Goal: Task Accomplishment & Management: Manage account settings

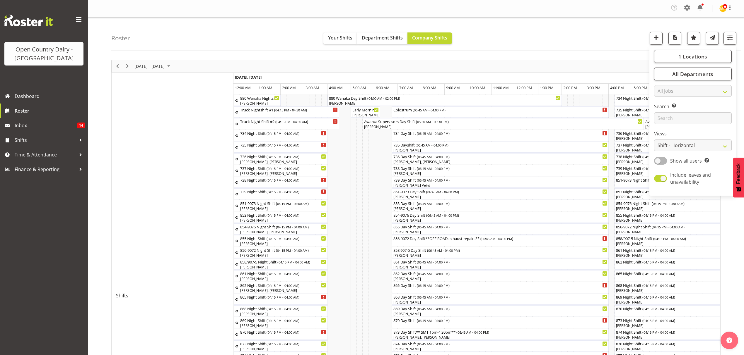
select select "shiftH"
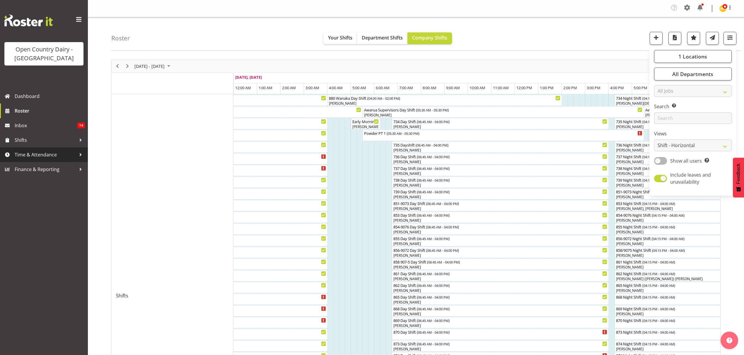
click at [46, 152] on span "Time & Attendance" at bounding box center [45, 155] width 61 height 9
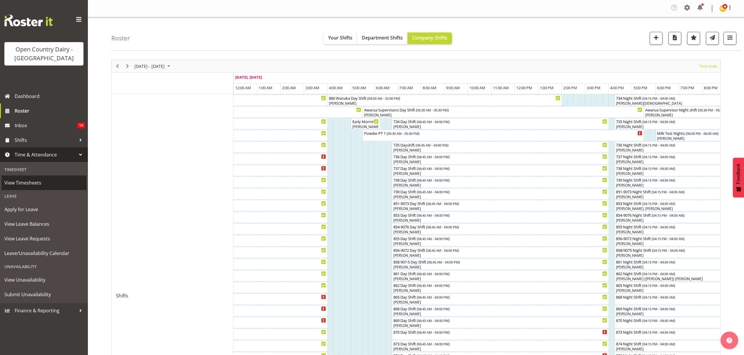
click at [40, 180] on span "View Timesheets" at bounding box center [43, 183] width 79 height 9
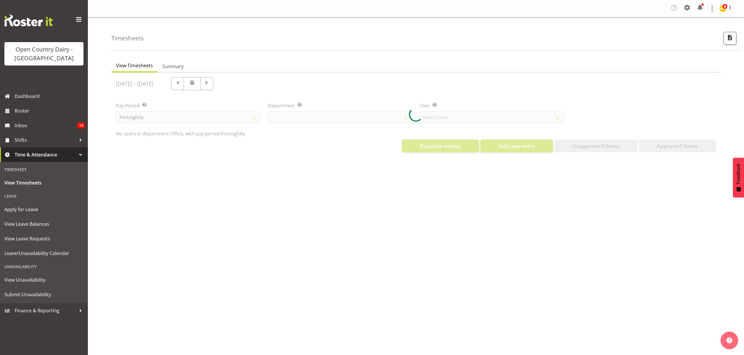
select select "699"
select select "8449"
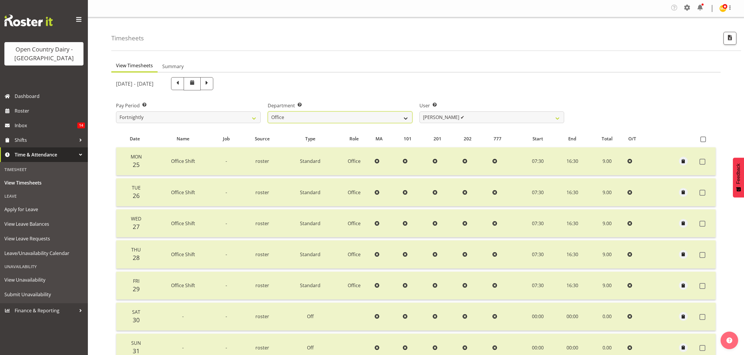
click at [355, 115] on select "734 735 736 737 738 739 851 852 853 854 855 856 858 861 862 865 868 869 870 873" at bounding box center [340, 118] width 145 height 12
select select "687"
click at [268, 112] on select "734 735 736 737 738 739 851 852 853 854 855 856 858 861 862 865 868 869 870 873" at bounding box center [340, 118] width 145 height 12
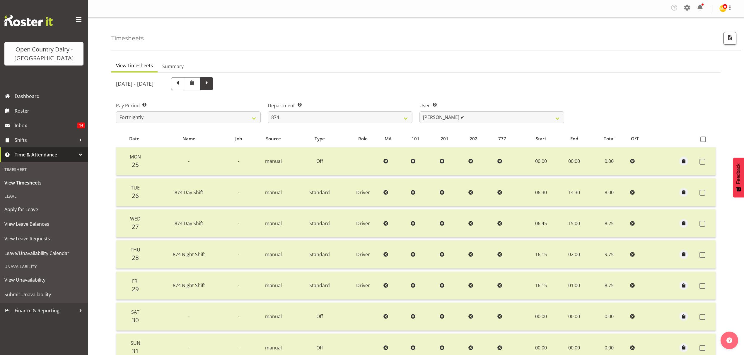
click at [211, 82] on span at bounding box center [207, 83] width 8 height 8
select select
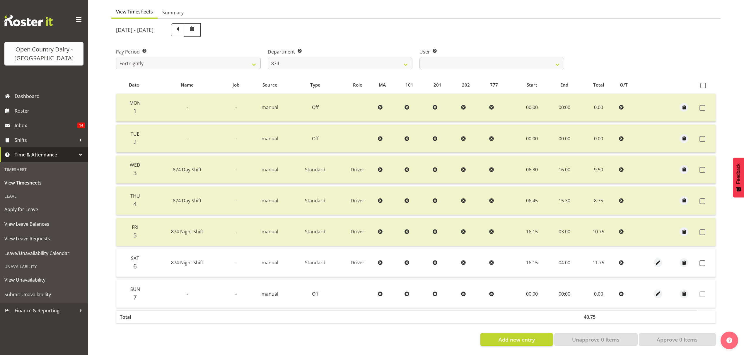
scroll to position [59, 0]
click at [319, 58] on select "734 735 736 737 738 739 851 852 853 854 855 856 858 861 862 865 868 869 870 873" at bounding box center [340, 64] width 145 height 12
click at [268, 58] on select "734 735 736 737 738 739 851 852 853 854 855 856 858 861 862 865 868 869 870 873" at bounding box center [340, 64] width 145 height 12
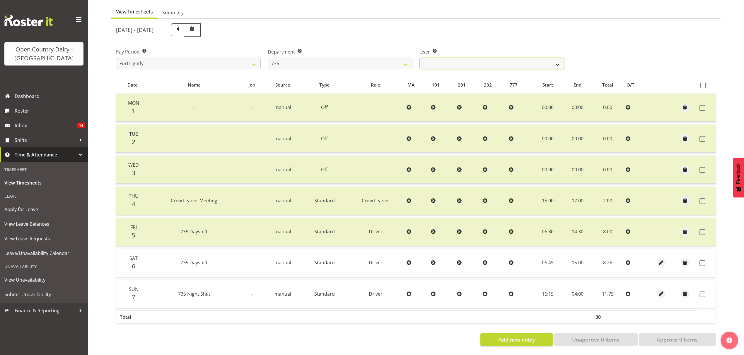
click at [480, 61] on select "[PERSON_NAME] ❌ [PERSON_NAME] ❌ [PERSON_NAME] ❌ [PERSON_NAME] ❌" at bounding box center [491, 64] width 145 height 12
click at [345, 59] on select "734 735 736 737 738 739 851 852 853 854 855 856 858 861 862 865 868 869 870 873" at bounding box center [340, 64] width 145 height 12
select select "905"
click at [268, 58] on select "734 735 736 737 738 739 851 852 853 854 855 856 858 861 862 865 868 869 870 873" at bounding box center [340, 64] width 145 height 12
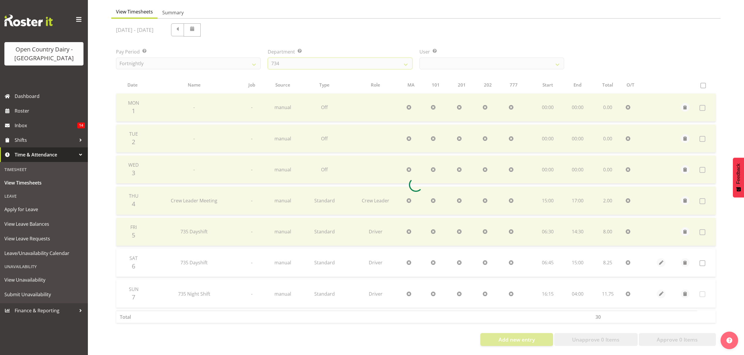
scroll to position [0, 0]
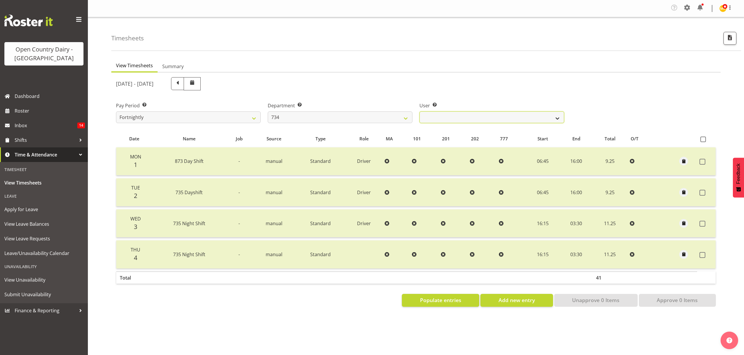
click at [485, 118] on select "[PERSON_NAME] ✔ [PERSON_NAME] ❌ [PERSON_NAME] ❌ [PERSON_NAME] ❌" at bounding box center [491, 118] width 145 height 12
select select "7493"
click at [419, 112] on select "[PERSON_NAME] ✔ [PERSON_NAME] ❌ [PERSON_NAME] ❌ [PERSON_NAME] ❌" at bounding box center [491, 118] width 145 height 12
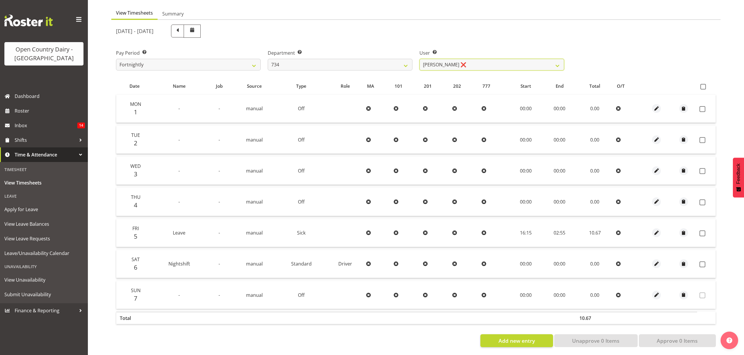
scroll to position [59, 0]
click at [352, 60] on select "734 735 736 737 738 739 851 852 853 854 855 856 858 861 862 865 868 869 870 873" at bounding box center [340, 64] width 145 height 12
select select "687"
click at [268, 58] on select "734 735 736 737 738 739 851 852 853 854 855 856 858 861 862 865 868 869 870 873" at bounding box center [340, 64] width 145 height 12
select select "10197"
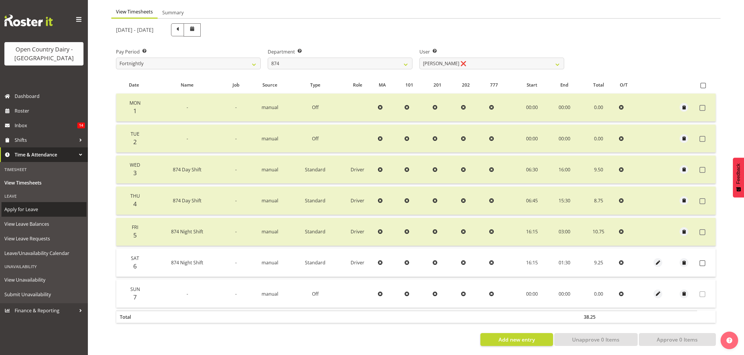
click at [36, 208] on span "Apply for Leave" at bounding box center [43, 209] width 79 height 9
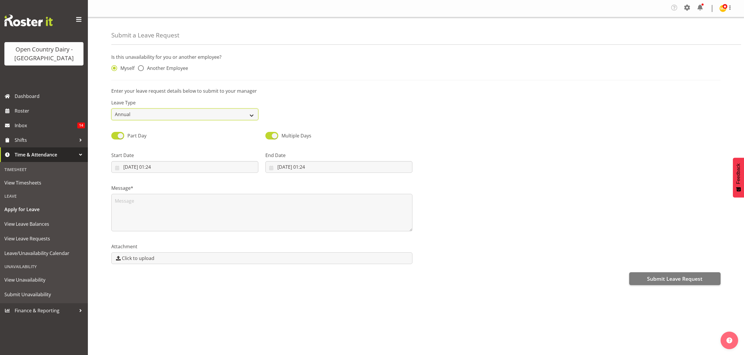
click at [182, 115] on select "Annual Sick Leave Without Pay Bereavement Domestic Violence Parental Jury Servi…" at bounding box center [184, 115] width 147 height 12
select select "Sick"
click at [111, 109] on select "Annual Sick Leave Without Pay Bereavement Domestic Violence Parental Jury Servi…" at bounding box center [184, 115] width 147 height 12
click at [142, 68] on span at bounding box center [141, 68] width 6 height 6
click at [142, 68] on input "Another Employee" at bounding box center [140, 68] width 4 height 4
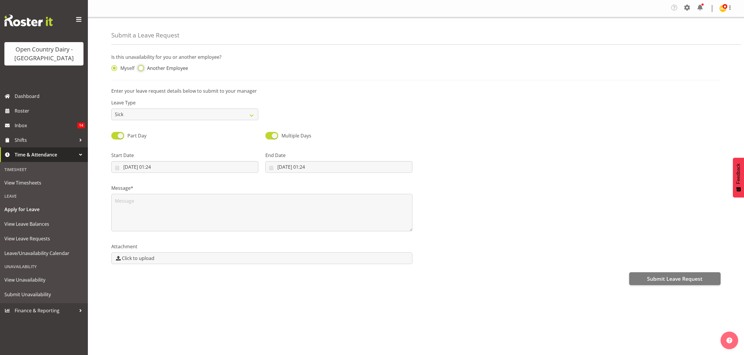
radio input "true"
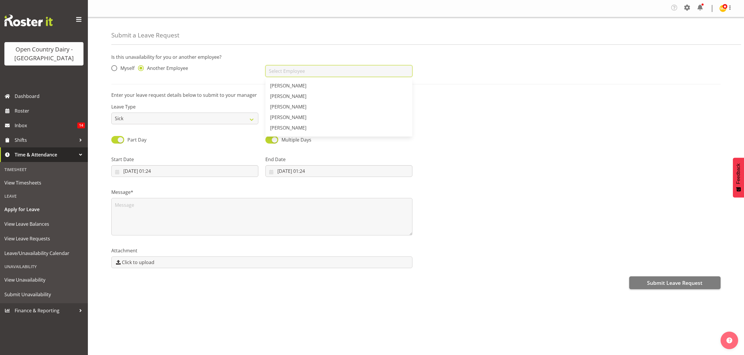
click at [327, 73] on input "text" at bounding box center [338, 71] width 147 height 12
click at [315, 89] on link "[PERSON_NAME]" at bounding box center [338, 86] width 147 height 11
type input "[PERSON_NAME]"
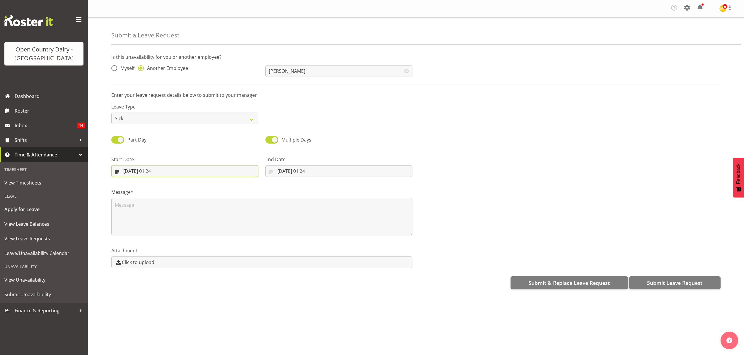
click at [200, 170] on input "07/09/2025, 01:24" at bounding box center [184, 171] width 147 height 12
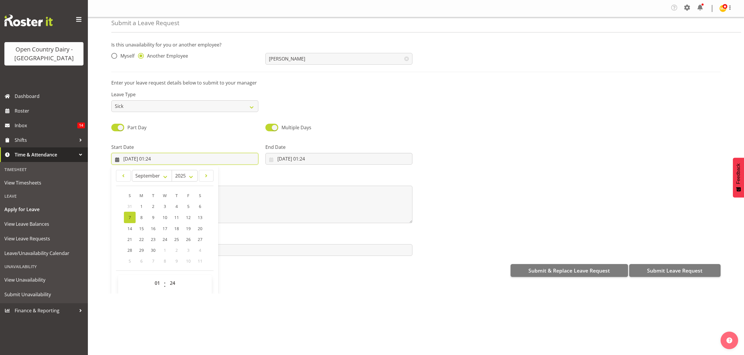
scroll to position [17, 0]
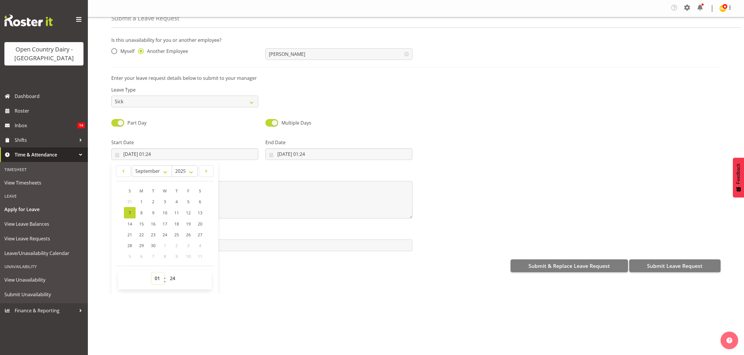
click at [157, 279] on select "00 01 02 03 04 05 06 07 08 09 10 11 12 13 14 15 16 17 18 19 20 21 22 23" at bounding box center [157, 279] width 13 height 12
select select "16"
click at [151, 274] on select "00 01 02 03 04 05 06 07 08 09 10 11 12 13 14 15 16 17 18 19 20 21 22 23" at bounding box center [157, 279] width 13 height 12
type input "07/09/2025, 16:24"
click at [174, 278] on select "00 01 02 03 04 05 06 07 08 09 10 11 12 13 14 15 16 17 18 19 20 21 22 23 24 25 2…" at bounding box center [173, 279] width 13 height 12
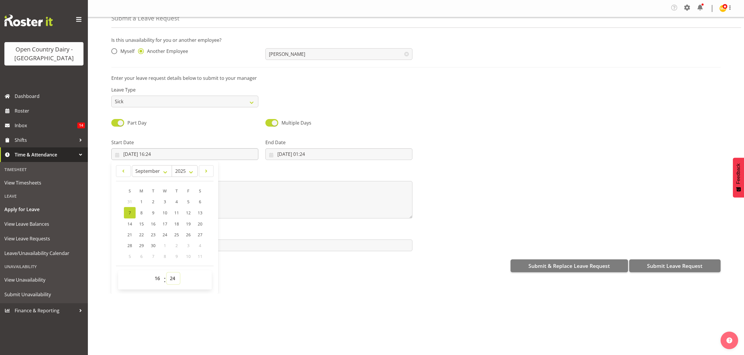
select select "0"
click at [167, 274] on select "00 01 02 03 04 05 06 07 08 09 10 11 12 13 14 15 16 17 18 19 20 21 22 23 24 25 2…" at bounding box center [173, 279] width 13 height 12
type input "07/09/2025, 16:00"
click at [328, 155] on input "07/09/2025, 01:24" at bounding box center [338, 154] width 147 height 12
click at [306, 214] on span "9" at bounding box center [307, 213] width 2 height 6
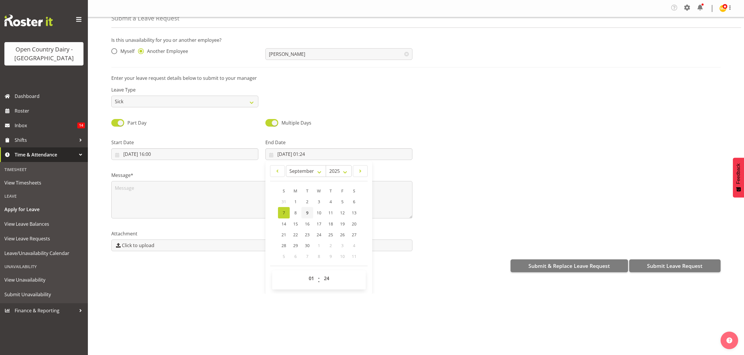
type input "09/09/2025, 01:24"
click at [310, 278] on select "00 01 02 03 04 05 06 07 08 09 10 11 12 13 14 15 16 17 18 19 20 21 22 23" at bounding box center [311, 279] width 13 height 12
select select "6"
click at [305, 274] on select "00 01 02 03 04 05 06 07 08 09 10 11 12 13 14 15 16 17 18 19 20 21 22 23" at bounding box center [311, 279] width 13 height 12
type input "09/09/2025, 06:24"
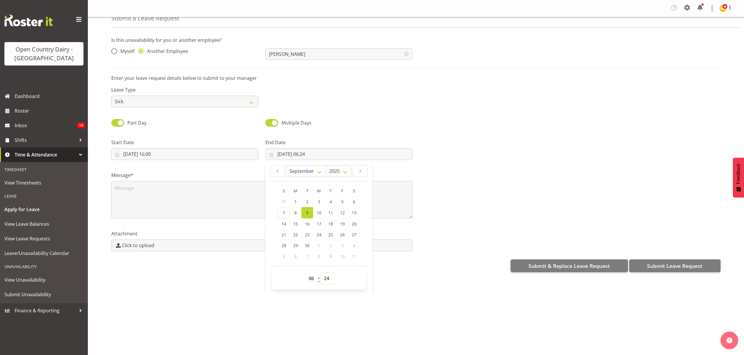
click at [324, 279] on select "00 01 02 03 04 05 06 07 08 09 10 11 12 13 14 15 16 17 18 19 20 21 22 23 24 25 2…" at bounding box center [327, 279] width 13 height 12
select select "6"
click at [321, 274] on select "00 01 02 03 04 05 06 07 08 09 10 11 12 13 14 15 16 17 18 19 20 21 22 23 24 25 2…" at bounding box center [327, 279] width 13 height 12
type input "09/09/2025, 06:06"
click at [377, 211] on textarea at bounding box center [261, 199] width 301 height 37
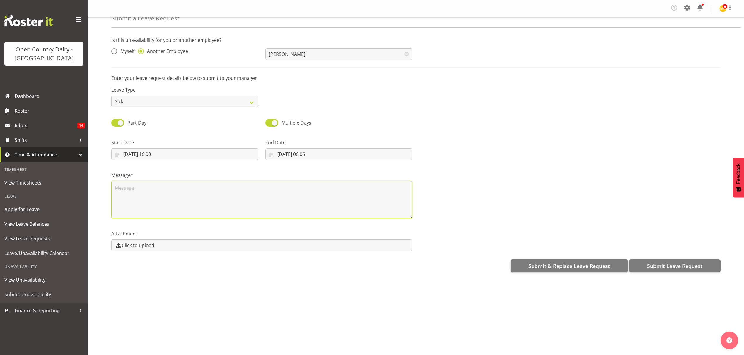
scroll to position [0, 0]
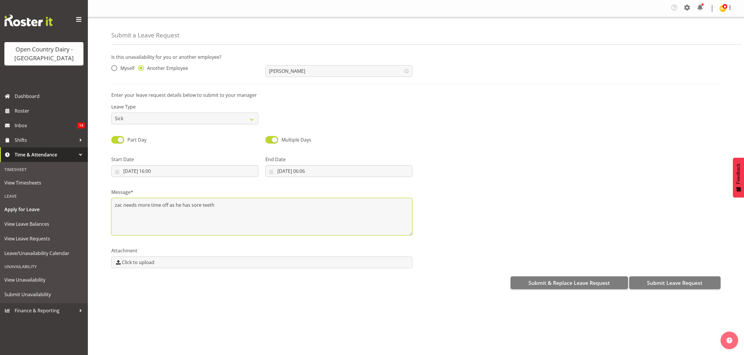
click at [116, 205] on textarea "zac needs more time off as he has sore teeth" at bounding box center [261, 216] width 301 height 37
type textarea "Zac needs more time off as he has sore teeth"
click at [672, 284] on span "Submit Leave Request" at bounding box center [674, 283] width 55 height 8
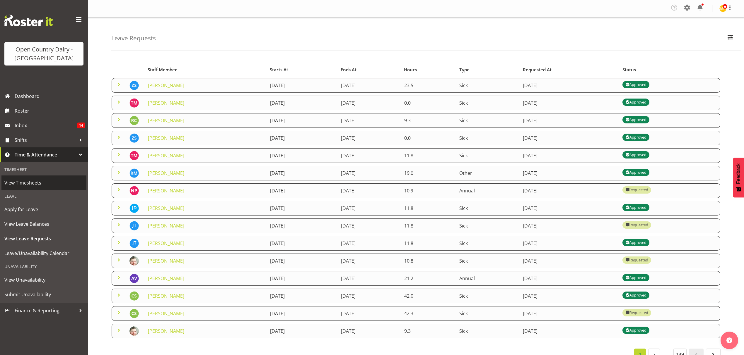
click at [47, 179] on span "View Timesheets" at bounding box center [43, 183] width 79 height 9
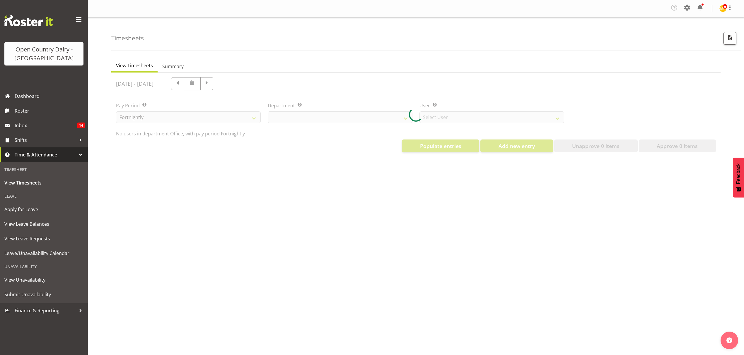
select select "699"
select select "8449"
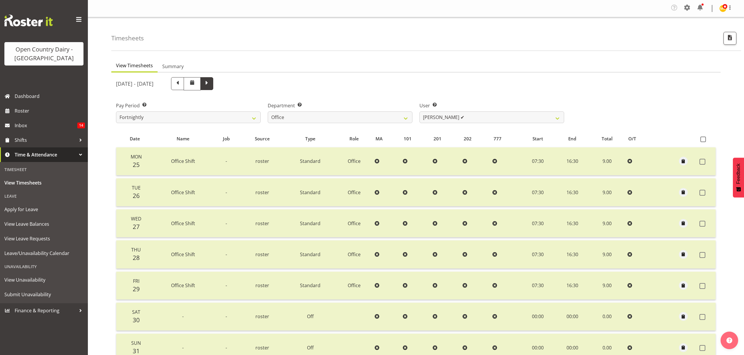
click at [211, 86] on span at bounding box center [207, 83] width 8 height 8
click at [196, 86] on span at bounding box center [192, 82] width 7 height 7
select select
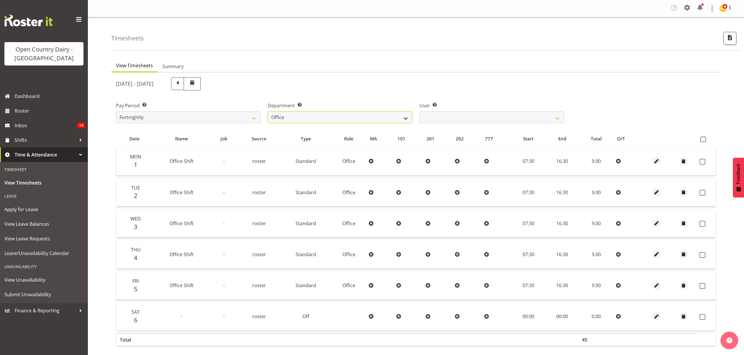
click at [334, 117] on select "734 735 736 737 738 739 851 852 853 854 855 856 858 861 862 865 868 869 870 873" at bounding box center [340, 118] width 145 height 12
click at [268, 112] on select "734 735 736 737 738 739 851 852 853 854 855 856 858 861 862 865 868 869 870 873" at bounding box center [340, 118] width 145 height 12
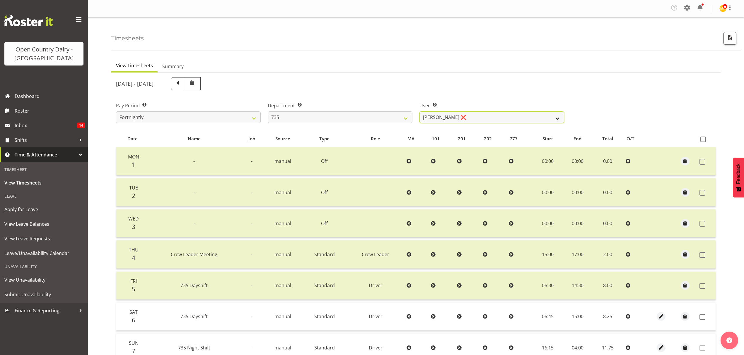
click at [461, 121] on select "[PERSON_NAME] ❌ [PERSON_NAME] ❌ [PERSON_NAME] ❌ [PERSON_NAME] ❌" at bounding box center [491, 118] width 145 height 12
click at [364, 114] on select "734 735 736 737 738 739 851 852 853 854 855 856 858 861 862 865 868 869 870 873" at bounding box center [340, 118] width 145 height 12
select select "905"
click at [268, 112] on select "734 735 736 737 738 739 851 852 853 854 855 856 858 861 862 865 868 869 870 873" at bounding box center [340, 118] width 145 height 12
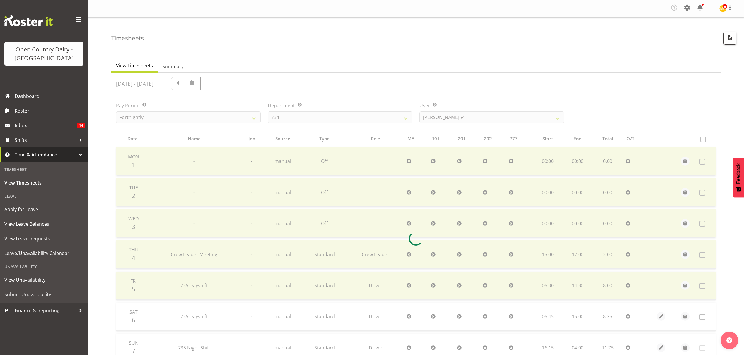
click at [474, 115] on div at bounding box center [415, 239] width 609 height 332
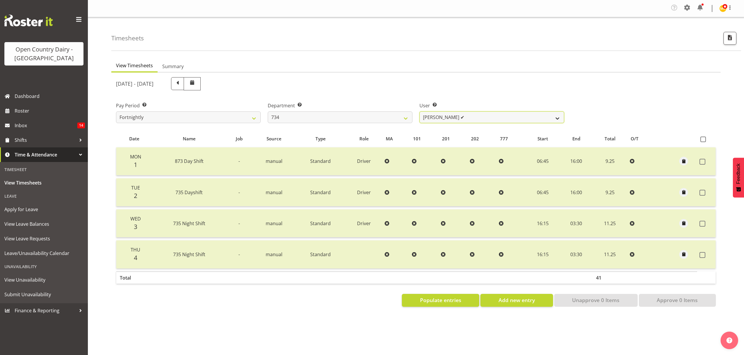
click at [474, 115] on select "[PERSON_NAME] ✔ [PERSON_NAME] ❌ [PERSON_NAME] ❌ [PERSON_NAME] ❌" at bounding box center [491, 118] width 145 height 12
select select "7493"
click at [419, 112] on select "[PERSON_NAME] ✔ [PERSON_NAME] ❌ [PERSON_NAME] ❌ [PERSON_NAME] ❌" at bounding box center [491, 118] width 145 height 12
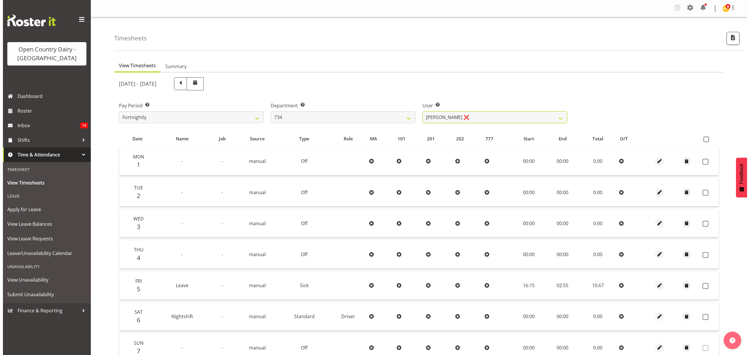
scroll to position [59, 0]
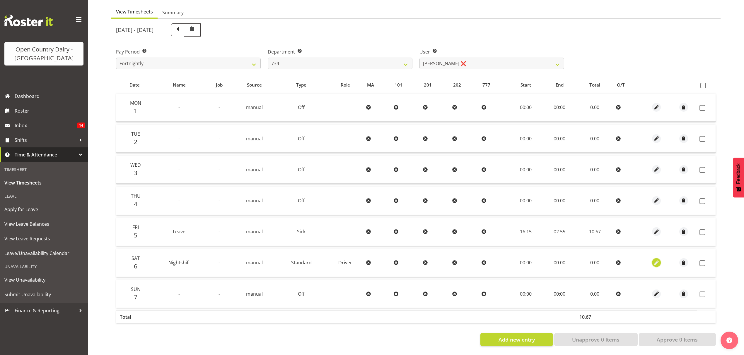
click at [655, 260] on span "button" at bounding box center [656, 263] width 7 height 7
select select "Standard"
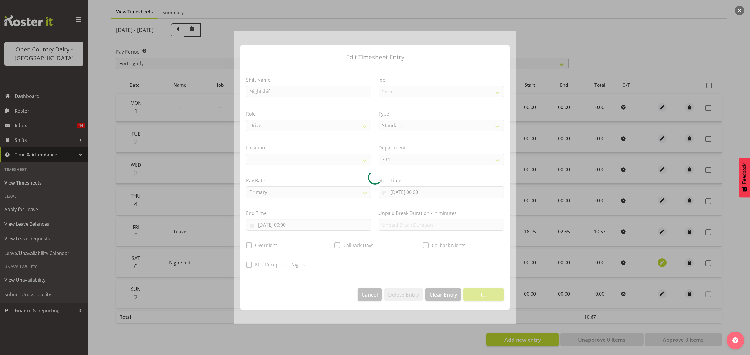
select select
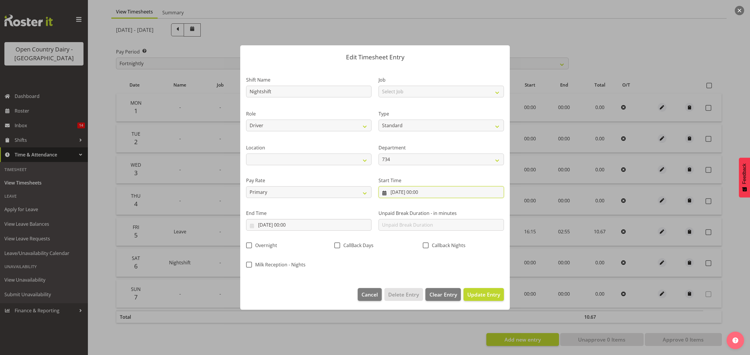
click at [434, 193] on input "[DATE] 00:00" at bounding box center [440, 193] width 125 height 12
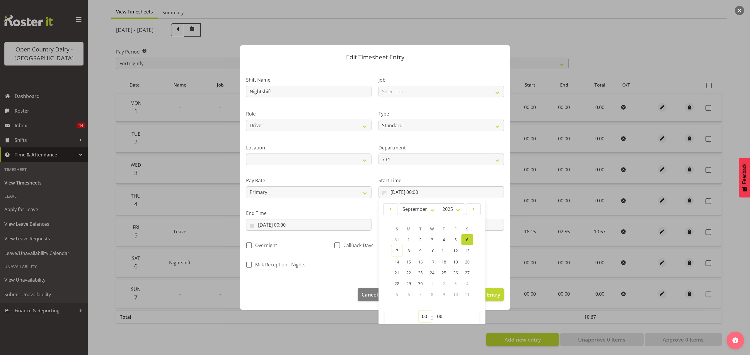
click at [423, 316] on select "00 01 02 03 04 05 06 07 08 09 10 11 12 13 14 15 16 17 18 19 20 21 22 23" at bounding box center [424, 317] width 13 height 12
select select "16"
click at [418, 311] on select "00 01 02 03 04 05 06 07 08 09 10 11 12 13 14 15 16 17 18 19 20 21 22 23" at bounding box center [424, 317] width 13 height 12
type input "[DATE] 16:00"
click at [437, 317] on select "00 01 02 03 04 05 06 07 08 09 10 11 12 13 14 15 16 17 18 19 20 21 22 23 24 25 2…" at bounding box center [440, 317] width 13 height 12
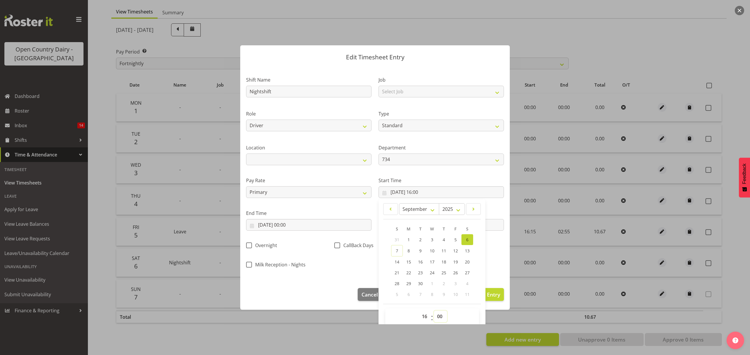
select select "15"
click at [434, 311] on select "00 01 02 03 04 05 06 07 08 09 10 11 12 13 14 15 16 17 18 19 20 21 22 23 24 25 2…" at bounding box center [440, 317] width 13 height 12
type input "[DATE] 16:15"
click at [341, 269] on div "Shift Name Nightshift Job Select Job Connecting /unconnecting Trailers Meeting …" at bounding box center [374, 170] width 265 height 205
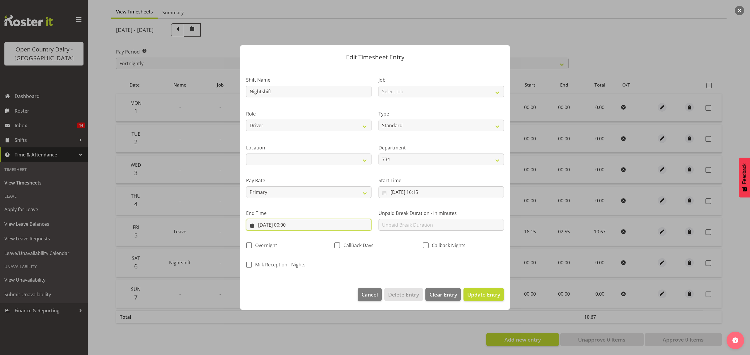
click at [313, 227] on input "[DATE] 00:00" at bounding box center [308, 225] width 125 height 12
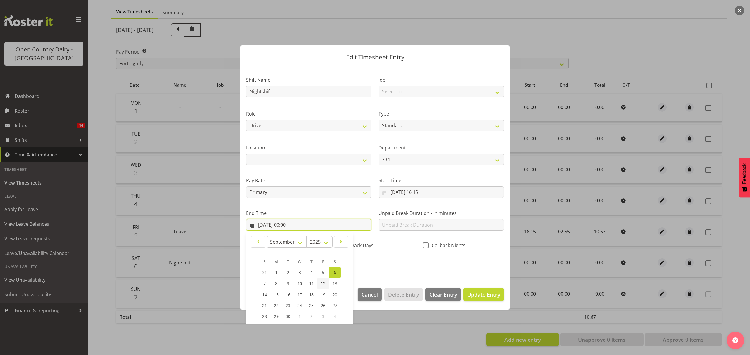
scroll to position [40, 0]
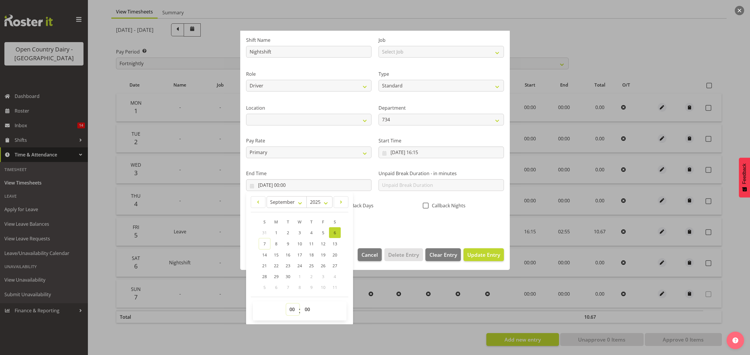
click at [292, 310] on select "00 01 02 03 04 05 06 07 08 09 10 11 12 13 14 15 16 17 18 19 20 21 22 23" at bounding box center [292, 310] width 13 height 12
select select "1"
click at [286, 304] on select "00 01 02 03 04 05 06 07 08 09 10 11 12 13 14 15 16 17 18 19 20 21 22 23" at bounding box center [292, 310] width 13 height 12
type input "[DATE] 01:00"
click at [309, 310] on select "00 01 02 03 04 05 06 07 08 09 10 11 12 13 14 15 16 17 18 19 20 21 22 23 24 25 2…" at bounding box center [307, 310] width 13 height 12
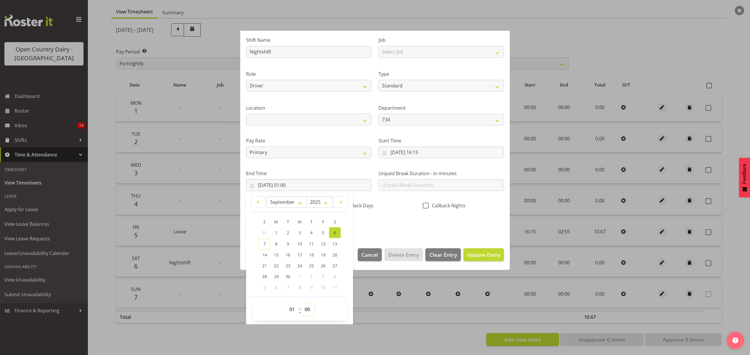
select select "30"
click at [301, 304] on select "00 01 02 03 04 05 06 07 08 09 10 11 12 13 14 15 16 17 18 19 20 21 22 23 24 25 2…" at bounding box center [307, 310] width 13 height 12
type input "[DATE] 01:30"
click at [403, 231] on div "Shift Name Nightshift Job Select Job Connecting /unconnecting Trailers Meeting …" at bounding box center [374, 130] width 265 height 205
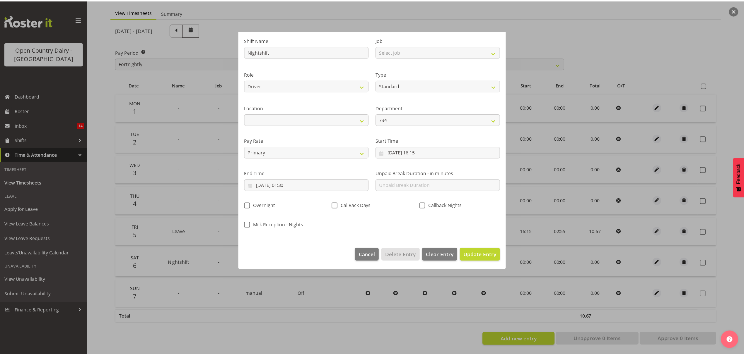
scroll to position [0, 0]
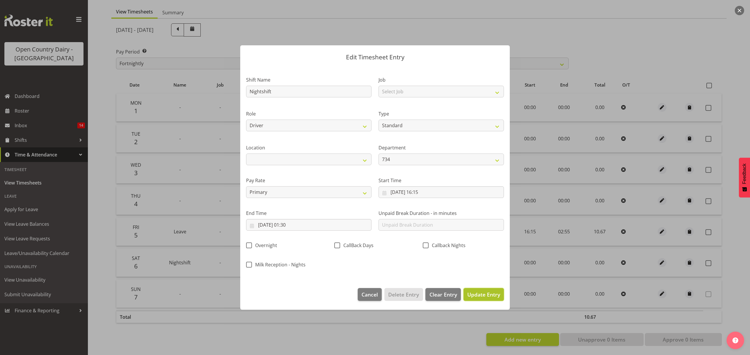
click at [488, 294] on span "Update Entry" at bounding box center [483, 294] width 33 height 7
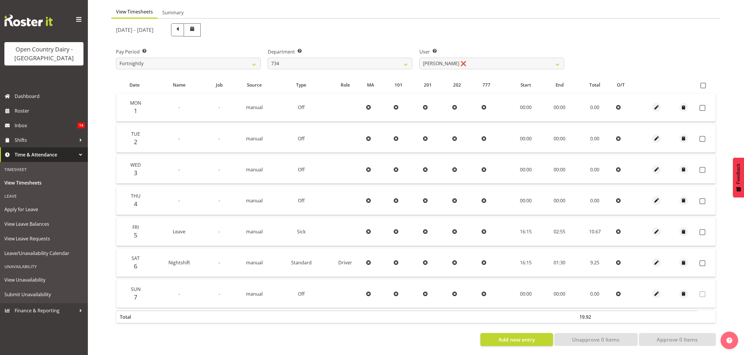
click at [700, 80] on th at bounding box center [706, 85] width 18 height 11
click at [703, 83] on span at bounding box center [703, 86] width 6 height 6
click at [703, 84] on input "checkbox" at bounding box center [702, 86] width 4 height 4
checkbox input "true"
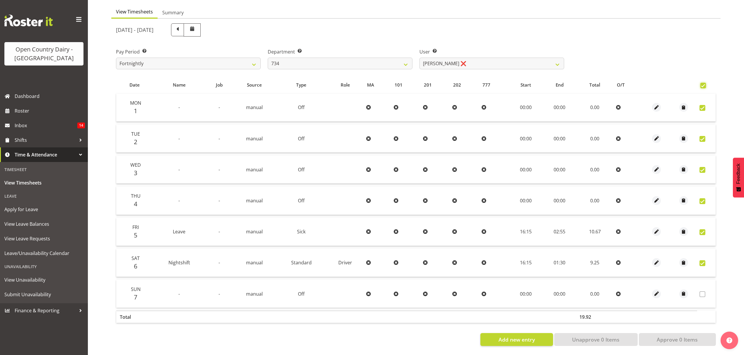
checkbox input "true"
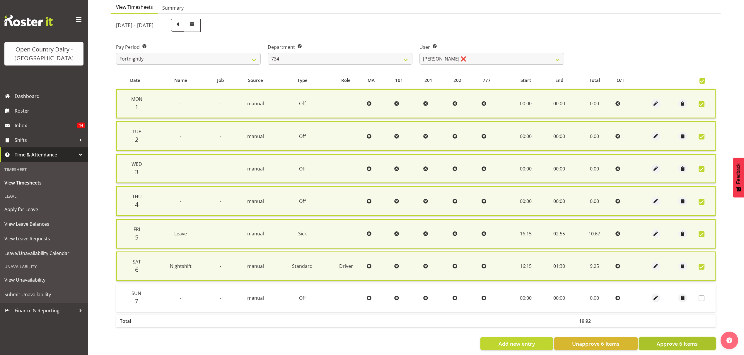
click at [690, 340] on span "Approve 6 Items" at bounding box center [676, 344] width 41 height 8
checkbox input "false"
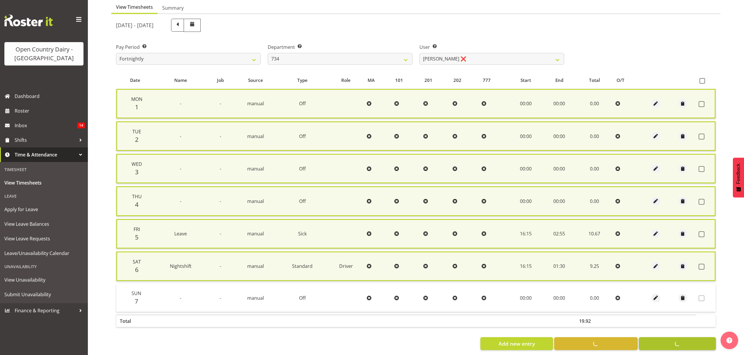
checkbox input "false"
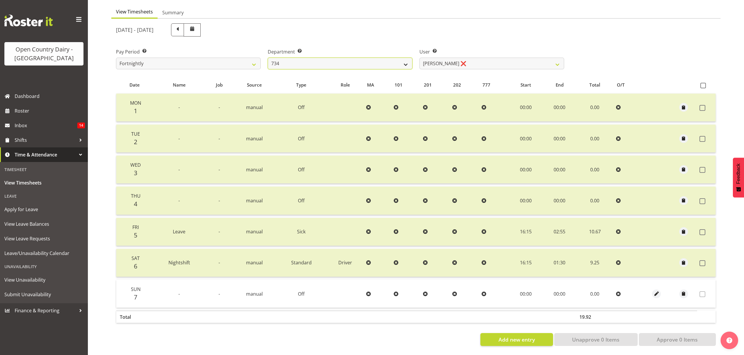
click at [361, 60] on select "734 735 736 737 738 739 851 852 853 854 855 856 858 861 862 865 868 869 870 873" at bounding box center [340, 64] width 145 height 12
select select "667"
click at [268, 58] on select "734 735 736 737 738 739 851 852 853 854 855 856 858 861 862 865 868 869 870 873" at bounding box center [340, 64] width 145 height 12
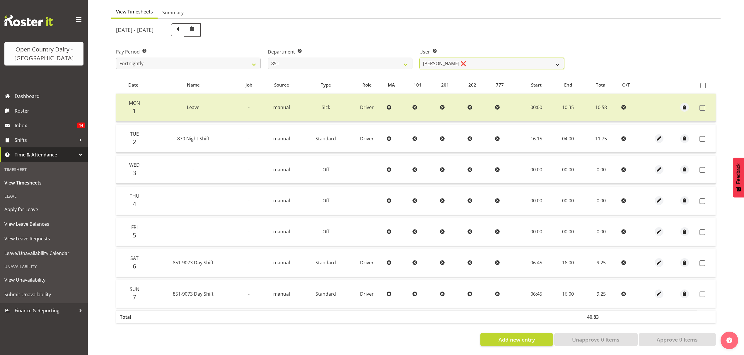
click at [486, 60] on select "[PERSON_NAME] ❌ [PERSON_NAME] ❌ [PERSON_NAME] ❌" at bounding box center [491, 64] width 145 height 12
select select "7437"
click at [419, 58] on select "[PERSON_NAME] ❌ [PERSON_NAME] ❌ [PERSON_NAME] ❌" at bounding box center [491, 64] width 145 height 12
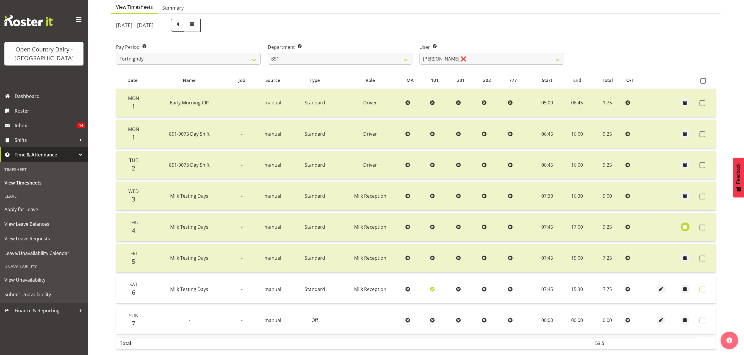
click at [703, 288] on span at bounding box center [702, 290] width 6 height 6
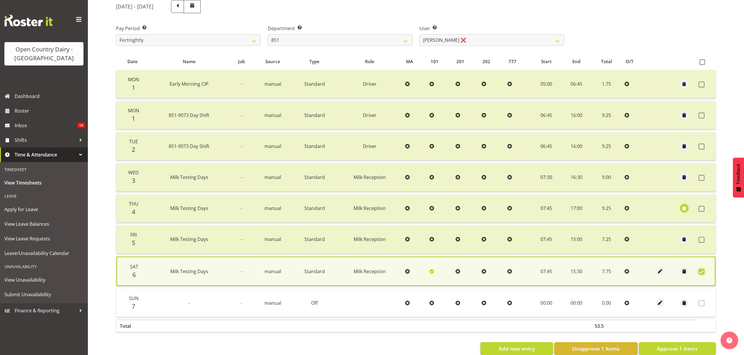
scroll to position [91, 0]
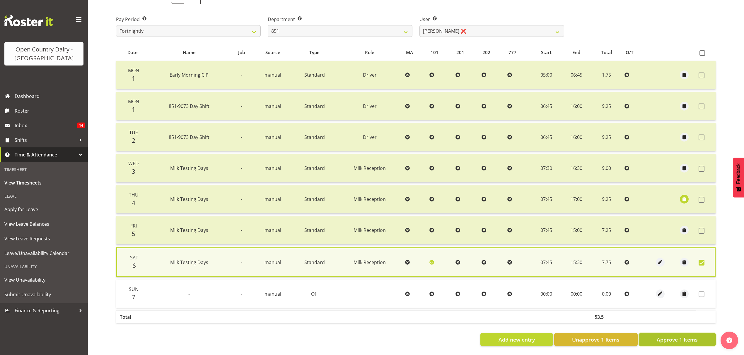
click at [683, 336] on span "Approve 1 Items" at bounding box center [676, 340] width 41 height 8
checkbox input "false"
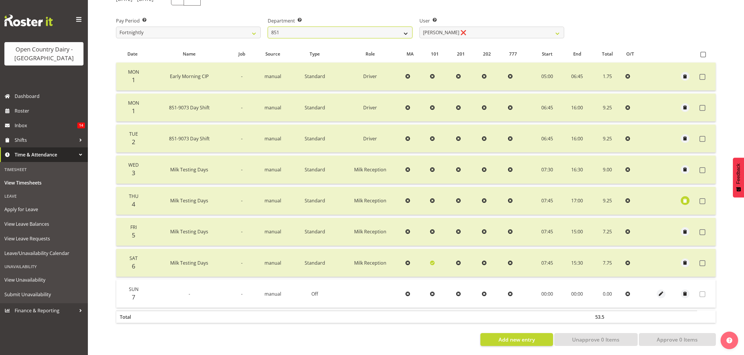
click at [346, 28] on select "734 735 736 737 738 739 851 852 853 854 855 856 858 861 862 865 868 869 870 873" at bounding box center [340, 33] width 145 height 12
select select "673"
click at [268, 27] on select "734 735 736 737 738 739 851 852 853 854 855 856 858 861 862 865 868 869 870 873" at bounding box center [340, 33] width 145 height 12
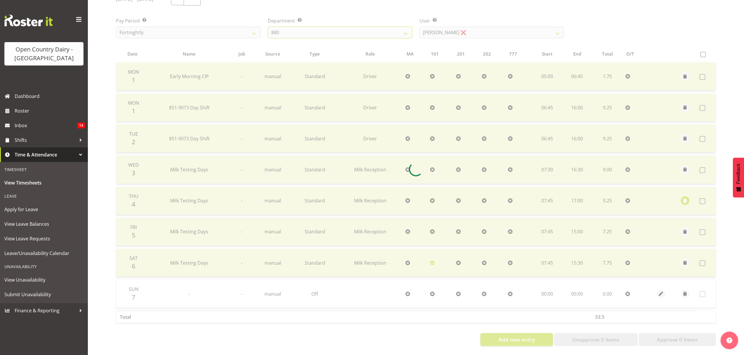
scroll to position [59, 0]
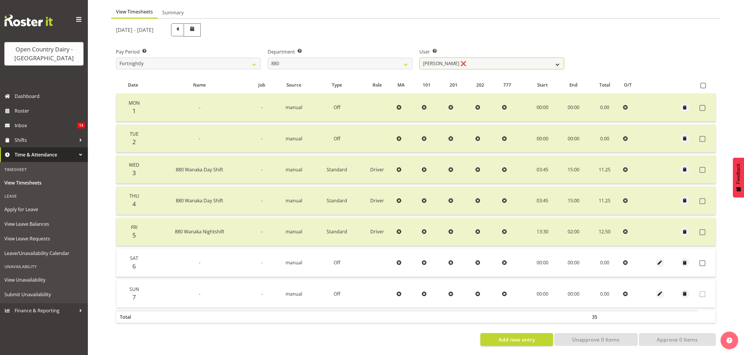
click at [488, 59] on select "[PERSON_NAME] ❌ [PERSON_NAME] ❌ [PERSON_NAME] ❌ [PERSON_NAME] ❌" at bounding box center [491, 64] width 145 height 12
select select "7461"
click at [419, 58] on select "[PERSON_NAME] ❌ [PERSON_NAME] ❌ [PERSON_NAME] ❌ [PERSON_NAME] ❌" at bounding box center [491, 64] width 145 height 12
click at [700, 261] on span at bounding box center [702, 264] width 6 height 6
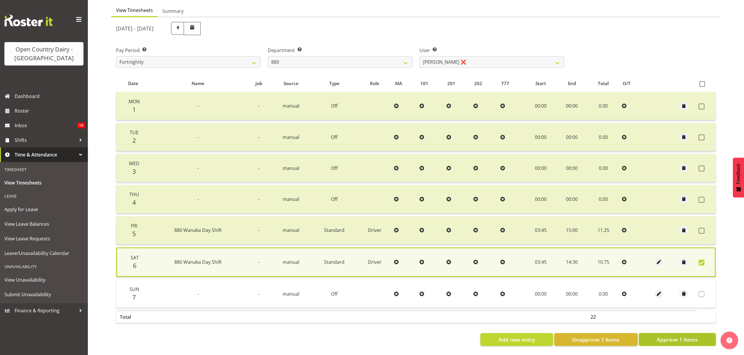
click at [674, 336] on span "Approve 1 Items" at bounding box center [676, 340] width 41 height 8
checkbox input "false"
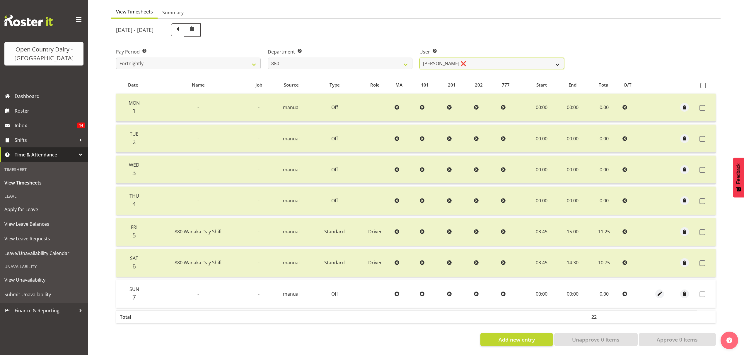
click at [459, 59] on select "[PERSON_NAME] ❌ [PERSON_NAME] ❌ [PERSON_NAME] ❌ [PERSON_NAME] ❌" at bounding box center [491, 64] width 145 height 12
select select "7464"
click at [419, 58] on select "[PERSON_NAME] ❌ [PERSON_NAME] ❌ [PERSON_NAME] ❌ [PERSON_NAME] ❌" at bounding box center [491, 64] width 145 height 12
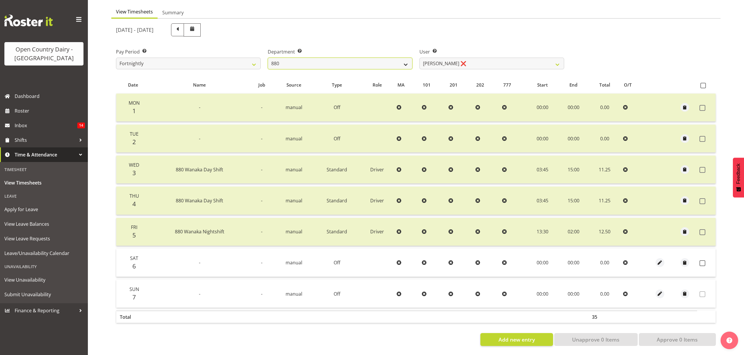
click at [334, 60] on select "734 735 736 737 738 739 851 852 853 854 855 856 858 861 862 865 868 869 870 873" at bounding box center [340, 64] width 145 height 12
select select "692"
click at [268, 58] on select "734 735 736 737 738 739 851 852 853 854 855 856 858 861 862 865 868 869 870 873" at bounding box center [340, 64] width 145 height 12
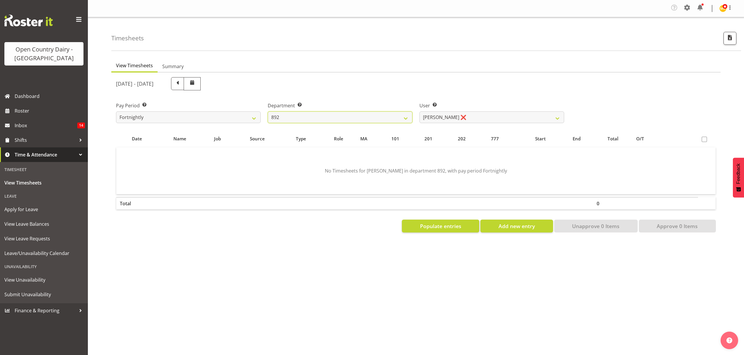
scroll to position [0, 0]
click at [469, 116] on select "[PERSON_NAME] ❌ [PERSON_NAME] ❌ [PERSON_NAME] ❌ [PERSON_NAME] ❌ [PERSON_NAME] ❌" at bounding box center [491, 118] width 145 height 12
select select "11791"
click at [419, 112] on select "[PERSON_NAME] ❌ [PERSON_NAME] ❌ [PERSON_NAME] ❌ [PERSON_NAME] ❌ [PERSON_NAME] ❌" at bounding box center [491, 118] width 145 height 12
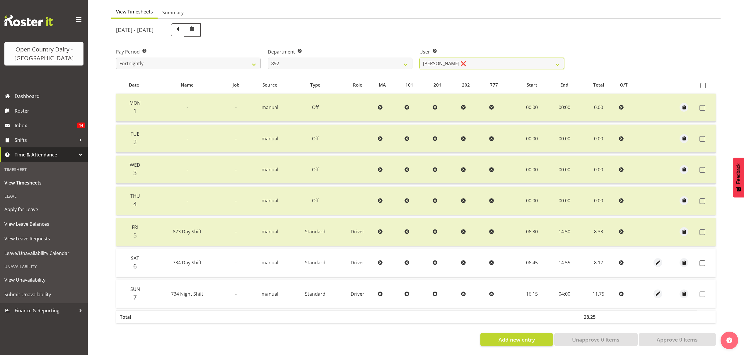
scroll to position [59, 0]
click at [702, 261] on span at bounding box center [702, 264] width 6 height 6
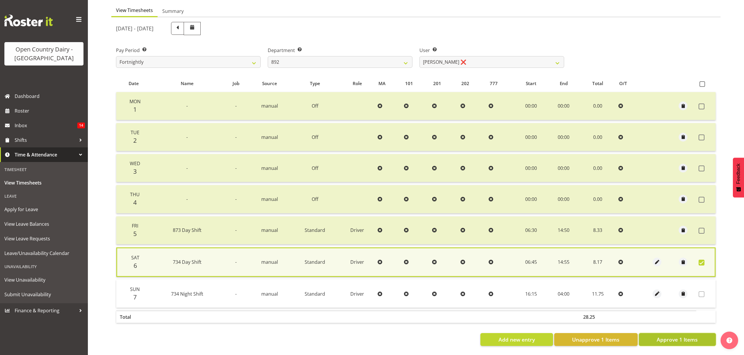
click at [692, 336] on span "Approve 1 Items" at bounding box center [676, 340] width 41 height 8
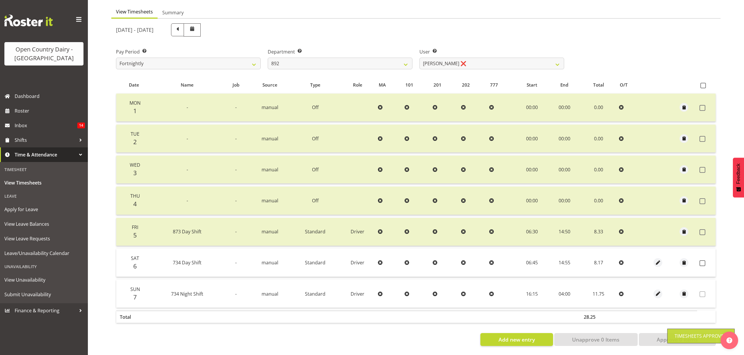
checkbox input "false"
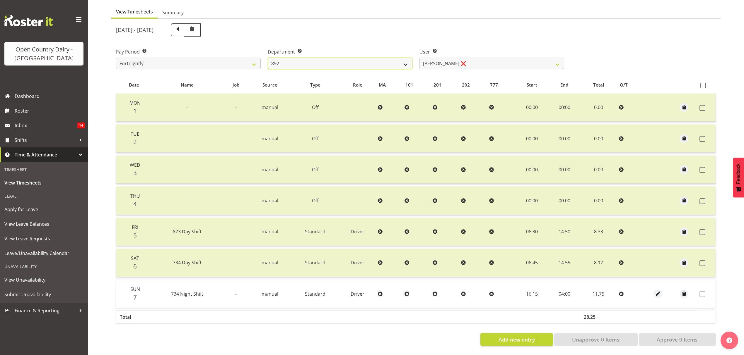
click at [363, 61] on select "734 735 736 737 738 739 851 852 853 854 855 856 858 861 862 865 868 869 870 873" at bounding box center [340, 64] width 145 height 12
select select "909"
click at [268, 58] on select "734 735 736 737 738 739 851 852 853 854 855 856 858 861 862 865 868 869 870 873" at bounding box center [340, 64] width 145 height 12
select select "7397"
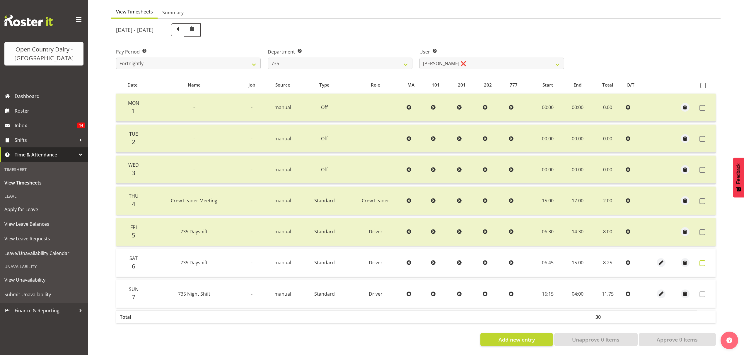
click at [704, 261] on span at bounding box center [702, 264] width 6 height 6
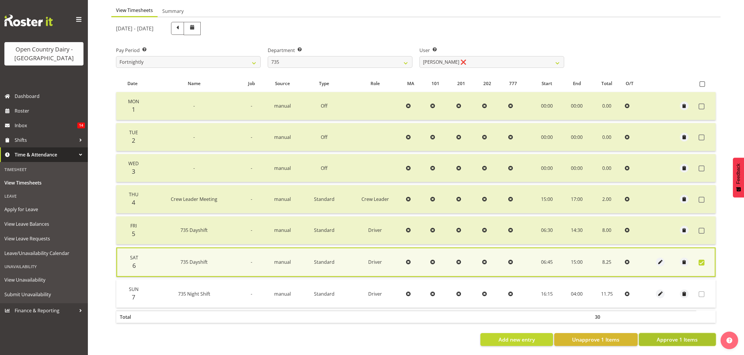
click at [694, 336] on span "Approve 1 Items" at bounding box center [676, 340] width 41 height 8
checkbox input "false"
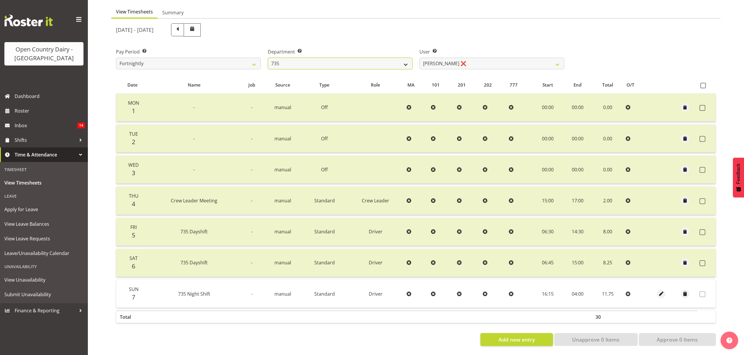
click at [312, 61] on select "734 735 736 737 738 739 851 852 853 854 855 856 858 861 862 865 868 869 870 873" at bounding box center [340, 64] width 145 height 12
select select "906"
click at [268, 58] on select "734 735 736 737 738 739 851 852 853 854 855 856 858 861 862 865 868 869 870 873" at bounding box center [340, 64] width 145 height 12
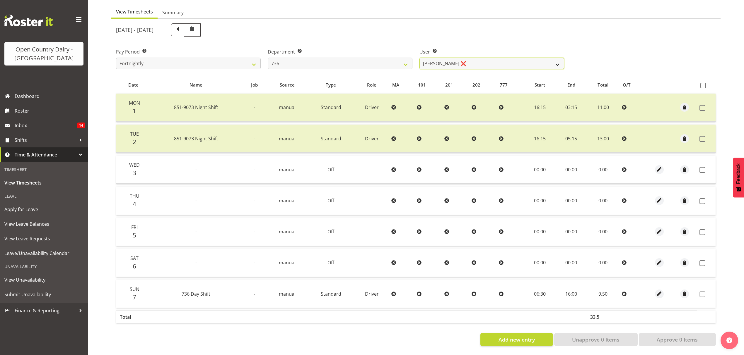
click at [475, 60] on select "[PERSON_NAME] ❌ [PERSON_NAME] ❌ [PERSON_NAME] ❌ [PERSON_NAME] ❌" at bounding box center [491, 64] width 145 height 12
select select "11647"
click at [419, 58] on select "[PERSON_NAME] ❌ [PERSON_NAME] ❌ [PERSON_NAME] ❌ [PERSON_NAME] ❌" at bounding box center [491, 64] width 145 height 12
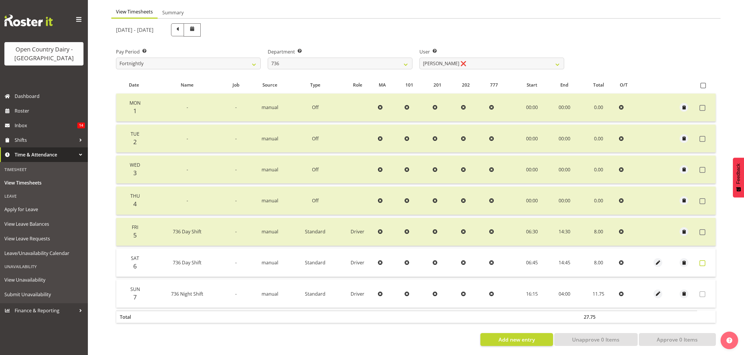
click at [703, 261] on span at bounding box center [702, 264] width 6 height 6
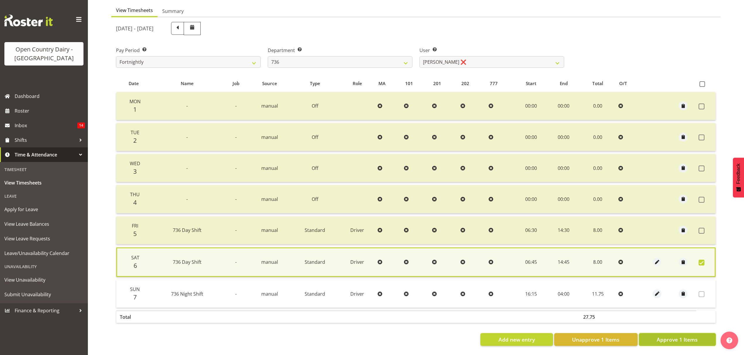
click at [693, 336] on span "Approve 1 Items" at bounding box center [676, 340] width 41 height 8
checkbox input "false"
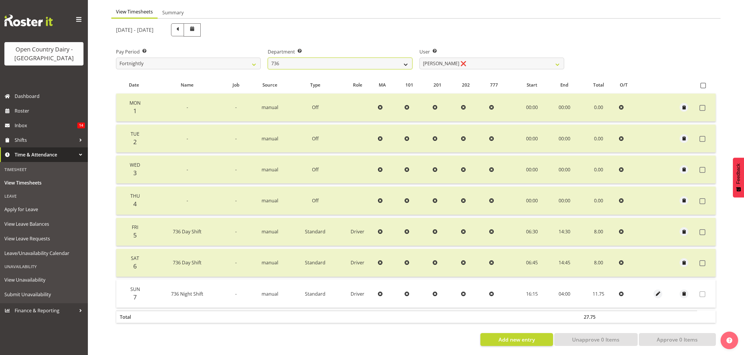
click at [363, 58] on select "734 735 736 737 738 739 851 852 853 854 855 856 858 861 862 865 868 869 870 873" at bounding box center [340, 64] width 145 height 12
select select "903"
click at [268, 58] on select "734 735 736 737 738 739 851 852 853 854 855 856 858 861 862 865 868 869 870 873" at bounding box center [340, 64] width 145 height 12
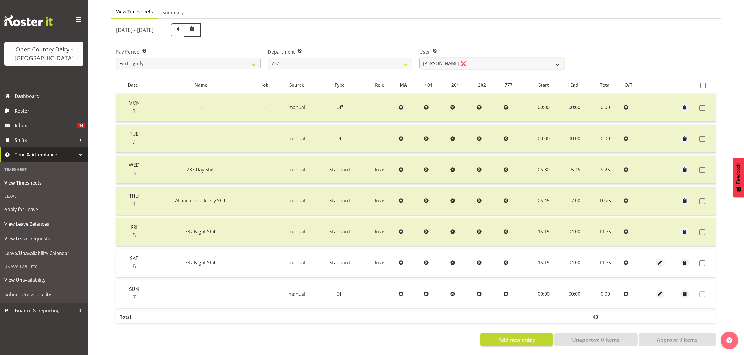
click at [497, 60] on select "[PERSON_NAME] ❌ [PERSON_NAME] ❌ [PERSON_NAME] ❌ [PERSON_NAME] ❌" at bounding box center [491, 64] width 145 height 12
drag, startPoint x: 486, startPoint y: 61, endPoint x: 489, endPoint y: 60, distance: 3.1
click at [486, 61] on select "[PERSON_NAME] ❌ [PERSON_NAME] ❌ [PERSON_NAME] ❌ [PERSON_NAME] ❌" at bounding box center [491, 64] width 145 height 12
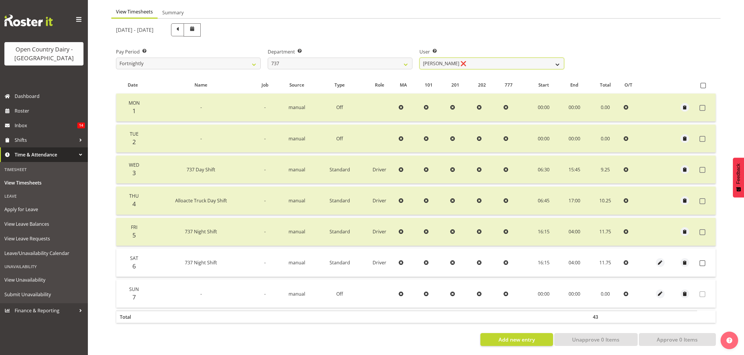
click at [479, 58] on select "[PERSON_NAME] ❌ [PERSON_NAME] ❌ [PERSON_NAME] ❌ [PERSON_NAME] ❌" at bounding box center [491, 64] width 145 height 12
select select "10317"
click at [419, 58] on select "[PERSON_NAME] ❌ [PERSON_NAME] ❌ [PERSON_NAME] ❌ [PERSON_NAME] ❌" at bounding box center [491, 64] width 145 height 12
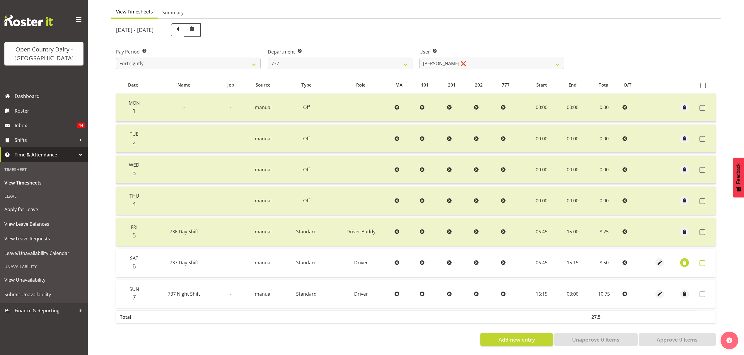
click at [703, 261] on span at bounding box center [702, 264] width 6 height 6
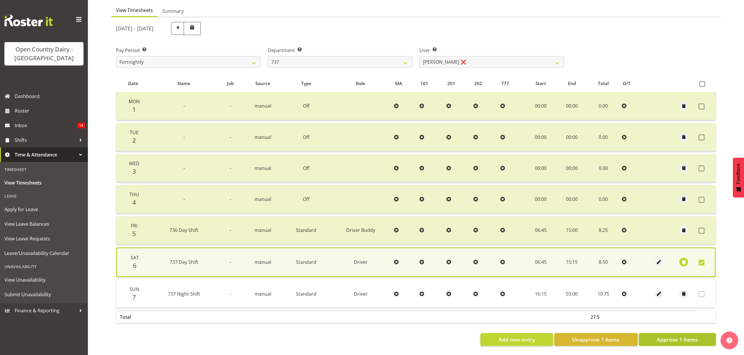
click at [689, 336] on span "Approve 1 Items" at bounding box center [676, 340] width 41 height 8
checkbox input "false"
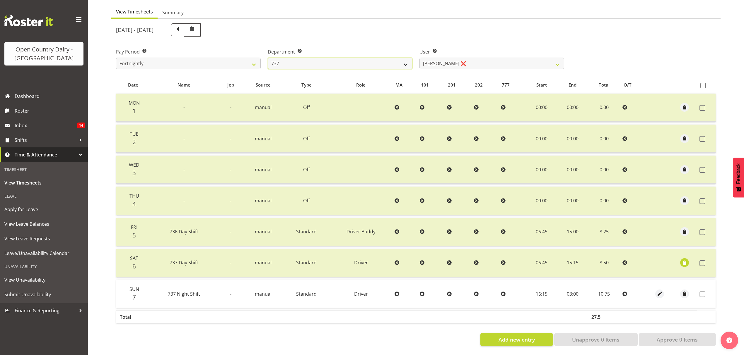
click at [336, 60] on select "734 735 736 737 738 739 851 852 853 854 855 856 858 861 862 865 868 869 870 873" at bounding box center [340, 64] width 145 height 12
select select "904"
click at [268, 58] on select "734 735 736 737 738 739 851 852 853 854 855 856 858 861 862 865 868 869 870 873" at bounding box center [340, 64] width 145 height 12
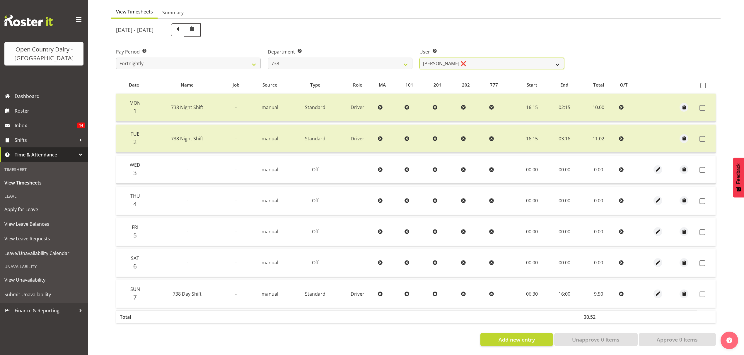
click at [478, 59] on select "[PERSON_NAME] ❌ [PERSON_NAME] ❌ [PERSON_NAME] ❌ [PERSON_NAME] ❌" at bounding box center [491, 64] width 145 height 12
select select "9020"
click at [419, 58] on select "[PERSON_NAME] ❌ [PERSON_NAME] ❌ [PERSON_NAME] ❌ [PERSON_NAME] ❌" at bounding box center [491, 64] width 145 height 12
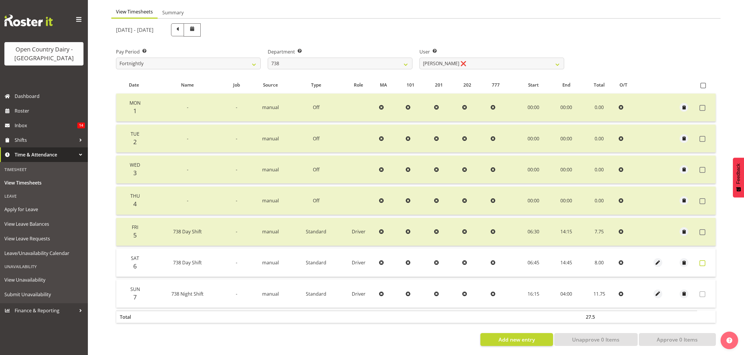
click at [703, 261] on span at bounding box center [702, 264] width 6 height 6
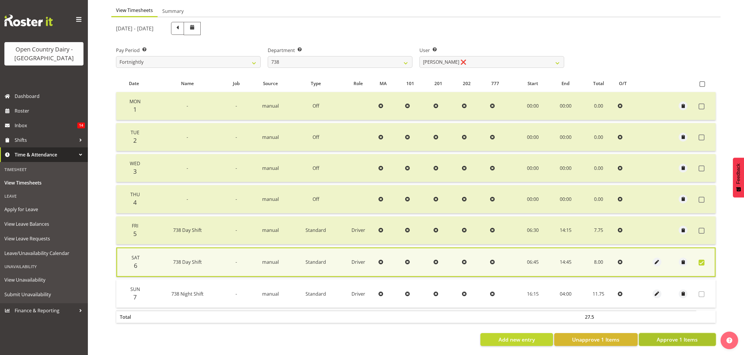
click at [688, 336] on span "Approve 1 Items" at bounding box center [676, 340] width 41 height 8
checkbox input "false"
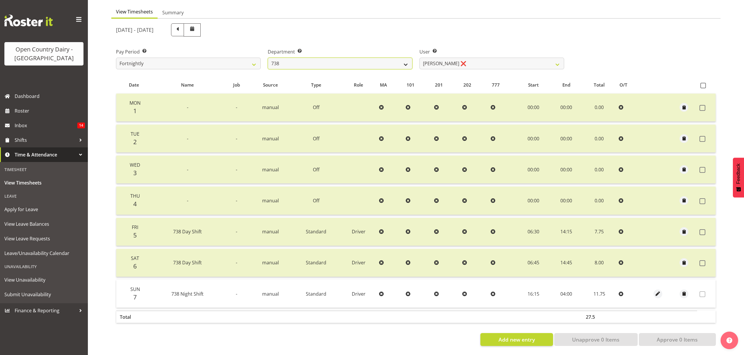
click at [307, 59] on select "734 735 736 737 738 739 851 852 853 854 855 856 858 861 862 865 868 869 870 873" at bounding box center [340, 64] width 145 height 12
select select "902"
click at [268, 58] on select "734 735 736 737 738 739 851 852 853 854 855 856 858 861 862 865 868 869 870 873" at bounding box center [340, 64] width 145 height 12
select select "11649"
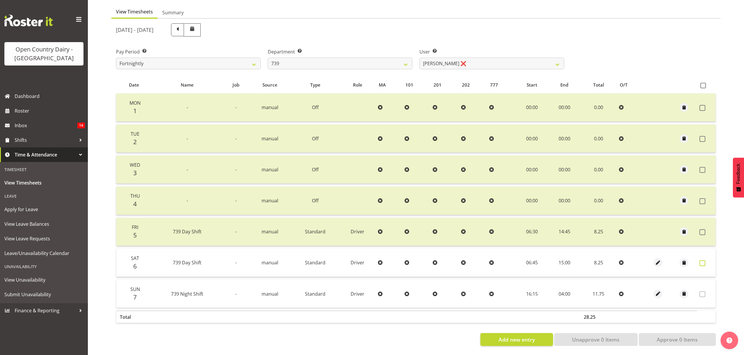
click at [702, 261] on span at bounding box center [702, 264] width 6 height 6
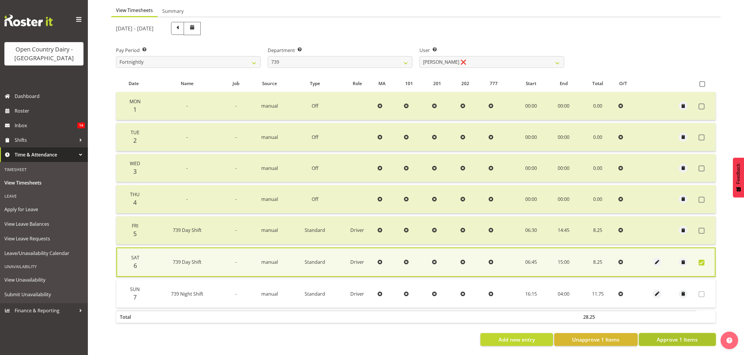
click at [685, 334] on button "Approve 1 Items" at bounding box center [677, 340] width 77 height 13
checkbox input "false"
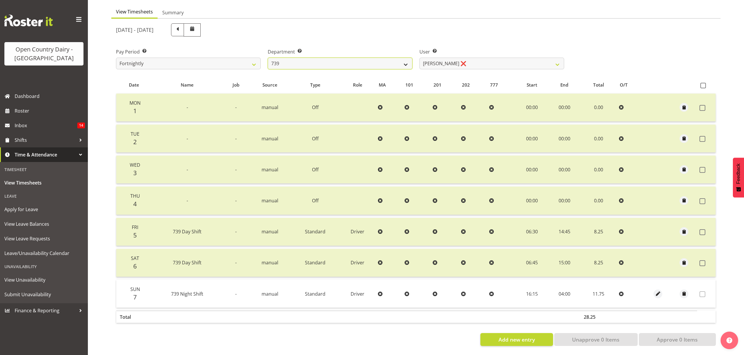
click at [283, 59] on select "734 735 736 737 738 739 851 852 853 854 855 856 858 861 862 865 868 869 870 873" at bounding box center [340, 64] width 145 height 12
click at [268, 58] on select "734 735 736 737 738 739 851 852 853 854 855 856 858 861 862 865 868 869 870 873" at bounding box center [340, 64] width 145 height 12
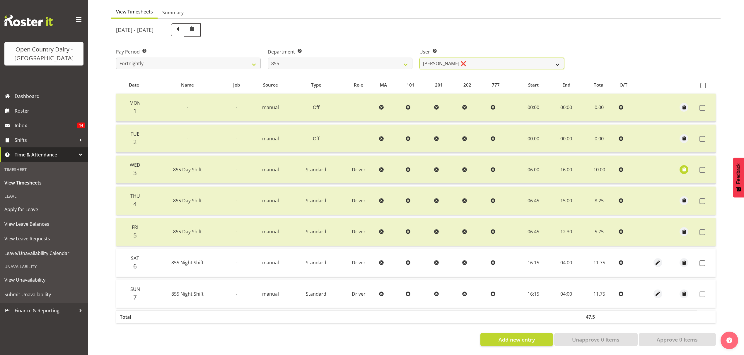
click at [491, 60] on select "[PERSON_NAME] ❌ [PERSON_NAME] ❌ [PERSON_NAME] ❌" at bounding box center [491, 64] width 145 height 12
click at [326, 59] on select "734 735 736 737 738 739 851 852 853 854 855 856 858 861 862 865 868 869 870 873" at bounding box center [340, 64] width 145 height 12
select select "669"
click at [268, 58] on select "734 735 736 737 738 739 851 852 853 854 855 856 858 861 862 865 868 869 870 873" at bounding box center [340, 64] width 145 height 12
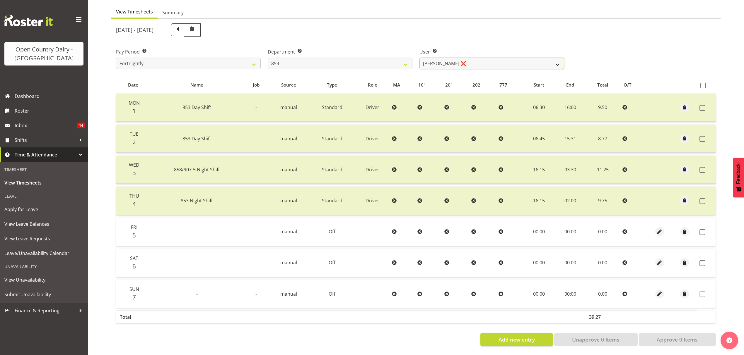
click at [473, 59] on select "[PERSON_NAME] ❌ [PERSON_NAME] ❌ [PERSON_NAME] ❌ [PERSON_NAME] ❌" at bounding box center [491, 64] width 145 height 12
select select "10131"
click at [419, 58] on select "[PERSON_NAME] ❌ [PERSON_NAME] ❌ [PERSON_NAME] ❌ [PERSON_NAME] ❌" at bounding box center [491, 64] width 145 height 12
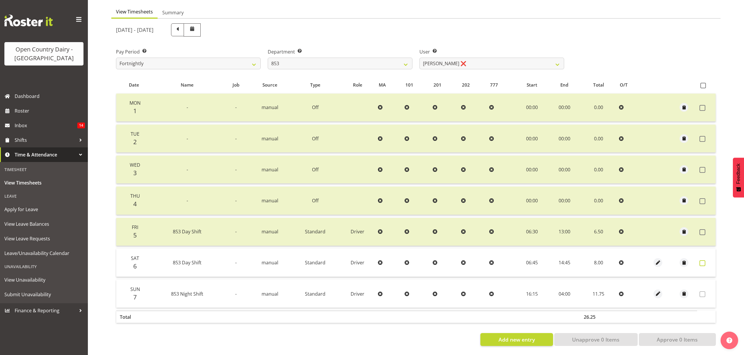
click at [700, 261] on span at bounding box center [702, 264] width 6 height 6
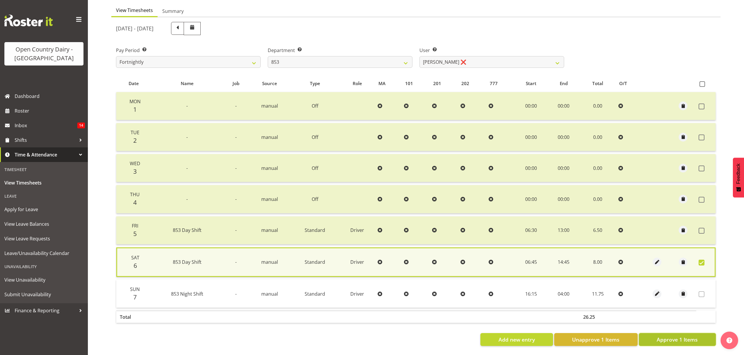
click at [688, 336] on span "Approve 1 Items" at bounding box center [676, 340] width 41 height 8
checkbox input "false"
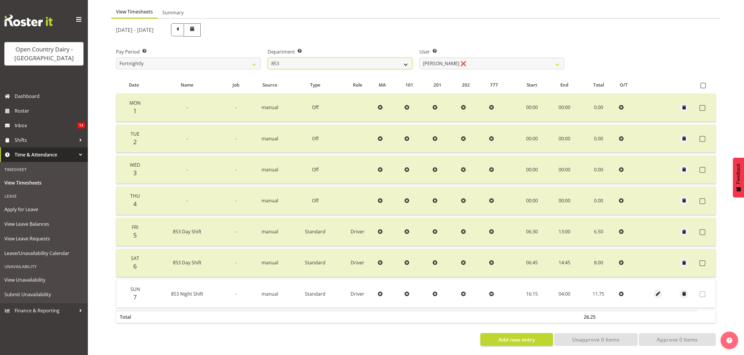
click at [317, 58] on select "734 735 736 737 738 739 851 852 853 854 855 856 858 861 862 865 868 869 870 873" at bounding box center [340, 64] width 145 height 12
click at [316, 59] on select "734 735 736 737 738 739 851 852 853 854 855 856 858 861 862 865 868 869 870 873" at bounding box center [340, 64] width 145 height 12
select select "668"
click at [268, 58] on select "734 735 736 737 738 739 851 852 853 854 855 856 858 861 862 865 868 869 870 873" at bounding box center [340, 64] width 145 height 12
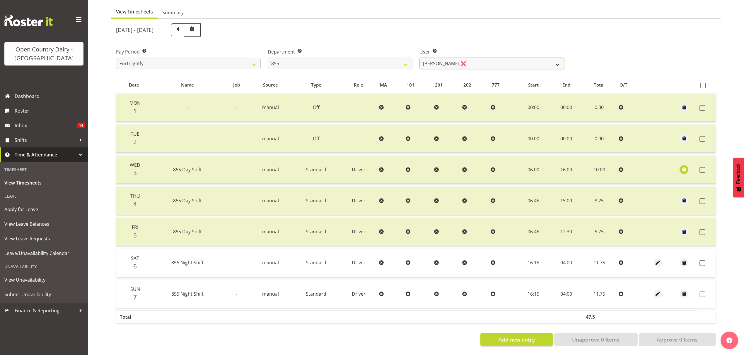
click at [489, 60] on select "[PERSON_NAME] ❌ [PERSON_NAME] ❌ [PERSON_NAME] ❌" at bounding box center [491, 64] width 145 height 12
select select "7374"
click at [419, 58] on select "[PERSON_NAME] ❌ [PERSON_NAME] ❌ [PERSON_NAME] ❌" at bounding box center [491, 64] width 145 height 12
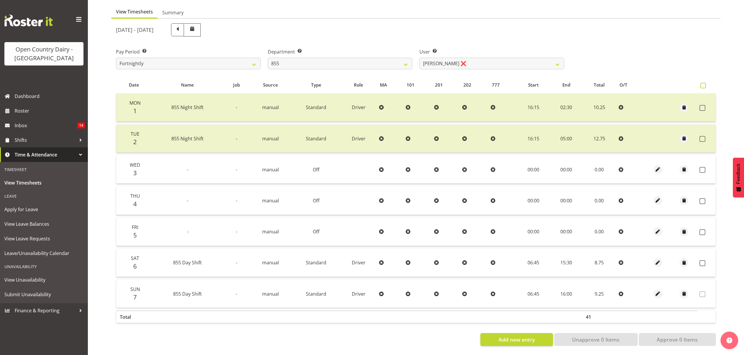
click at [701, 83] on span at bounding box center [703, 86] width 6 height 6
click at [701, 84] on input "checkbox" at bounding box center [702, 86] width 4 height 4
click at [701, 83] on span at bounding box center [703, 86] width 6 height 6
click at [701, 84] on input "checkbox" at bounding box center [702, 86] width 4 height 4
checkbox input "false"
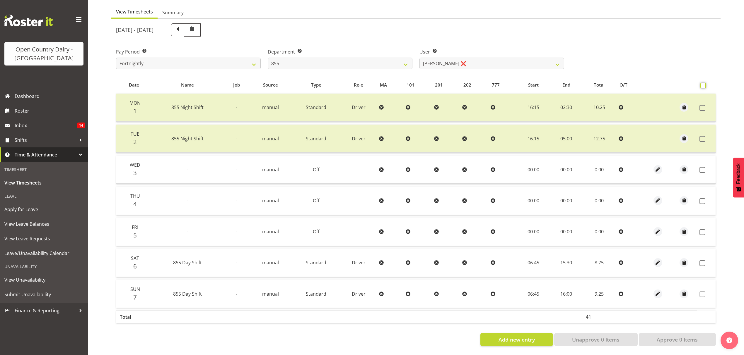
checkbox input "false"
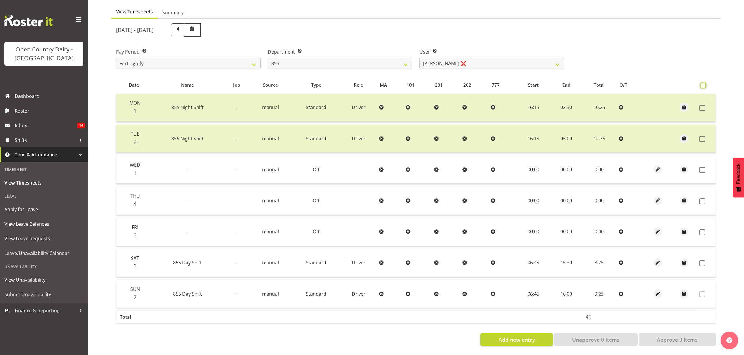
checkbox input "false"
click at [700, 83] on span at bounding box center [703, 86] width 6 height 6
click at [700, 84] on input "checkbox" at bounding box center [702, 86] width 4 height 4
checkbox input "true"
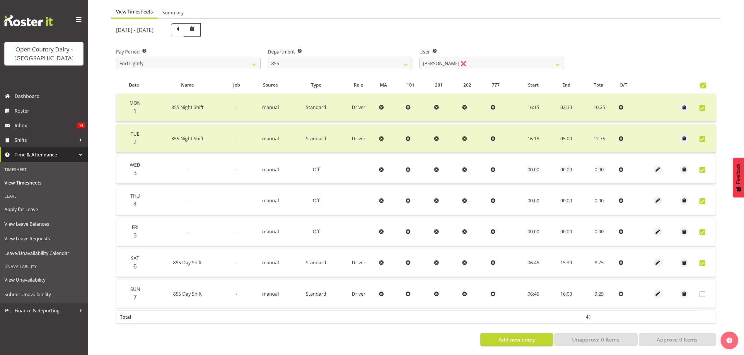
checkbox input "true"
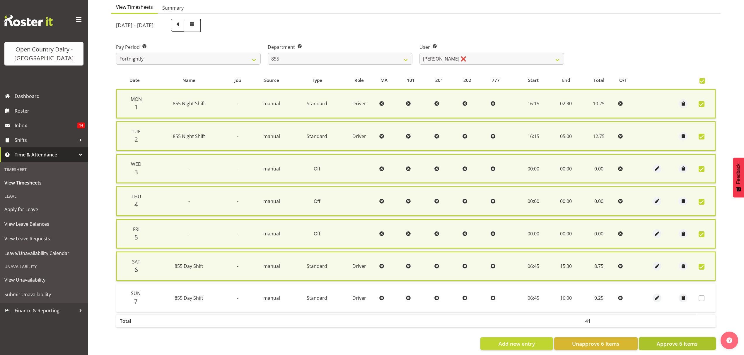
click at [672, 340] on span "Approve 6 Items" at bounding box center [676, 344] width 41 height 8
checkbox input "false"
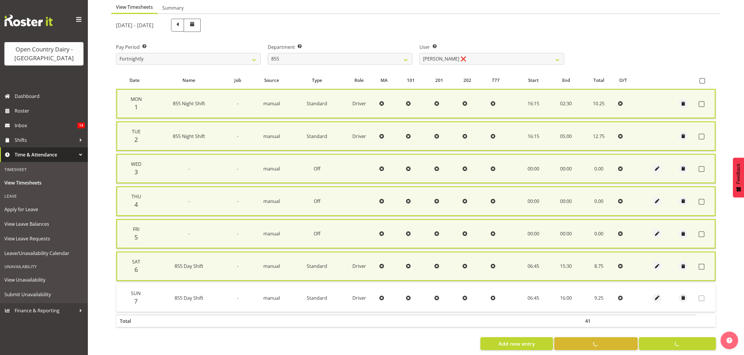
checkbox input "false"
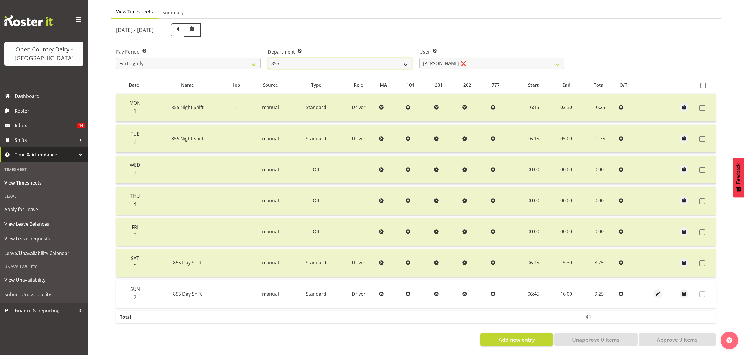
click at [344, 58] on select "734 735 736 737 738 739 851 852 853 854 855 856 858 861 862 865 868 869 870 873" at bounding box center [340, 64] width 145 height 12
select select "675"
click at [268, 58] on select "734 735 736 737 738 739 851 852 853 854 855 856 858 861 862 865 868 869 870 873" at bounding box center [340, 64] width 145 height 12
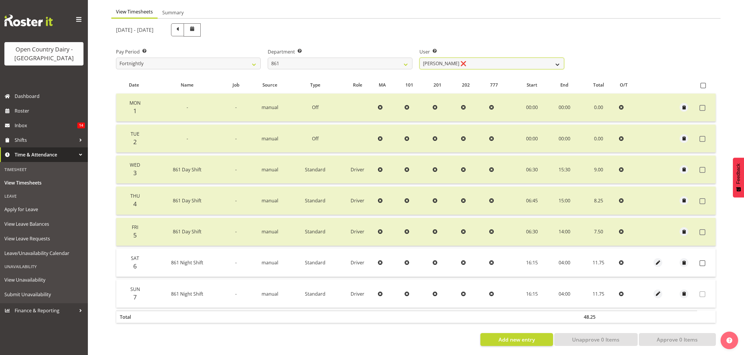
click at [465, 59] on select "[PERSON_NAME] ❌ [PERSON_NAME] ❌ [PERSON_NAME] ❌" at bounding box center [491, 64] width 145 height 12
select select "7460"
click at [419, 58] on select "[PERSON_NAME] ❌ [PERSON_NAME] ❌ [PERSON_NAME] ❌" at bounding box center [491, 64] width 145 height 12
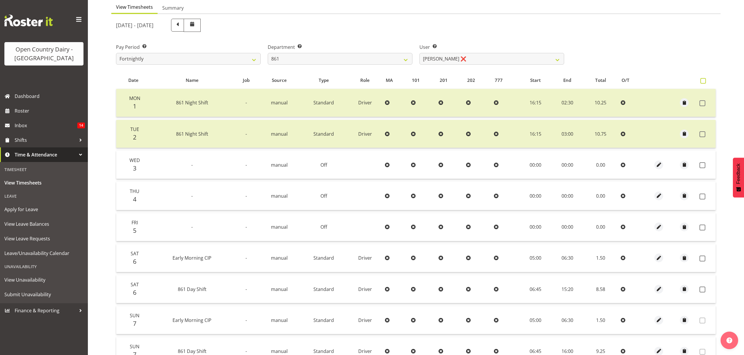
click at [702, 81] on span at bounding box center [703, 81] width 6 height 6
click at [702, 81] on input "checkbox" at bounding box center [702, 81] width 4 height 4
checkbox input "true"
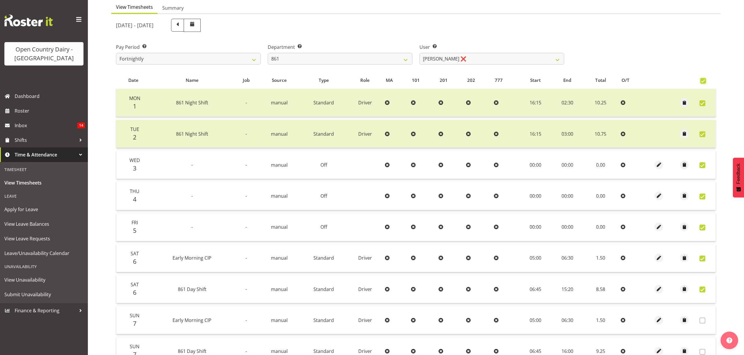
checkbox input "true"
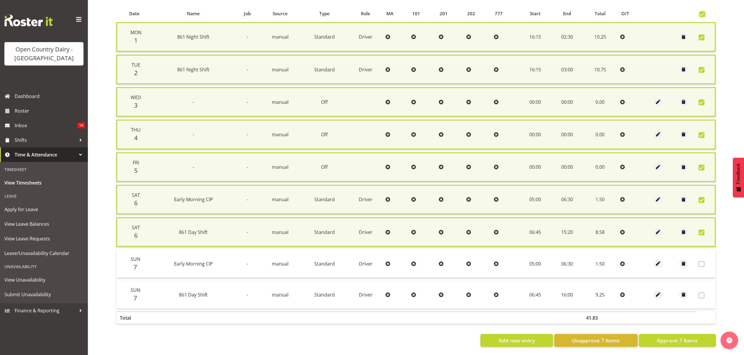
scroll to position [129, 0]
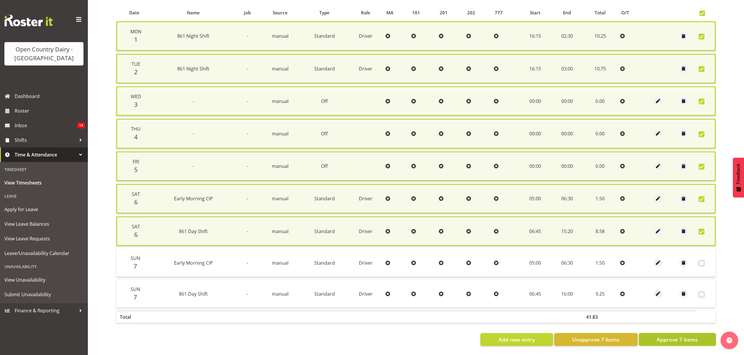
click at [689, 336] on span "Approve 7 Items" at bounding box center [676, 340] width 41 height 8
checkbox input "false"
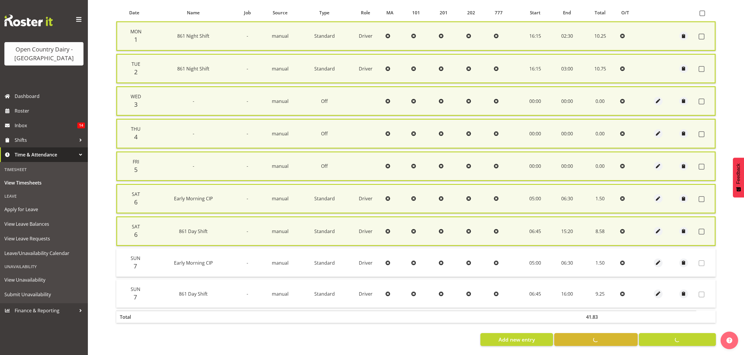
checkbox input "false"
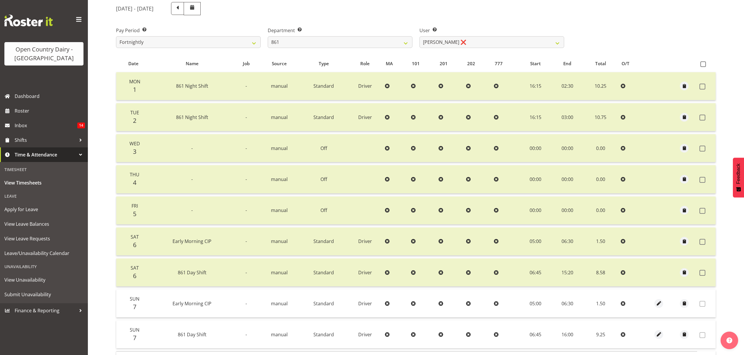
scroll to position [0, 0]
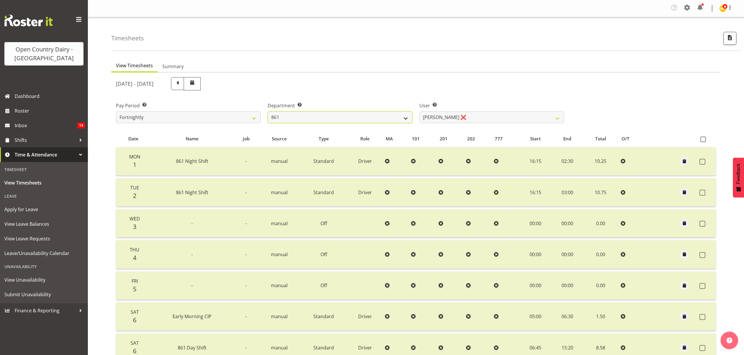
click at [348, 117] on select "734 735 736 737 738 739 851 852 853 854 855 856 858 861 862 865 868 869 870 873" at bounding box center [340, 118] width 145 height 12
select select "676"
click at [268, 112] on select "734 735 736 737 738 739 851 852 853 854 855 856 858 861 862 865 868 869 870 873" at bounding box center [340, 118] width 145 height 12
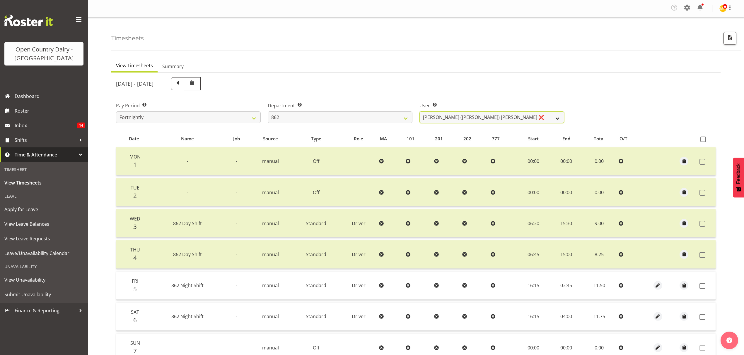
click at [490, 119] on select "[PERSON_NAME] ([PERSON_NAME]) [PERSON_NAME] ❌ [PERSON_NAME] ❌ Forbes [PERSON_NA…" at bounding box center [491, 118] width 145 height 12
click at [419, 112] on select "[PERSON_NAME] ([PERSON_NAME]) [PERSON_NAME] ❌ [PERSON_NAME] ❌ Forbes [PERSON_NA…" at bounding box center [491, 118] width 145 height 12
click at [487, 118] on select "[PERSON_NAME] ([PERSON_NAME]) [PERSON_NAME] ❌ [PERSON_NAME] ❌ Forbes [PERSON_NA…" at bounding box center [491, 118] width 145 height 12
select select "11652"
click at [419, 112] on select "[PERSON_NAME] ([PERSON_NAME]) [PERSON_NAME] ❌ [PERSON_NAME] ❌ Forbes [PERSON_NA…" at bounding box center [491, 118] width 145 height 12
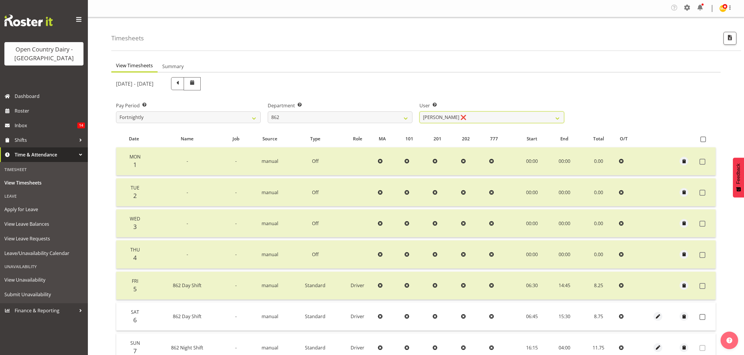
scroll to position [59, 0]
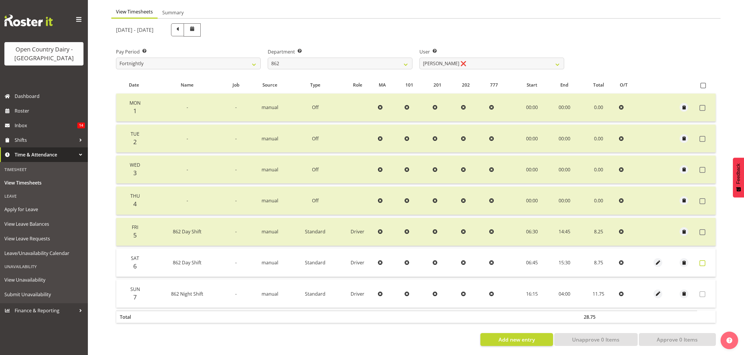
click at [702, 261] on span at bounding box center [702, 264] width 6 height 6
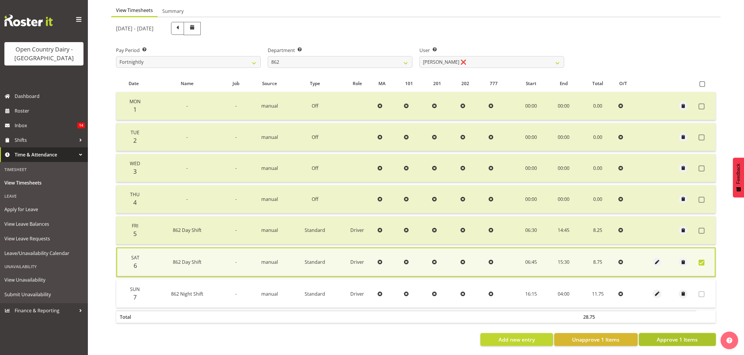
click at [690, 336] on span "Approve 1 Items" at bounding box center [676, 340] width 41 height 8
checkbox input "false"
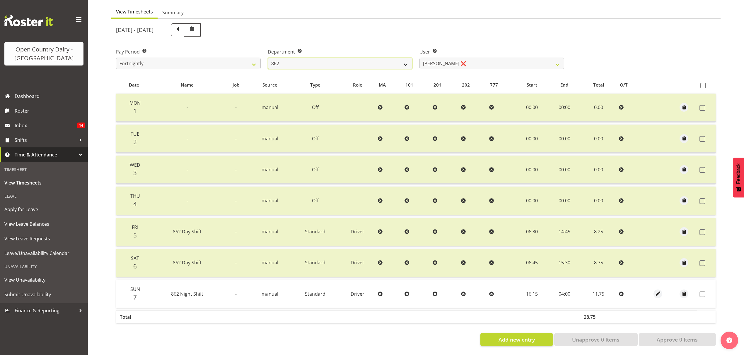
click at [386, 60] on select "734 735 736 737 738 739 851 852 853 854 855 856 858 861 862 865 868 869 870 873" at bounding box center [340, 64] width 145 height 12
select select "678"
click at [268, 58] on select "734 735 736 737 738 739 851 852 853 854 855 856 858 861 862 865 868 869 870 873" at bounding box center [340, 64] width 145 height 12
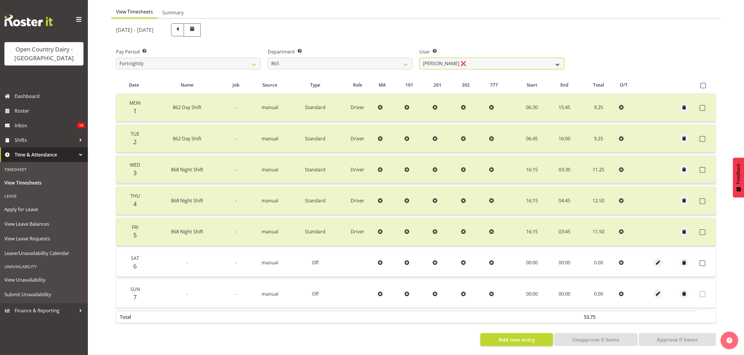
click at [477, 59] on select "[PERSON_NAME] ❌ [PERSON_NAME] ❌ [PERSON_NAME] ❌" at bounding box center [491, 64] width 145 height 12
select select "9760"
click at [419, 58] on select "[PERSON_NAME] ❌ [PERSON_NAME] ❌ [PERSON_NAME] ❌" at bounding box center [491, 64] width 145 height 12
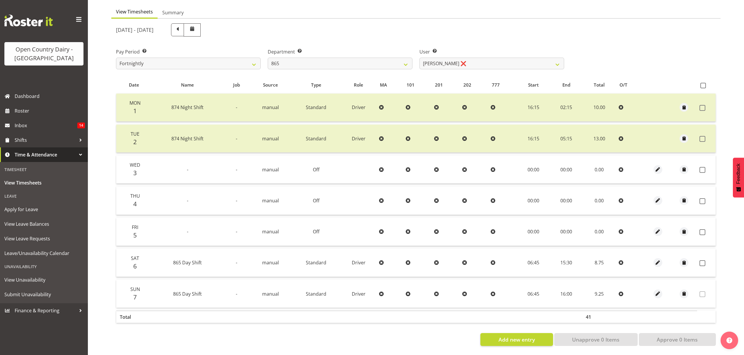
drag, startPoint x: 704, startPoint y: 81, endPoint x: 699, endPoint y: 208, distance: 127.5
click at [704, 83] on span at bounding box center [703, 86] width 6 height 6
click at [704, 84] on input "checkbox" at bounding box center [702, 86] width 4 height 4
checkbox input "true"
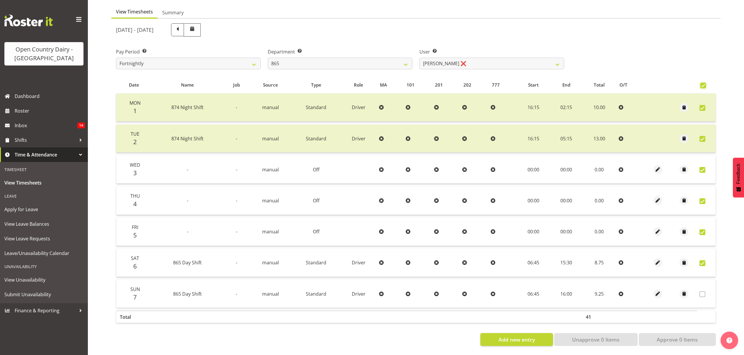
checkbox input "true"
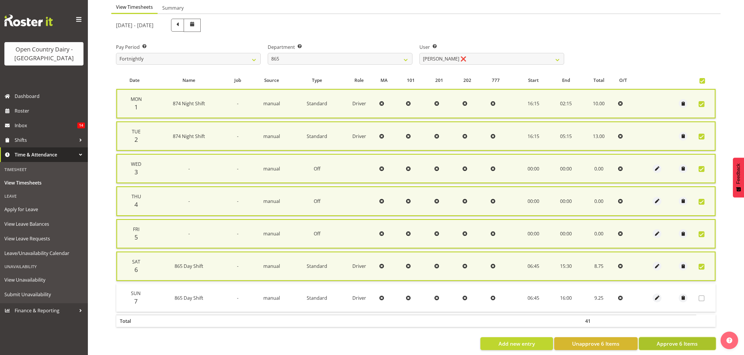
click at [682, 342] on span "Approve 6 Items" at bounding box center [676, 344] width 41 height 8
checkbox input "false"
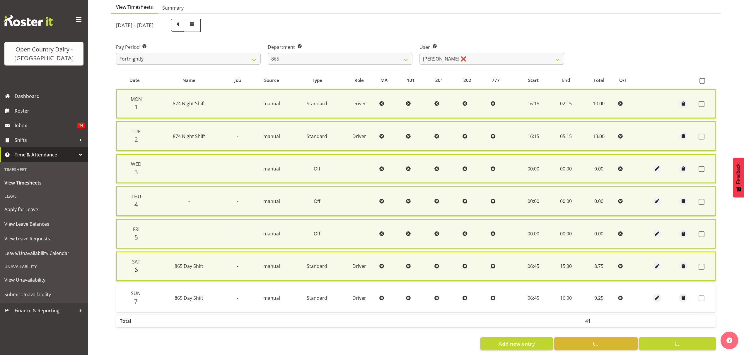
checkbox input "false"
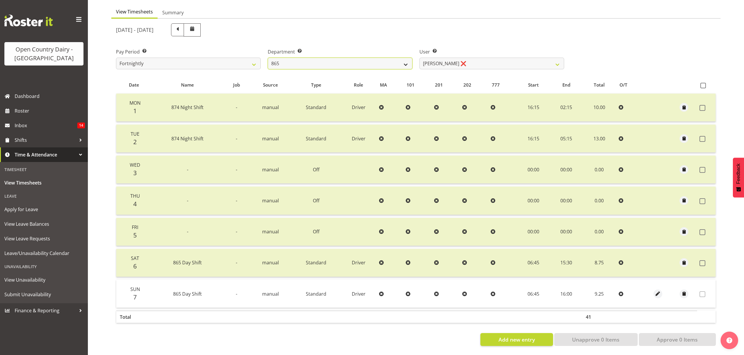
click at [363, 63] on select "734 735 736 737 738 739 851 852 853 854 855 856 858 861 862 865 868 869 870 873" at bounding box center [340, 64] width 145 height 12
select select "681"
click at [268, 58] on select "734 735 736 737 738 739 851 852 853 854 855 856 858 861 862 865 868 869 870 873" at bounding box center [340, 64] width 145 height 12
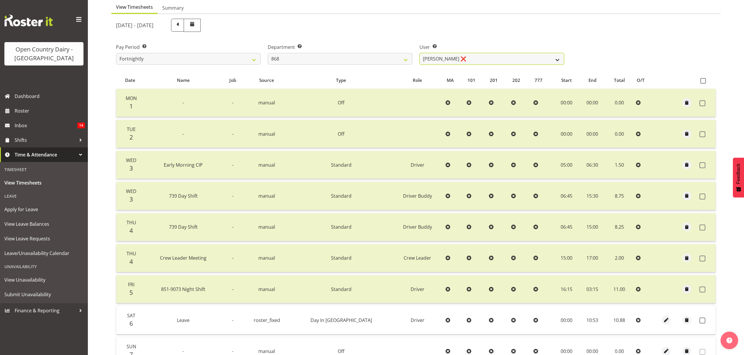
click at [488, 60] on select "[PERSON_NAME] ❌ [PERSON_NAME] ❌ [PERSON_NAME] ❌ [PERSON_NAME] ❌" at bounding box center [491, 59] width 145 height 12
select select "9866"
click at [419, 53] on select "[PERSON_NAME] ❌ [PERSON_NAME] ❌ [PERSON_NAME] ❌ [PERSON_NAME] ❌" at bounding box center [491, 59] width 145 height 12
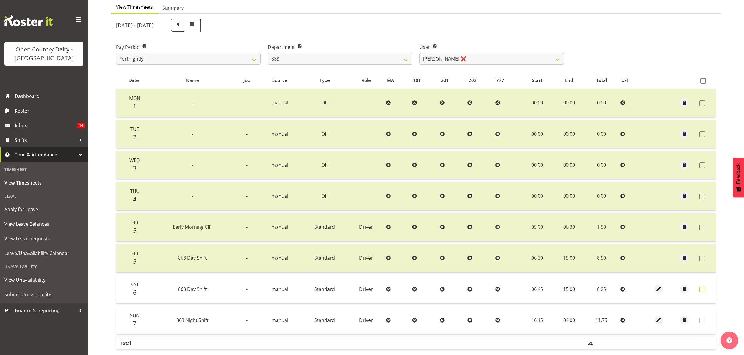
click at [701, 291] on span at bounding box center [702, 290] width 6 height 6
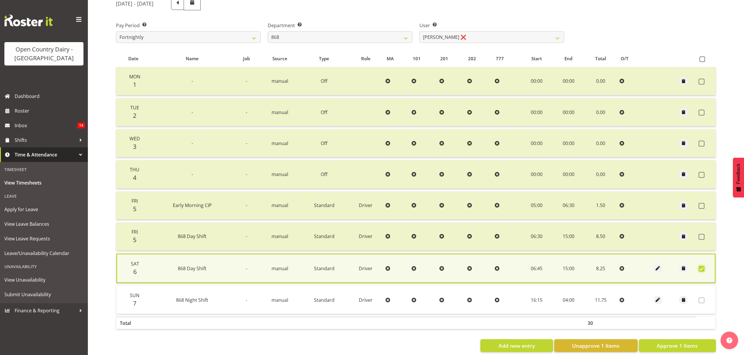
scroll to position [91, 0]
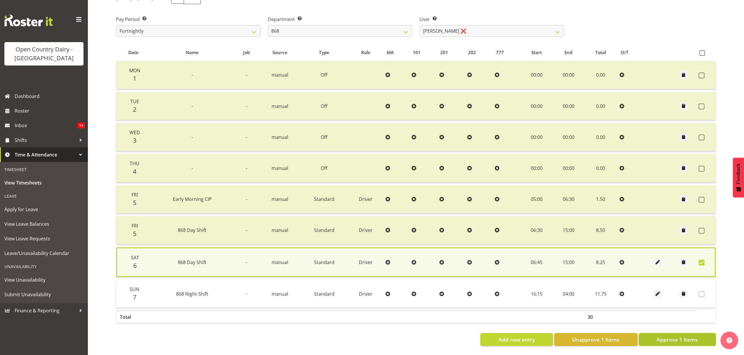
click at [669, 338] on button "Approve 1 Items" at bounding box center [677, 340] width 77 height 13
checkbox input "false"
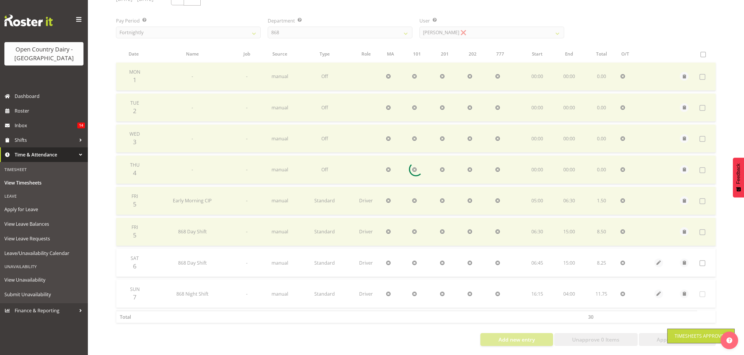
scroll to position [90, 0]
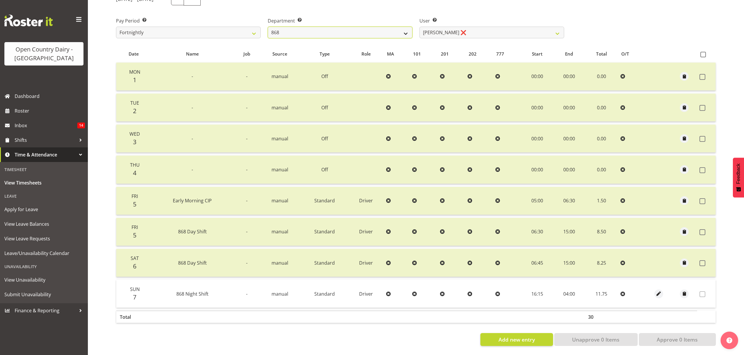
click at [314, 27] on select "734 735 736 737 738 739 851 852 853 854 855 856 858 861 862 865 868 869 870 873" at bounding box center [340, 33] width 145 height 12
select select "682"
click at [268, 27] on select "734 735 736 737 738 739 851 852 853 854 855 856 858 861 862 865 868 869 870 873" at bounding box center [340, 33] width 145 height 12
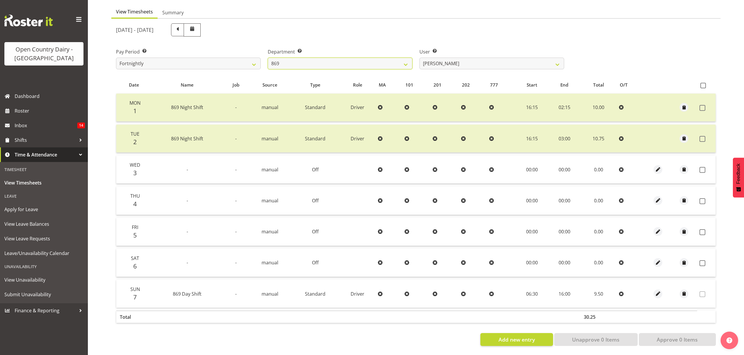
scroll to position [59, 0]
click at [470, 63] on select "[PERSON_NAME] ❌ [PERSON_NAME] ❌ [PERSON_NAME] ❌ [PERSON_NAME] ❌" at bounding box center [491, 64] width 145 height 12
select select "7388"
click at [419, 58] on select "[PERSON_NAME] ❌ [PERSON_NAME] ❌ [PERSON_NAME] ❌ [PERSON_NAME] ❌" at bounding box center [491, 64] width 145 height 12
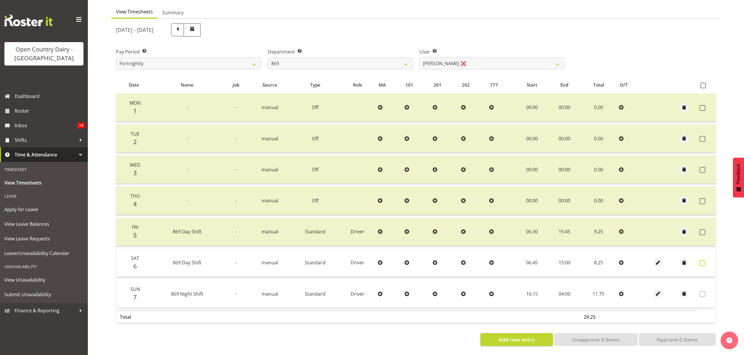
click at [704, 261] on span at bounding box center [702, 264] width 6 height 6
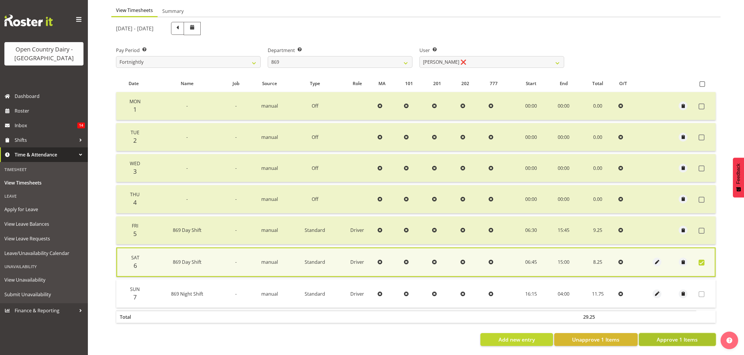
click at [698, 334] on button "Approve 1 Items" at bounding box center [677, 340] width 77 height 13
checkbox input "false"
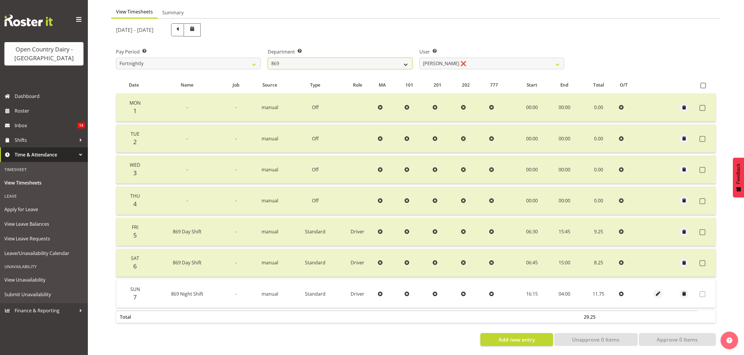
click at [354, 59] on select "734 735 736 737 738 739 851 852 853 854 855 856 858 861 862 865 868 869 870 873" at bounding box center [340, 64] width 145 height 12
select select "686"
click at [268, 58] on select "734 735 736 737 738 739 851 852 853 854 855 856 858 861 862 865 868 869 870 873" at bounding box center [340, 64] width 145 height 12
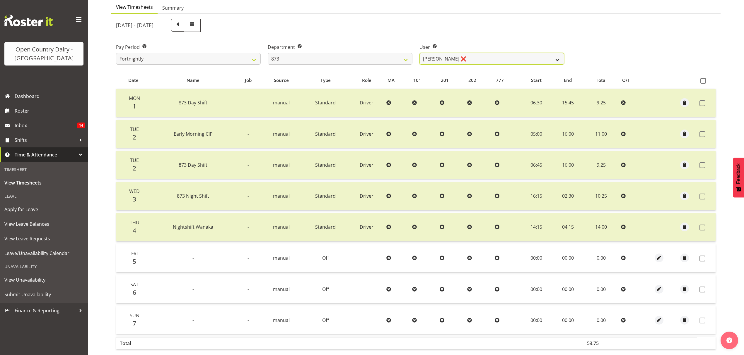
click at [501, 59] on select "[PERSON_NAME] ❌ [PERSON_NAME] ❌ [PERSON_NAME] ❌ [PERSON_NAME] ❌" at bounding box center [491, 59] width 145 height 12
select select "9758"
click at [419, 53] on select "[PERSON_NAME] ❌ [PERSON_NAME] ❌ [PERSON_NAME] ❌ [PERSON_NAME] ❌" at bounding box center [491, 59] width 145 height 12
click at [701, 257] on span at bounding box center [702, 259] width 6 height 6
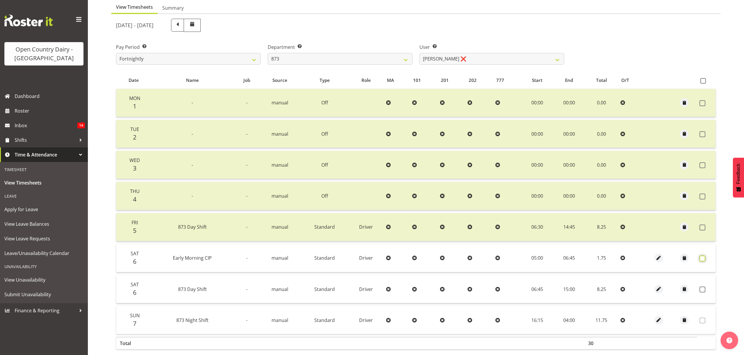
checkbox input "false"
click at [702, 80] on span at bounding box center [703, 81] width 6 height 6
click at [702, 80] on input "checkbox" at bounding box center [702, 81] width 4 height 4
checkbox input "true"
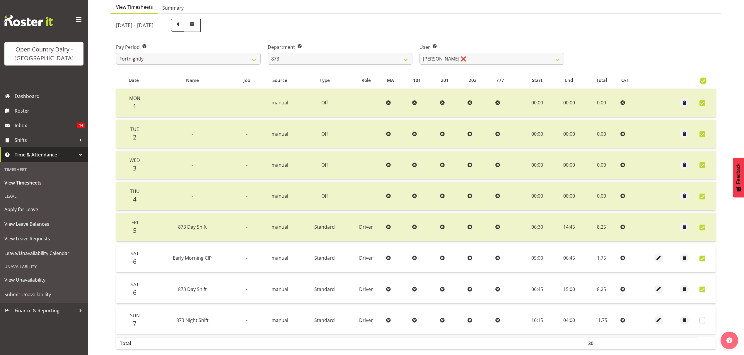
checkbox input "true"
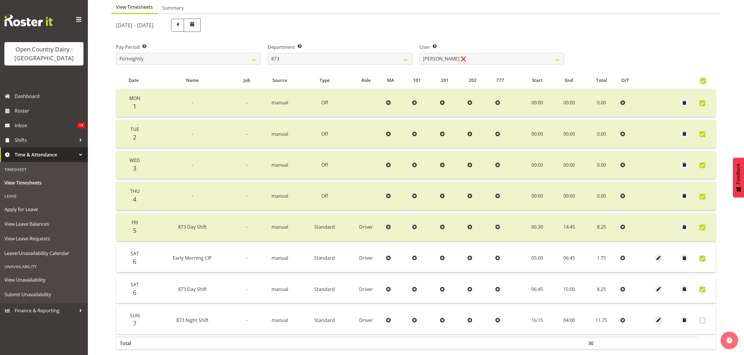
checkbox input "true"
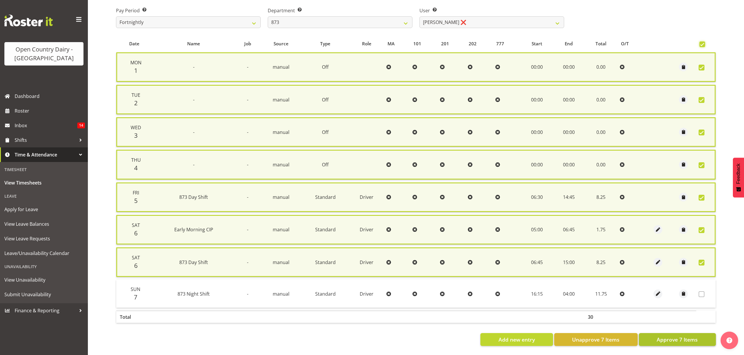
scroll to position [98, 0]
click at [695, 336] on span "Approve 7 Items" at bounding box center [676, 340] width 41 height 8
checkbox input "false"
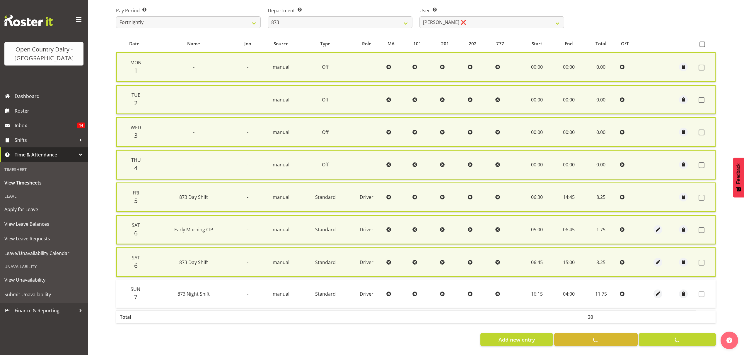
checkbox input "false"
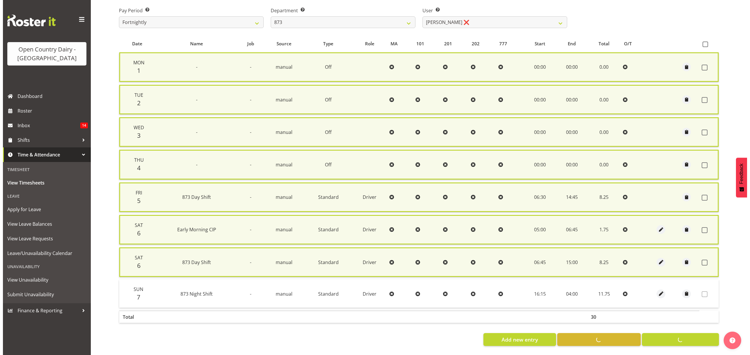
scroll to position [90, 0]
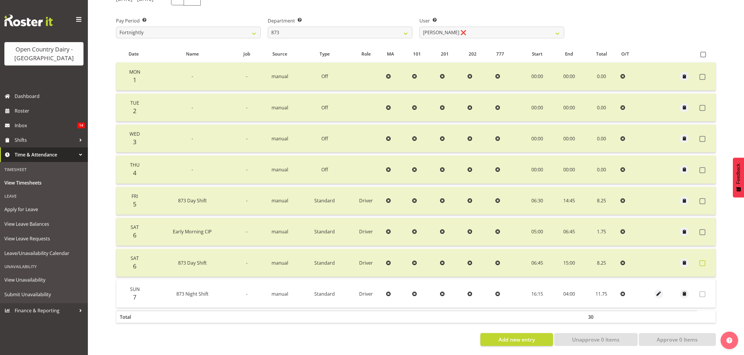
click at [702, 261] on span at bounding box center [702, 264] width 6 height 6
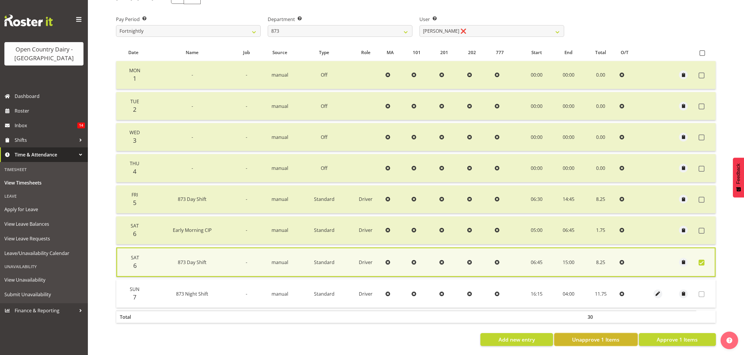
click at [612, 336] on span "Unapprove 1 Items" at bounding box center [595, 340] width 47 height 8
checkbox input "false"
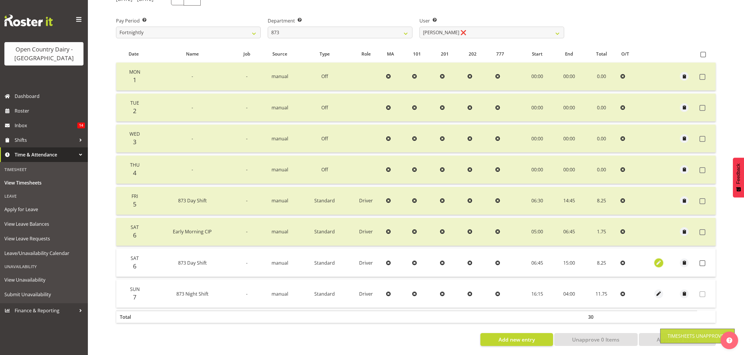
click at [659, 260] on span "button" at bounding box center [658, 263] width 7 height 7
select select "Standard"
click at [657, 260] on span "button" at bounding box center [658, 263] width 7 height 7
select select "Standard"
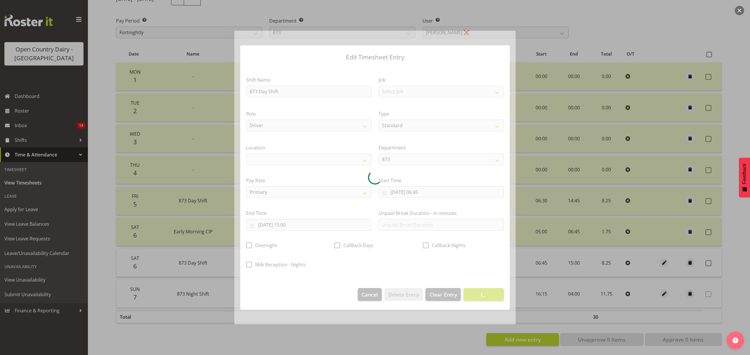
select select
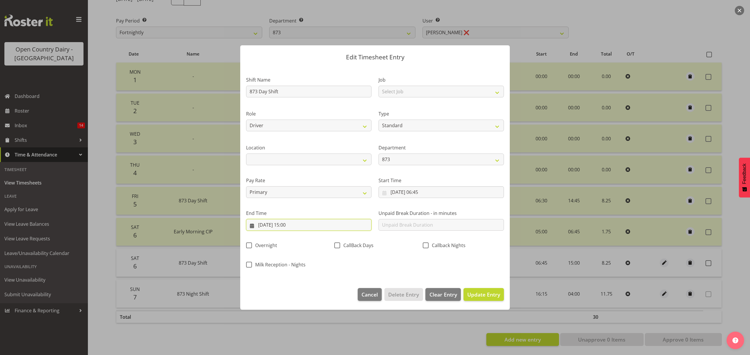
click at [336, 224] on input "[DATE] 15:00" at bounding box center [308, 225] width 125 height 12
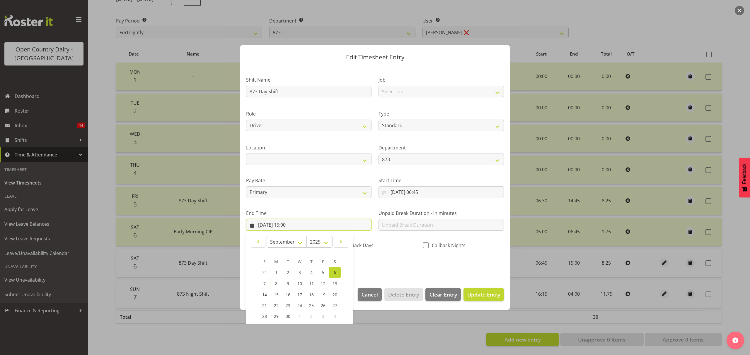
scroll to position [40, 0]
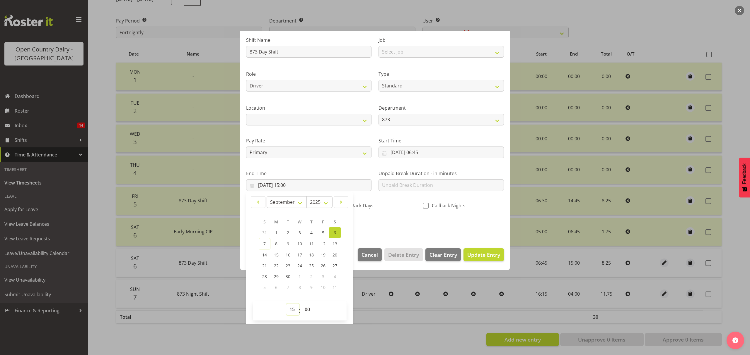
click at [293, 311] on select "00 01 02 03 04 05 06 07 08 09 10 11 12 13 14 15 16 17 18 19 20 21 22 23" at bounding box center [292, 310] width 13 height 12
select select "16"
click at [286, 304] on select "00 01 02 03 04 05 06 07 08 09 10 11 12 13 14 15 16 17 18 19 20 21 22 23" at bounding box center [292, 310] width 13 height 12
type input "[DATE] 16:00"
click at [306, 310] on select "00 01 02 03 04 05 06 07 08 09 10 11 12 13 14 15 16 17 18 19 20 21 22 23 24 25 2…" at bounding box center [307, 310] width 13 height 12
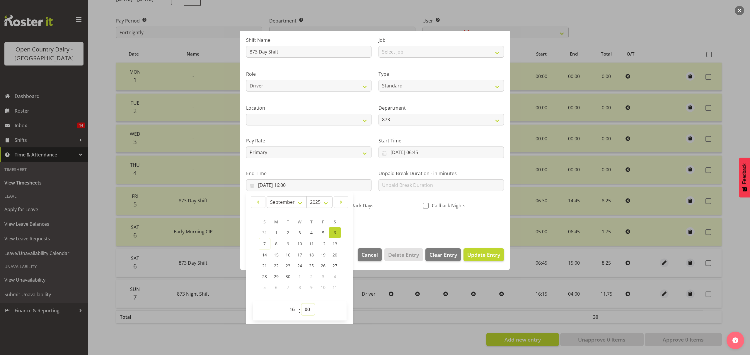
click at [306, 310] on select "00 01 02 03 04 05 06 07 08 09 10 11 12 13 14 15 16 17 18 19 20 21 22 23 24 25 2…" at bounding box center [307, 310] width 13 height 12
click at [307, 310] on select "00 01 02 03 04 05 06 07 08 09 10 11 12 13 14 15 16 17 18 19 20 21 22 23 24 25 2…" at bounding box center [307, 310] width 13 height 12
select select "15"
click at [301, 304] on select "00 01 02 03 04 05 06 07 08 09 10 11 12 13 14 15 16 17 18 19 20 21 22 23 24 25 2…" at bounding box center [307, 310] width 13 height 12
type input "[DATE] 16:15"
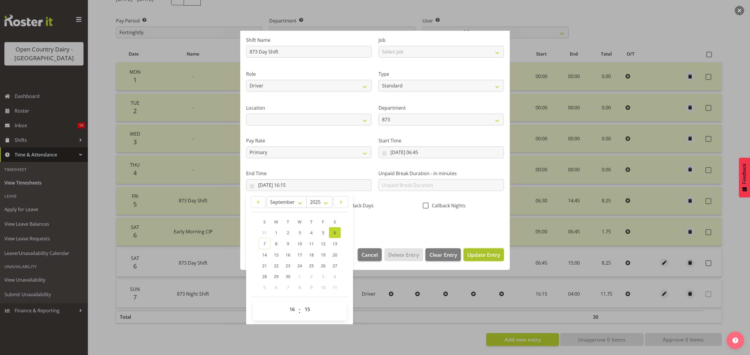
click at [492, 255] on span "Update Entry" at bounding box center [483, 255] width 33 height 7
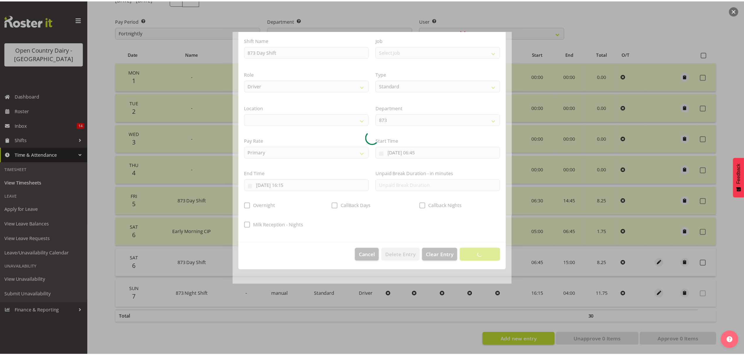
scroll to position [0, 0]
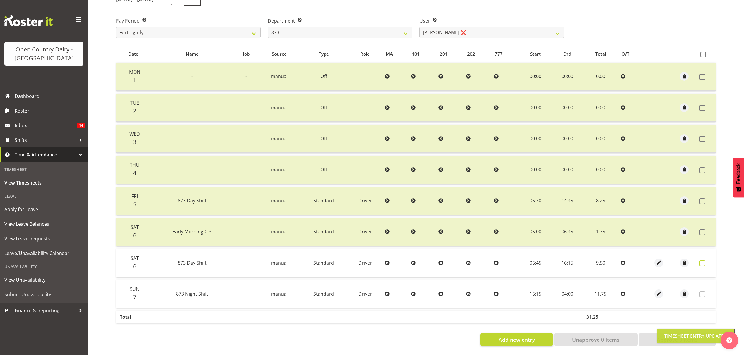
click at [706, 261] on label at bounding box center [703, 264] width 9 height 6
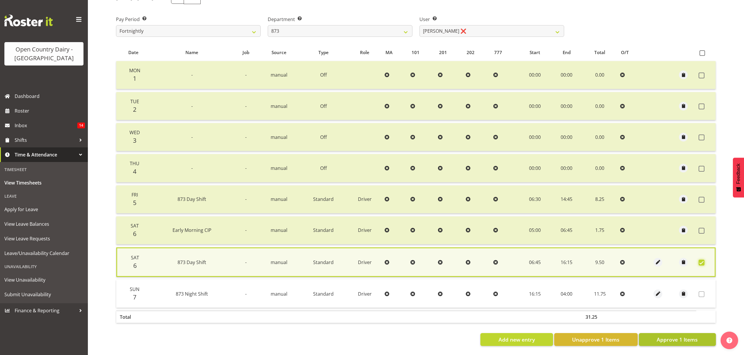
scroll to position [91, 0]
click at [683, 336] on span "Approve 1 Items" at bounding box center [676, 340] width 41 height 8
checkbox input "false"
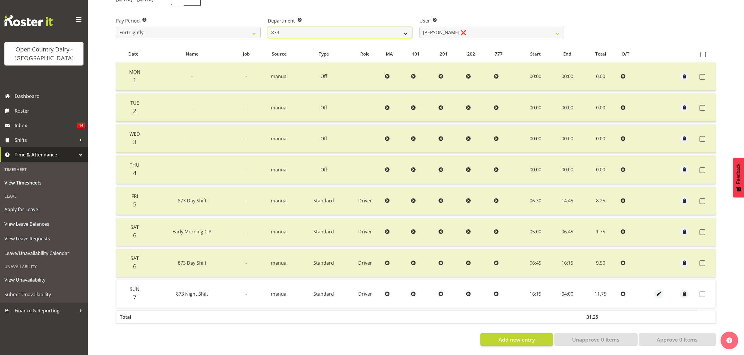
click at [375, 30] on select "734 735 736 737 738 739 851 852 853 854 855 856 858 861 862 865 868 869 870 873" at bounding box center [340, 33] width 145 height 12
select select "689"
click at [268, 27] on select "734 735 736 737 738 739 851 852 853 854 855 856 858 861 862 865 868 869 870 873" at bounding box center [340, 33] width 145 height 12
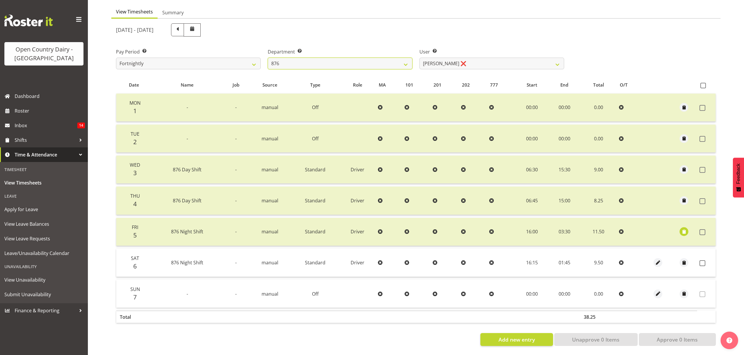
scroll to position [59, 0]
click at [494, 58] on select "[PERSON_NAME] ❌ [PERSON_NAME] ✔ [PERSON_NAME] ❌ [PERSON_NAME] ❌" at bounding box center [491, 64] width 145 height 12
select select "7440"
click at [419, 58] on select "[PERSON_NAME] ❌ [PERSON_NAME] ✔ [PERSON_NAME] ❌ [PERSON_NAME] ❌" at bounding box center [491, 64] width 145 height 12
click at [699, 261] on span at bounding box center [702, 264] width 6 height 6
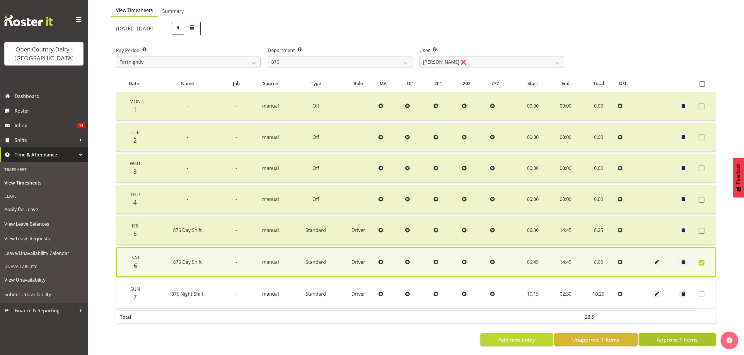
click at [683, 336] on span "Approve 1 Items" at bounding box center [676, 340] width 41 height 8
checkbox input "false"
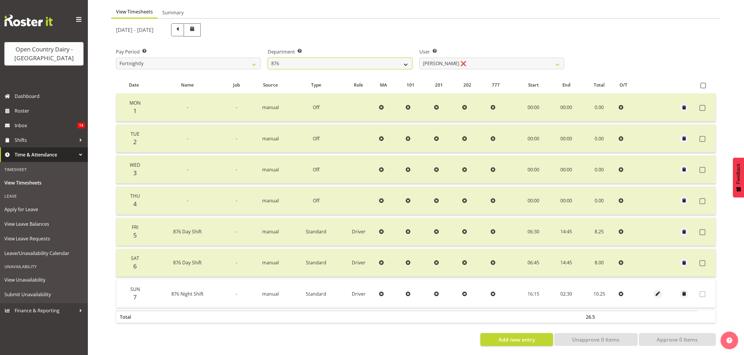
click at [331, 62] on select "734 735 736 737 738 739 851 852 853 854 855 856 858 861 862 865 868 869 870 873" at bounding box center [340, 64] width 145 height 12
select select "690"
click at [268, 58] on select "734 735 736 737 738 739 851 852 853 854 855 856 858 861 862 865 868 869 870 873" at bounding box center [340, 64] width 145 height 12
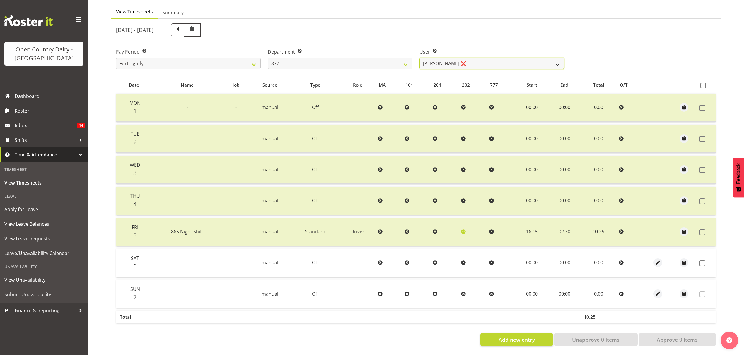
click at [489, 58] on select "[PERSON_NAME] ❌ [PERSON_NAME] ❌ [PERSON_NAME] ❌ [PERSON_NAME] ❌" at bounding box center [491, 64] width 145 height 12
select select "11653"
click at [419, 58] on select "[PERSON_NAME] ❌ [PERSON_NAME] ❌ [PERSON_NAME] ❌ [PERSON_NAME] ❌" at bounding box center [491, 64] width 145 height 12
click at [702, 261] on span at bounding box center [702, 264] width 6 height 6
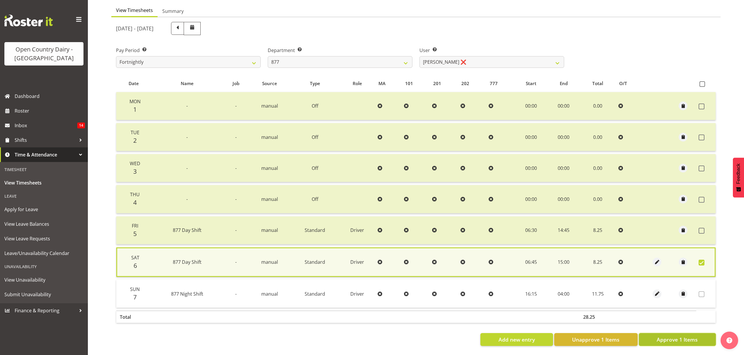
click at [698, 336] on button "Approve 1 Items" at bounding box center [677, 340] width 77 height 13
checkbox input "false"
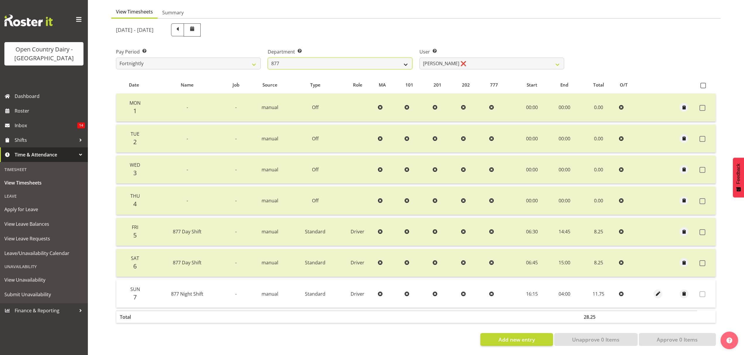
click at [295, 59] on select "734 735 736 737 738 739 851 852 853 854 855 856 858 861 862 865 868 869 870 873" at bounding box center [340, 64] width 145 height 12
select select "816"
click at [268, 58] on select "734 735 736 737 738 739 851 852 853 854 855 856 858 861 862 865 868 869 870 873" at bounding box center [340, 64] width 145 height 12
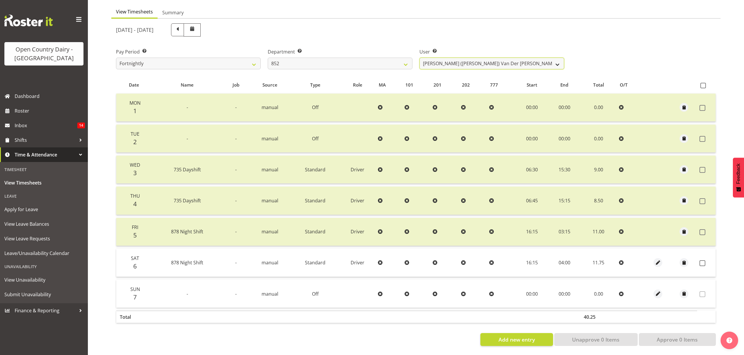
click at [492, 59] on select "[PERSON_NAME] ([PERSON_NAME]) [PERSON_NAME] ❌ [PERSON_NAME] ❌ [PERSON_NAME] ✔ […" at bounding box center [491, 64] width 145 height 12
select select "7418"
click at [419, 58] on select "[PERSON_NAME] ([PERSON_NAME]) [PERSON_NAME] ❌ [PERSON_NAME] ❌ [PERSON_NAME] ✔ […" at bounding box center [491, 64] width 145 height 12
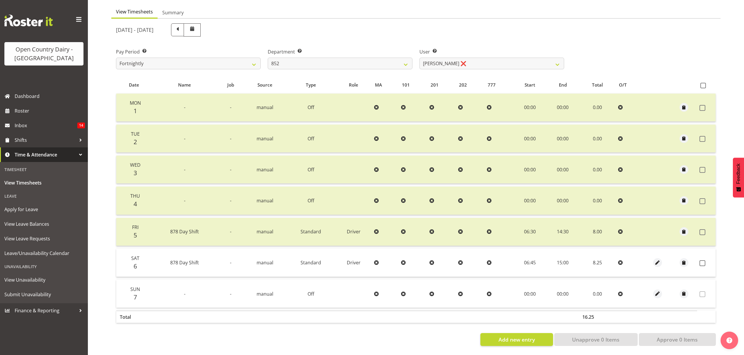
click at [697, 258] on td at bounding box center [706, 263] width 18 height 28
click at [701, 261] on span at bounding box center [702, 264] width 6 height 6
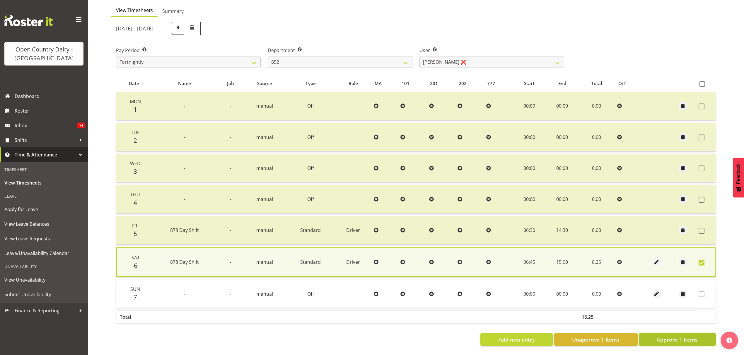
click at [690, 336] on span "Approve 1 Items" at bounding box center [676, 340] width 41 height 8
checkbox input "false"
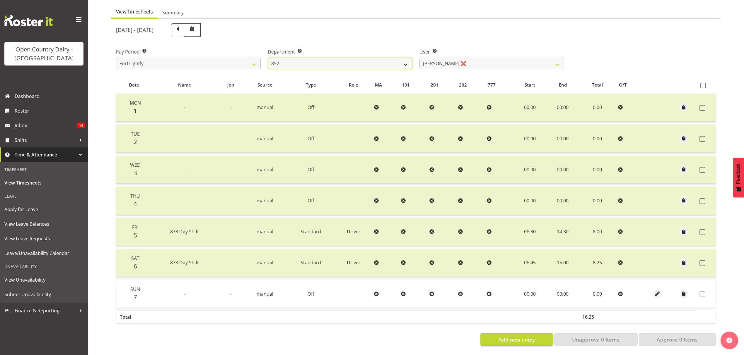
click at [323, 60] on select "734 735 736 737 738 739 851 852 853 854 855 856 858 861 862 865 868 869 870 873" at bounding box center [340, 64] width 145 height 12
select select "908"
click at [268, 58] on select "734 735 736 737 738 739 851 852 853 854 855 856 858 861 862 865 868 869 870 873" at bounding box center [340, 64] width 145 height 12
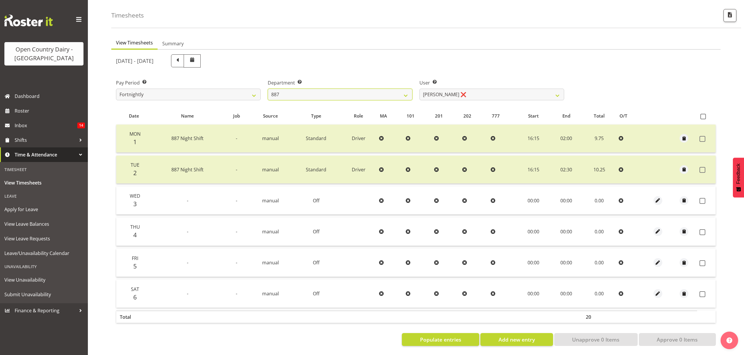
scroll to position [28, 0]
click at [495, 92] on select "[PERSON_NAME] ❌ [PERSON_NAME] ❌ [PERSON_NAME] ❌ [PERSON_NAME] ❌" at bounding box center [491, 95] width 145 height 12
select select "10376"
click at [419, 89] on select "[PERSON_NAME] ❌ [PERSON_NAME] ❌ [PERSON_NAME] ❌ [PERSON_NAME] ❌" at bounding box center [491, 95] width 145 height 12
click at [0, 0] on div at bounding box center [0, 0] width 0 height 0
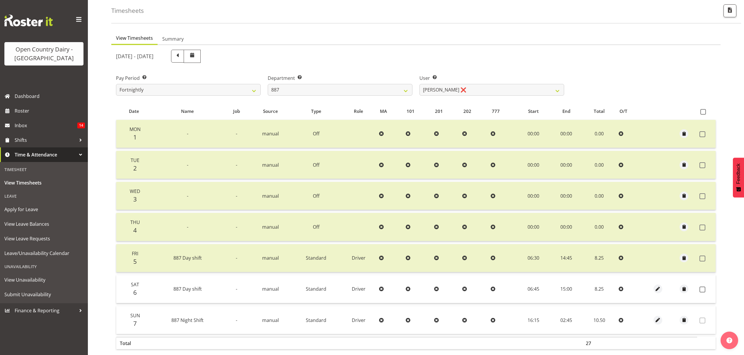
drag, startPoint x: 702, startPoint y: 289, endPoint x: 702, endPoint y: 273, distance: 16.1
click at [702, 289] on span at bounding box center [702, 290] width 6 height 6
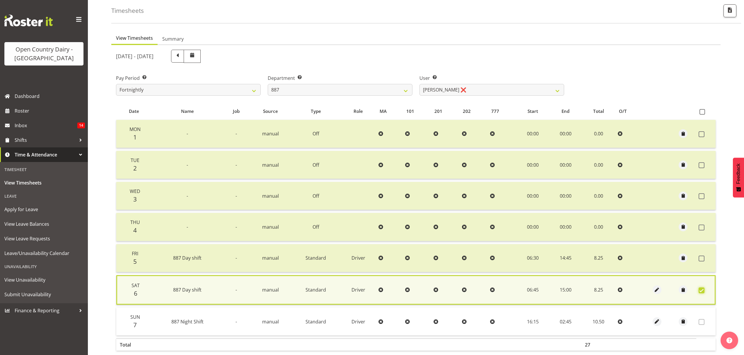
scroll to position [60, 0]
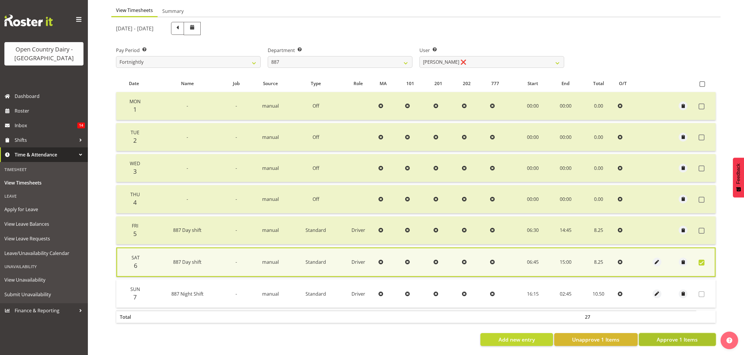
click at [682, 336] on span "Approve 1 Items" at bounding box center [676, 340] width 41 height 8
checkbox input "false"
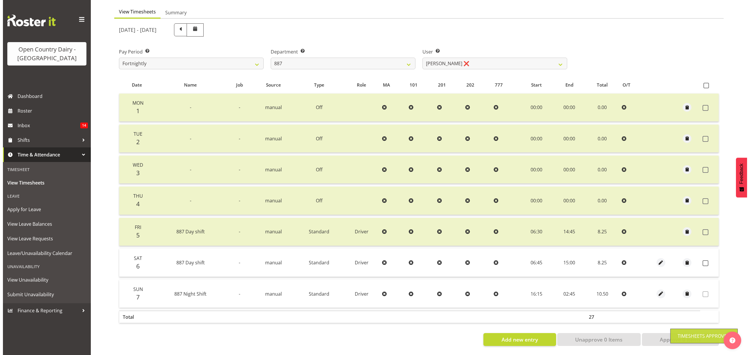
scroll to position [59, 0]
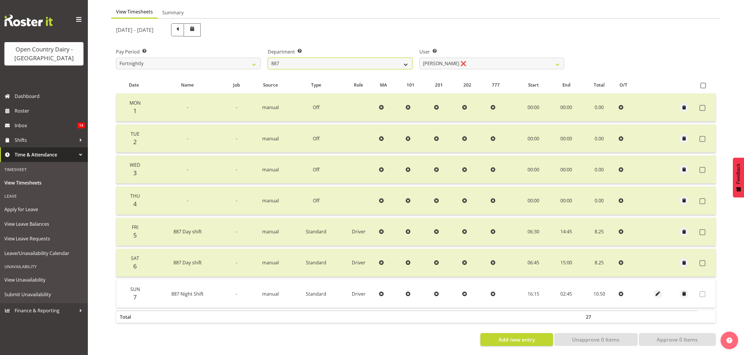
click at [334, 61] on select "734 735 736 737 738 739 851 852 853 854 855 856 858 861 862 865 868 869 870 873" at bounding box center [340, 64] width 145 height 12
select select "667"
click at [268, 58] on select "734 735 736 737 738 739 851 852 853 854 855 856 858 861 862 865 868 869 870 873" at bounding box center [340, 64] width 145 height 12
select select "7420"
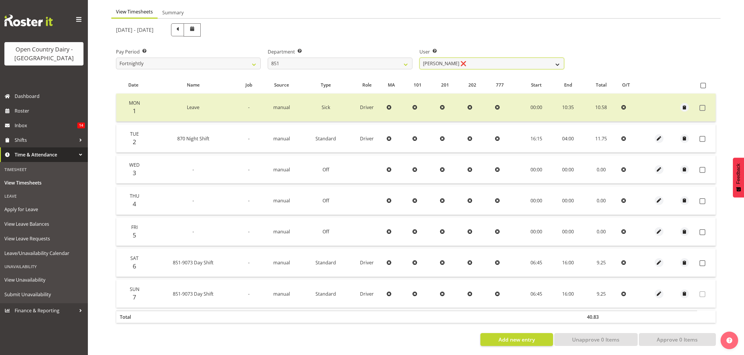
click at [470, 60] on select "[PERSON_NAME] ❌ [PERSON_NAME] ❌ [PERSON_NAME] ❌" at bounding box center [491, 64] width 145 height 12
click at [470, 63] on select "[PERSON_NAME] ❌ [PERSON_NAME] ❌ [PERSON_NAME] ❌" at bounding box center [491, 64] width 145 height 12
click at [701, 83] on span at bounding box center [703, 86] width 6 height 6
click at [701, 84] on input "checkbox" at bounding box center [702, 86] width 4 height 4
checkbox input "true"
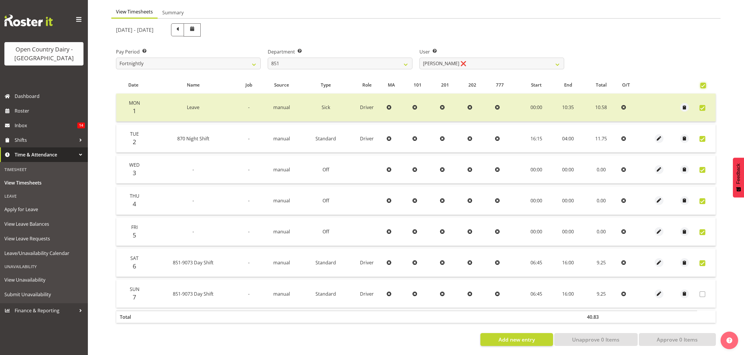
checkbox input "true"
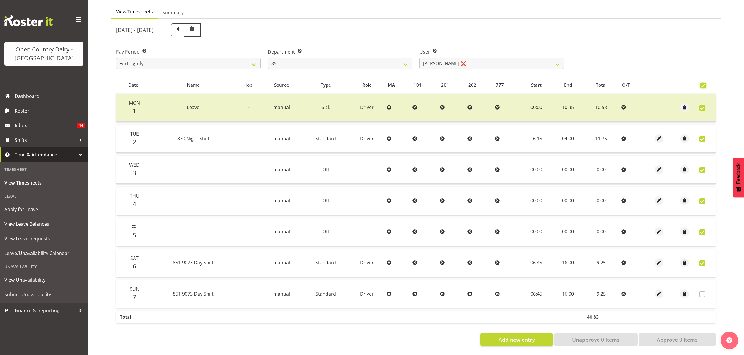
checkbox input "true"
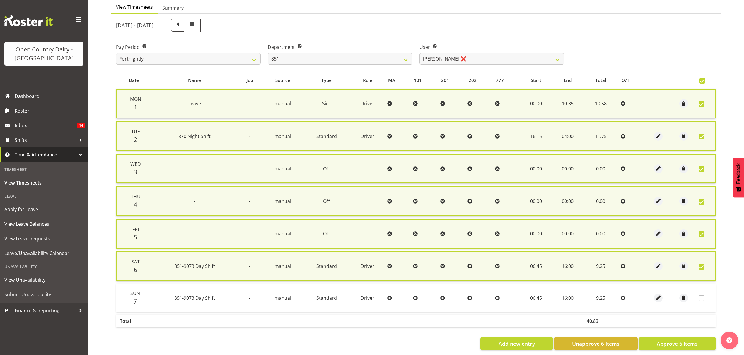
drag, startPoint x: 703, startPoint y: 263, endPoint x: 698, endPoint y: 278, distance: 15.3
click at [703, 264] on span at bounding box center [701, 267] width 6 height 6
checkbox input "false"
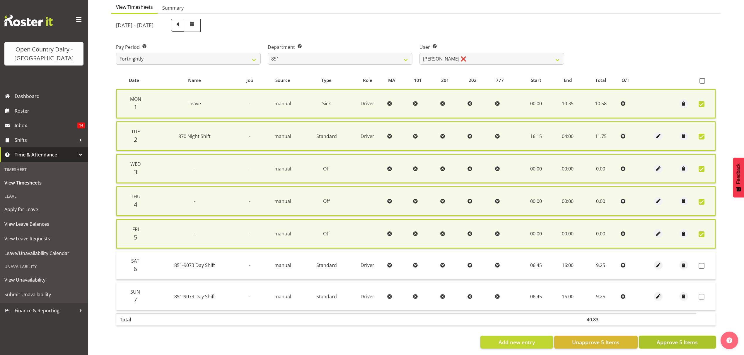
click at [689, 339] on span "Approve 5 Items" at bounding box center [676, 343] width 41 height 8
checkbox input "false"
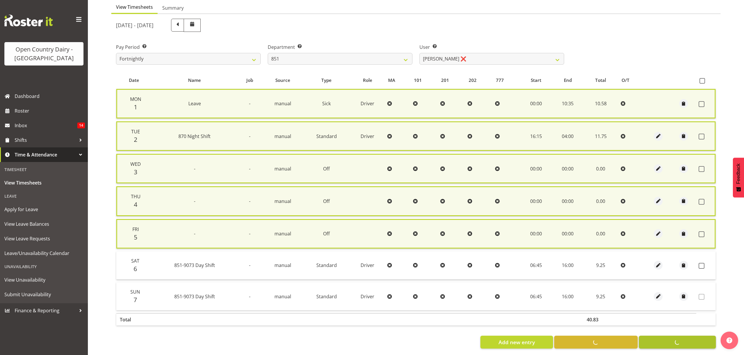
checkbox input "false"
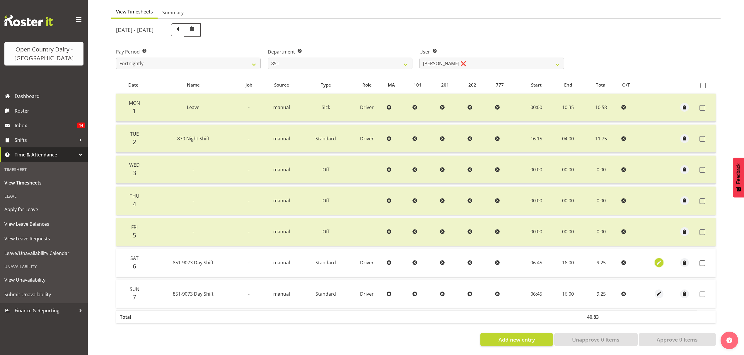
click at [661, 260] on span "button" at bounding box center [659, 263] width 7 height 7
select select "Standard"
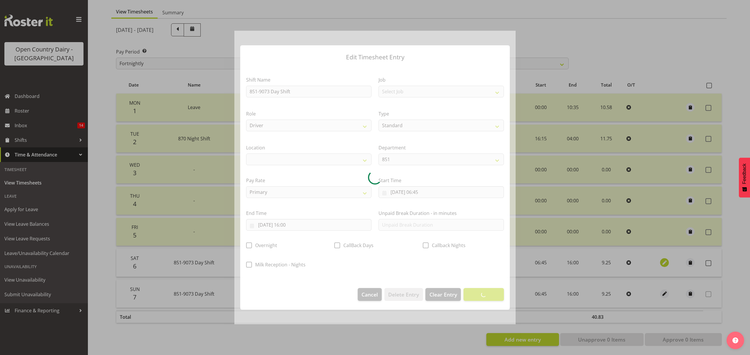
select select
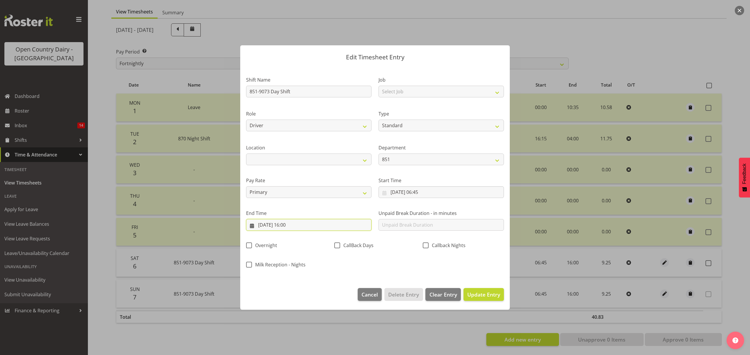
click at [308, 228] on input "[DATE] 16:00" at bounding box center [308, 225] width 125 height 12
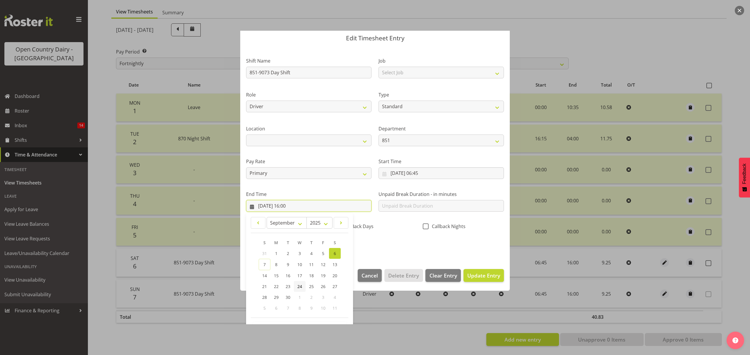
scroll to position [40, 0]
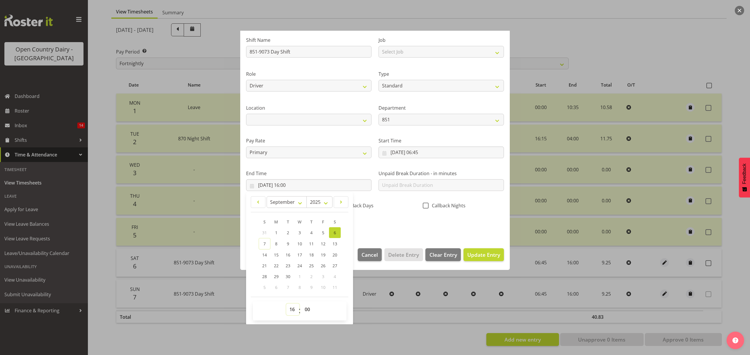
click at [294, 310] on select "00 01 02 03 04 05 06 07 08 09 10 11 12 13 14 15 16 17 18 19 20 21 22 23" at bounding box center [292, 310] width 13 height 12
click at [291, 313] on select "00 01 02 03 04 05 06 07 08 09 10 11 12 13 14 15 16 17 18 19 20 21 22 23" at bounding box center [292, 310] width 13 height 12
click at [291, 311] on select "00 01 02 03 04 05 06 07 08 09 10 11 12 13 14 15 16 17 18 19 20 21 22 23" at bounding box center [292, 310] width 13 height 12
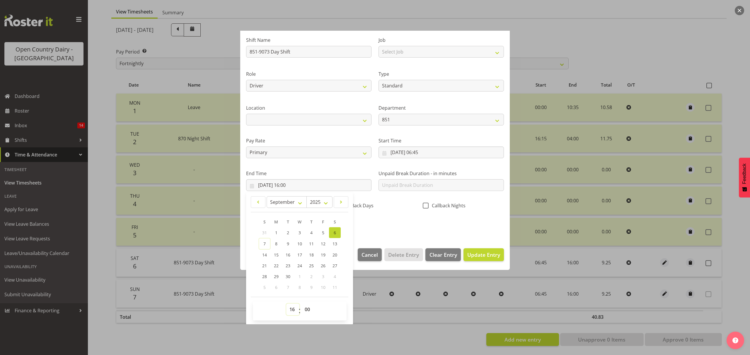
select select "15"
click at [286, 304] on select "00 01 02 03 04 05 06 07 08 09 10 11 12 13 14 15 16 17 18 19 20 21 22 23" at bounding box center [292, 310] width 13 height 12
type input "[DATE] 15:00"
click at [484, 250] on button "Update Entry" at bounding box center [483, 255] width 40 height 13
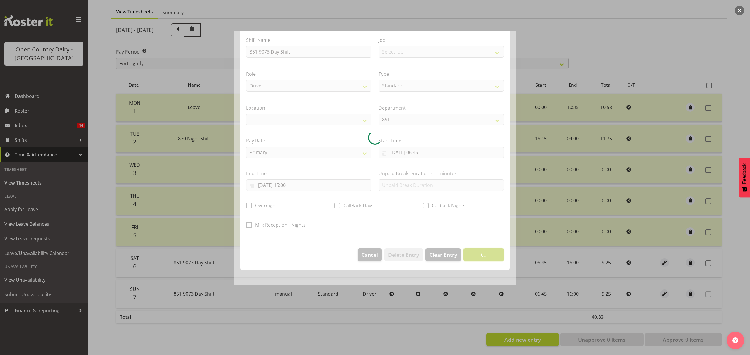
scroll to position [0, 0]
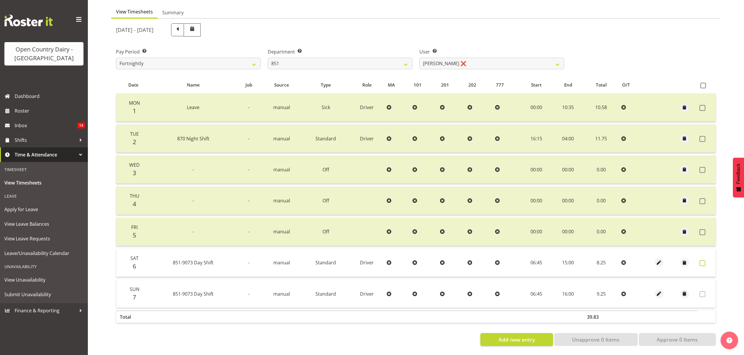
click at [701, 261] on span at bounding box center [702, 264] width 6 height 6
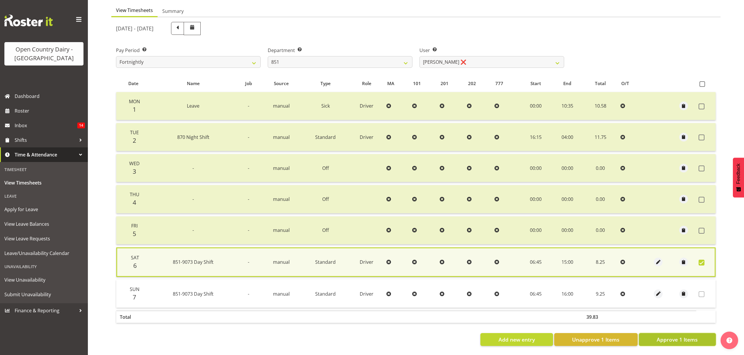
click at [699, 335] on button "Approve 1 Items" at bounding box center [677, 340] width 77 height 13
checkbox input "false"
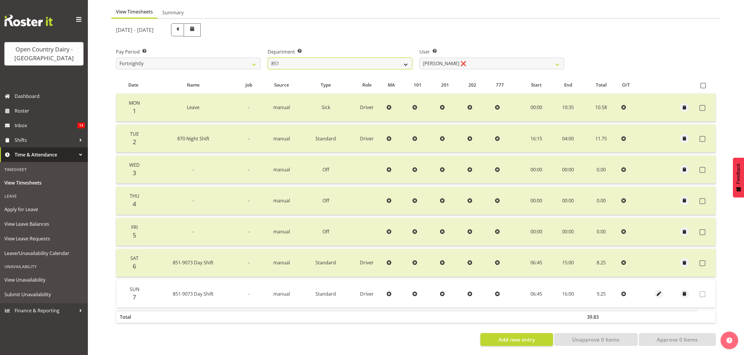
click at [357, 59] on select "734 735 736 737 738 739 851 852 853 854 855 856 858 861 862 865 868 869 870 873" at bounding box center [340, 64] width 145 height 12
select select "671"
click at [268, 58] on select "734 735 736 737 738 739 851 852 853 854 855 856 858 861 862 865 868 869 870 873" at bounding box center [340, 64] width 145 height 12
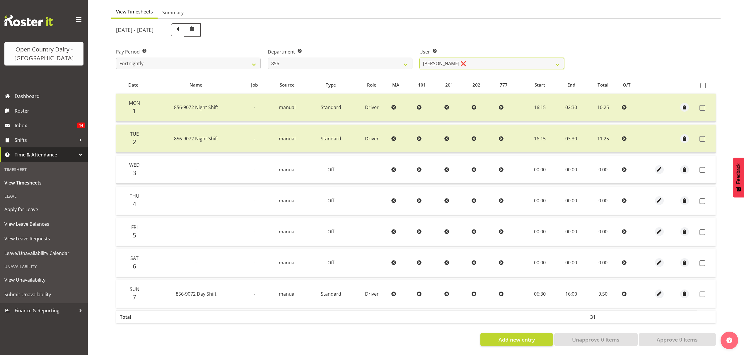
click at [483, 58] on select "[PERSON_NAME] ❌ [PERSON_NAME] ❌ [PERSON_NAME] ❌ [PERSON_NAME] ❌" at bounding box center [491, 64] width 145 height 12
select select "10196"
click at [419, 58] on select "[PERSON_NAME] ❌ [PERSON_NAME] ❌ [PERSON_NAME] ❌ [PERSON_NAME] ❌" at bounding box center [491, 64] width 145 height 12
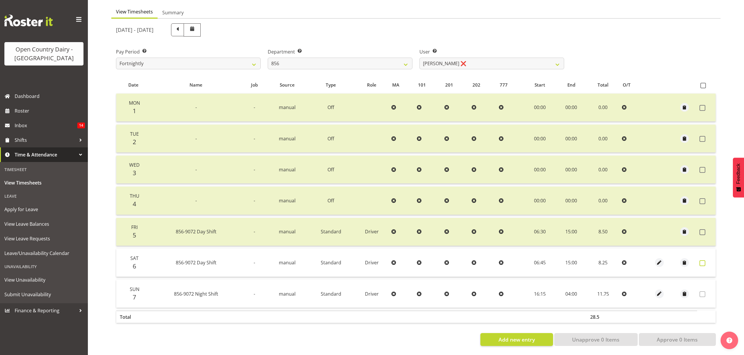
click at [702, 261] on span at bounding box center [702, 264] width 6 height 6
click at [703, 261] on span at bounding box center [702, 264] width 6 height 6
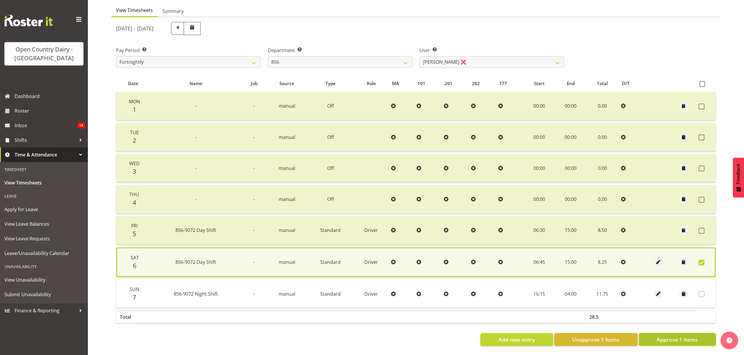
click at [685, 336] on span "Approve 1 Items" at bounding box center [676, 340] width 41 height 8
checkbox input "false"
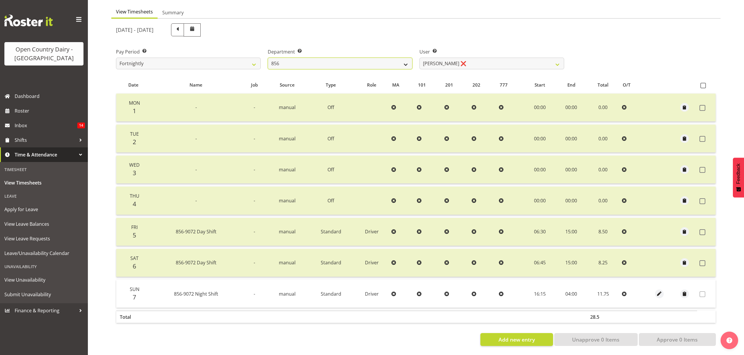
click at [343, 58] on select "734 735 736 737 738 739 851 852 853 854 855 856 858 861 862 865 868 869 870 873" at bounding box center [340, 64] width 145 height 12
select select "755"
click at [268, 58] on select "734 735 736 737 738 739 851 852 853 854 855 856 858 861 862 865 868 869 870 873" at bounding box center [340, 64] width 145 height 12
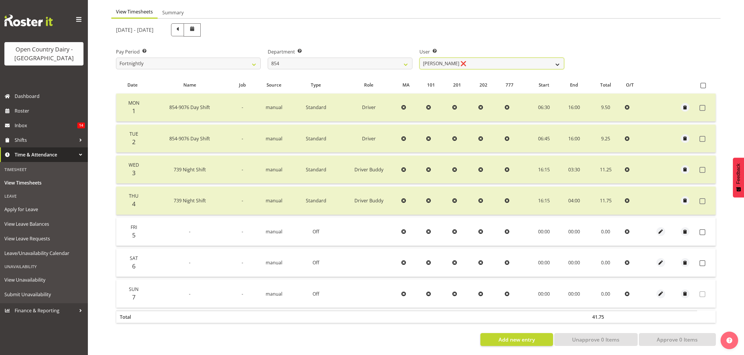
click at [452, 58] on select "[PERSON_NAME] ❌ [PERSON_NAME] ❌ [PERSON_NAME] ❌ [PERSON_NAME] ❌" at bounding box center [491, 64] width 145 height 12
select select "10054"
click at [419, 58] on select "[PERSON_NAME] ❌ [PERSON_NAME] ❌ [PERSON_NAME] ❌ [PERSON_NAME] ❌" at bounding box center [491, 64] width 145 height 12
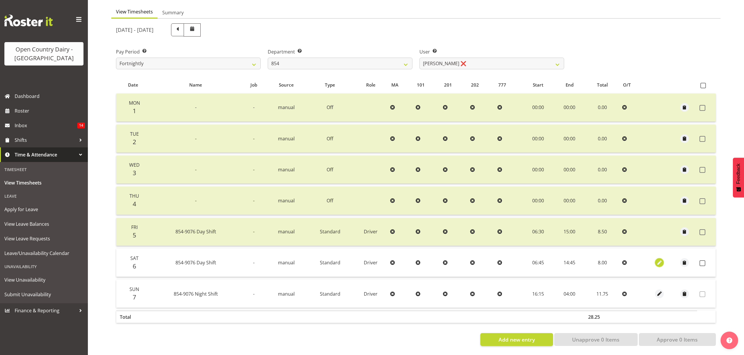
click at [658, 260] on span "button" at bounding box center [659, 263] width 7 height 7
select select "Standard"
select select "8"
select select "2025"
select select "14"
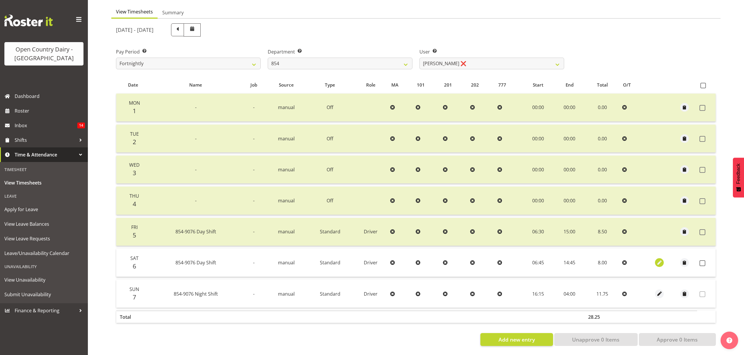
select select "45"
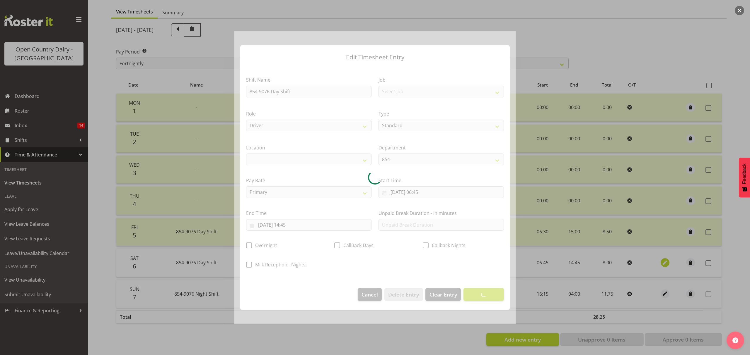
select select
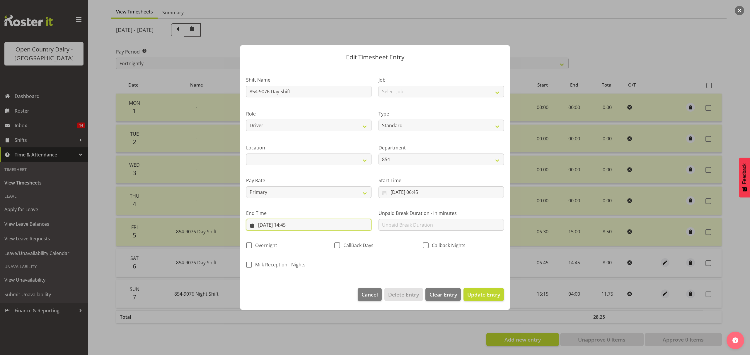
click at [331, 225] on input "[DATE] 14:45" at bounding box center [308, 225] width 125 height 12
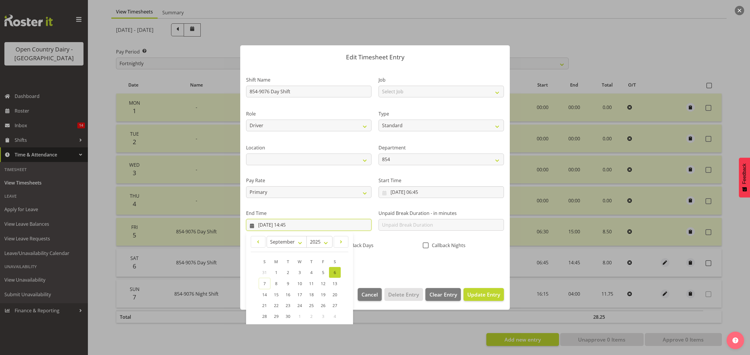
scroll to position [40, 0]
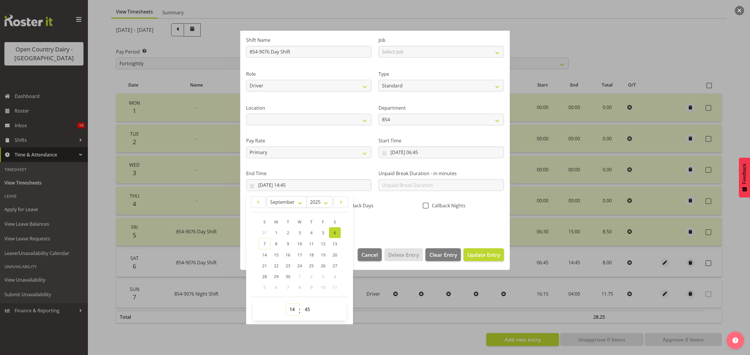
click at [293, 310] on select "00 01 02 03 04 05 06 07 08 09 10 11 12 13 14 15 16 17 18 19 20 21 22 23" at bounding box center [292, 310] width 13 height 12
select select "15"
click at [286, 304] on select "00 01 02 03 04 05 06 07 08 09 10 11 12 13 14 15 16 17 18 19 20 21 22 23" at bounding box center [292, 310] width 13 height 12
type input "[DATE] 15:45"
click at [309, 311] on select "00 01 02 03 04 05 06 07 08 09 10 11 12 13 14 15 16 17 18 19 20 21 22 23 24 25 2…" at bounding box center [307, 310] width 13 height 12
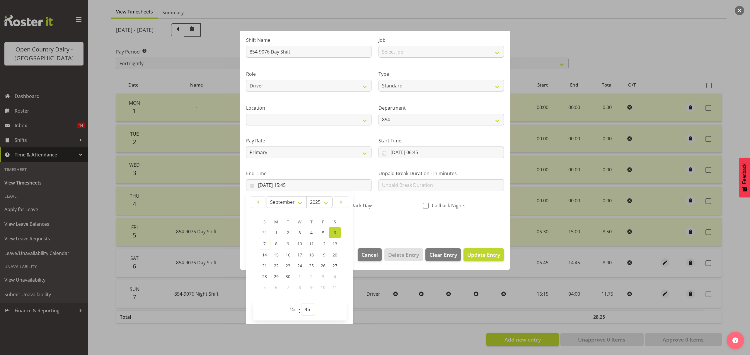
select select "0"
click at [301, 304] on select "00 01 02 03 04 05 06 07 08 09 10 11 12 13 14 15 16 17 18 19 20 21 22 23 24 25 2…" at bounding box center [307, 310] width 13 height 12
type input "[DATE] 15:00"
click at [467, 256] on span "Update Entry" at bounding box center [483, 255] width 33 height 7
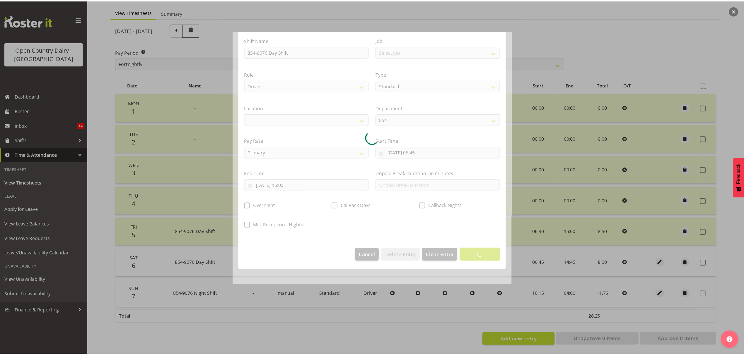
scroll to position [0, 0]
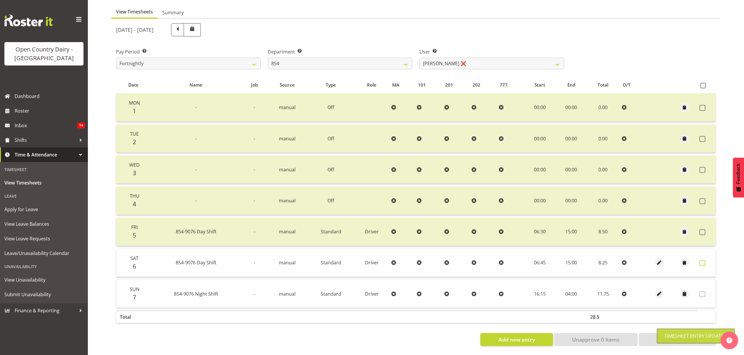
click at [702, 261] on span at bounding box center [702, 264] width 6 height 6
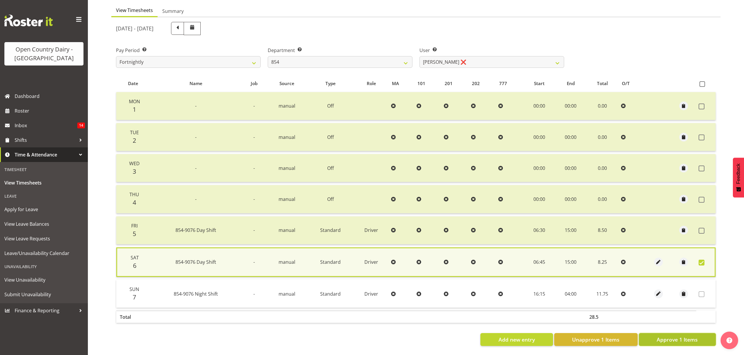
click at [681, 336] on span "Approve 1 Items" at bounding box center [676, 340] width 41 height 8
checkbox input "false"
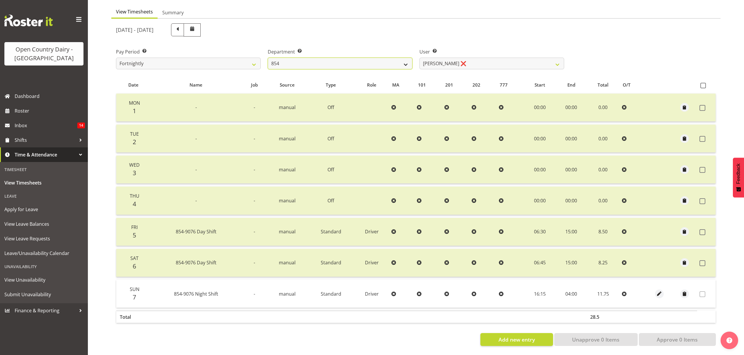
click at [308, 60] on select "734 735 736 737 738 739 851 852 853 854 855 856 858 861 862 865 868 869 870 873" at bounding box center [340, 64] width 145 height 12
click at [268, 58] on select "734 735 736 737 738 739 851 852 853 854 855 856 858 861 862 865 868 869 870 873" at bounding box center [340, 64] width 145 height 12
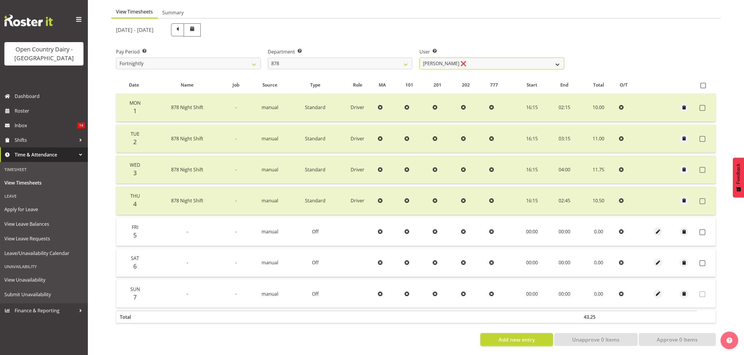
click at [483, 60] on select "[PERSON_NAME] ❌ [PERSON_NAME] ❌ [PERSON_NAME] ❌ [PERSON_NAME] ❌" at bounding box center [491, 64] width 145 height 12
click at [481, 58] on select "[PERSON_NAME] ❌ [PERSON_NAME] ❌ [PERSON_NAME] ❌ [PERSON_NAME] ❌" at bounding box center [491, 64] width 145 height 12
click at [419, 58] on select "[PERSON_NAME] ❌ [PERSON_NAME] ❌ [PERSON_NAME] ❌ [PERSON_NAME] ❌" at bounding box center [491, 64] width 145 height 12
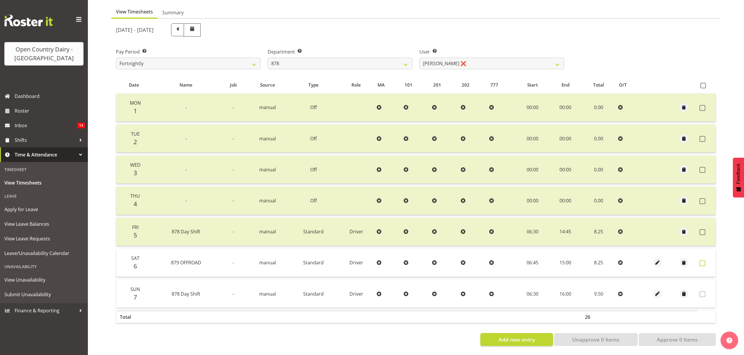
click at [703, 261] on span at bounding box center [702, 264] width 6 height 6
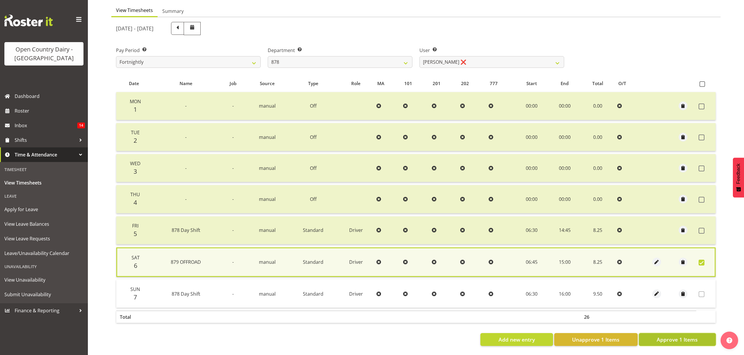
click at [690, 337] on span "Approve 1 Items" at bounding box center [676, 340] width 41 height 8
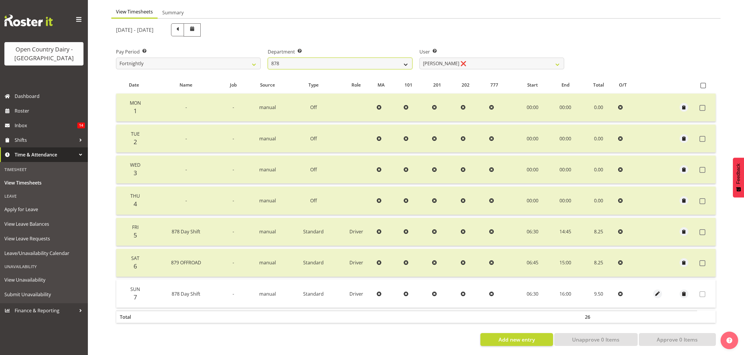
click at [370, 58] on select "734 735 736 737 738 739 851 852 853 854 855 856 858 861 862 865 868 869 870 873" at bounding box center [340, 64] width 145 height 12
click at [268, 58] on select "734 735 736 737 738 739 851 852 853 854 855 856 858 861 862 865 868 869 870 873" at bounding box center [340, 64] width 145 height 12
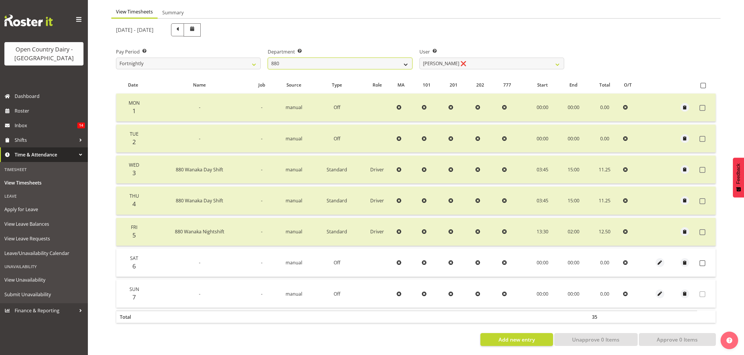
click at [377, 60] on select "734 735 736 737 738 739 851 852 853 854 855 856 858 861 862 865 868 869 870 873" at bounding box center [340, 64] width 145 height 12
click at [268, 58] on select "734 735 736 737 738 739 851 852 853 854 855 856 858 861 862 865 868 869 870 873" at bounding box center [340, 64] width 145 height 12
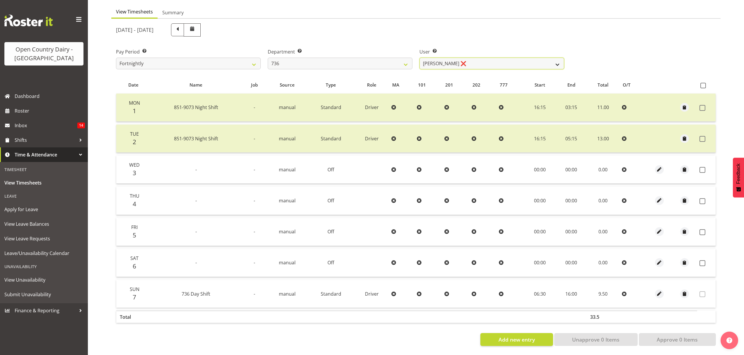
click at [498, 59] on select "[PERSON_NAME] ❌ [PERSON_NAME] ❌ [PERSON_NAME] ❌ [PERSON_NAME] ❌" at bounding box center [491, 64] width 145 height 12
click at [419, 58] on select "[PERSON_NAME] ❌ [PERSON_NAME] ❌ [PERSON_NAME] ❌ [PERSON_NAME] ❌" at bounding box center [491, 64] width 145 height 12
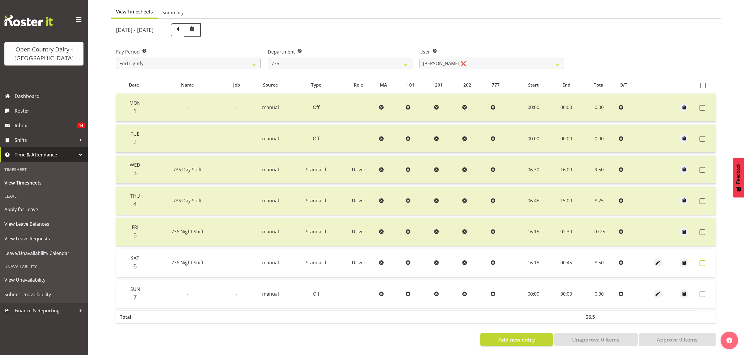
click at [704, 261] on span at bounding box center [702, 264] width 6 height 6
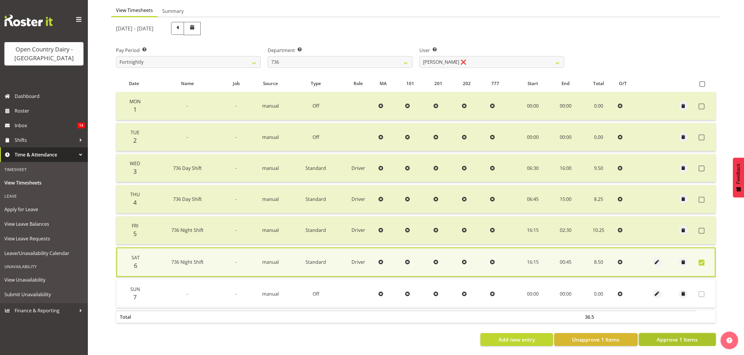
click at [698, 334] on button "Approve 1 Items" at bounding box center [677, 340] width 77 height 13
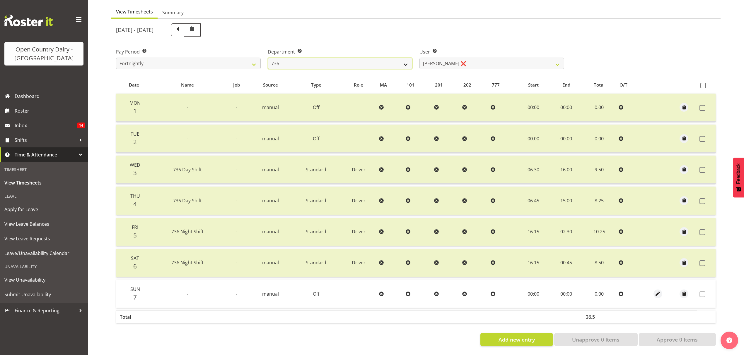
click at [308, 60] on select "734 735 736 737 738 739 851 852 853 854 855 856 858 861 862 865 868 869 870 873" at bounding box center [340, 64] width 145 height 12
click at [268, 58] on select "734 735 736 737 738 739 851 852 853 854 855 856 858 861 862 865 868 869 870 873" at bounding box center [340, 64] width 145 height 12
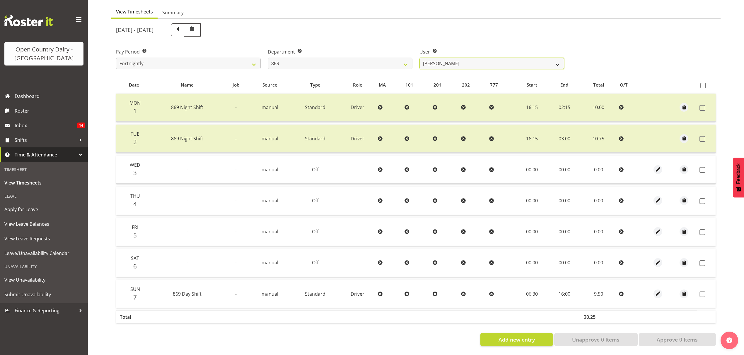
click at [476, 61] on select "[PERSON_NAME] ❌ [PERSON_NAME] ❌ [PERSON_NAME] ❌ [PERSON_NAME] ❌" at bounding box center [491, 64] width 145 height 12
click at [419, 58] on select "[PERSON_NAME] ❌ [PERSON_NAME] ❌ [PERSON_NAME] ❌ [PERSON_NAME] ❌" at bounding box center [491, 64] width 145 height 12
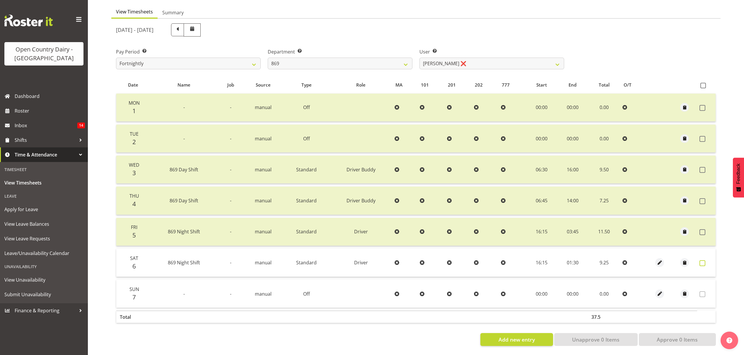
click at [701, 261] on span at bounding box center [702, 264] width 6 height 6
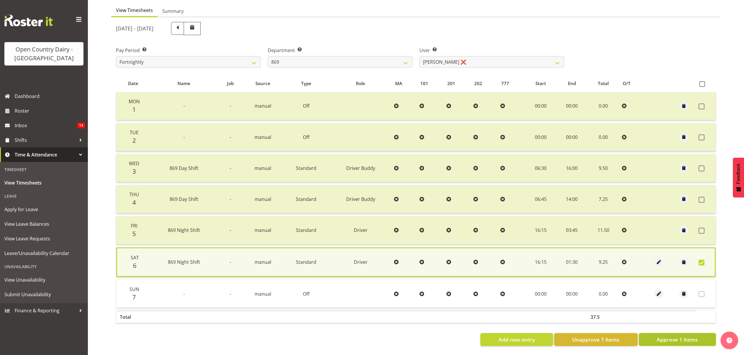
click at [692, 336] on span "Approve 1 Items" at bounding box center [676, 340] width 41 height 8
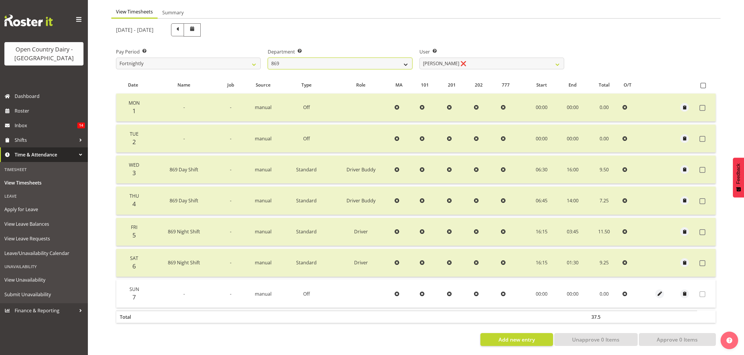
click at [370, 58] on select "734 735 736 737 738 739 851 852 853 854 855 856 858 861 862 865 868 869 870 873" at bounding box center [340, 64] width 145 height 12
click at [268, 58] on select "734 735 736 737 738 739 851 852 853 854 855 856 858 861 862 865 868 869 870 873" at bounding box center [340, 64] width 145 height 12
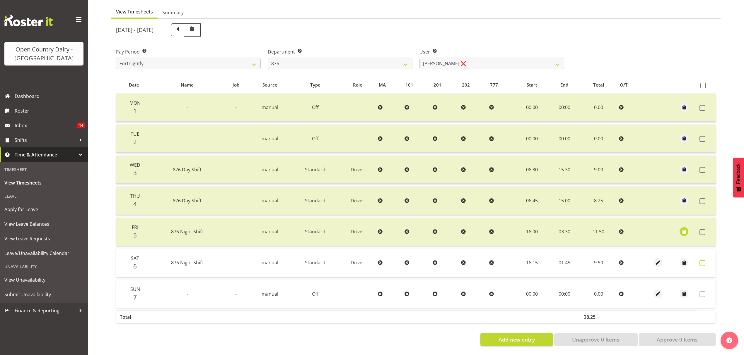
click at [705, 261] on label at bounding box center [703, 264] width 9 height 6
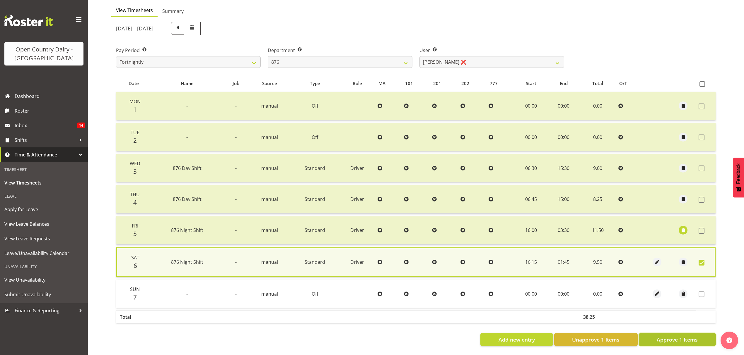
click at [694, 336] on span "Approve 1 Items" at bounding box center [676, 340] width 41 height 8
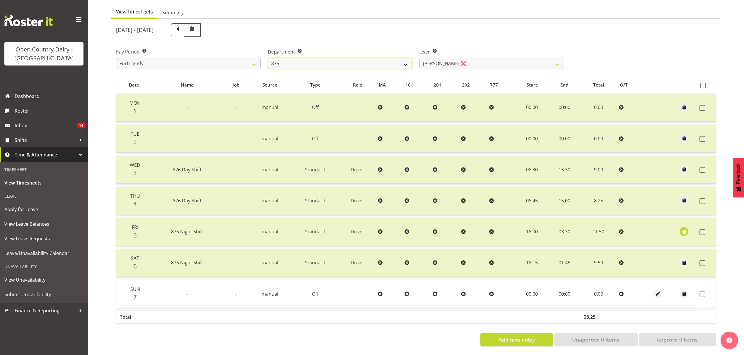
click at [311, 64] on select "734 735 736 737 738 739 851 852 853 854 855 856 858 861 862 865 868 869 870 873" at bounding box center [340, 64] width 145 height 12
click at [311, 61] on select "734 735 736 737 738 739 851 852 853 854 855 856 858 861 862 865 868 869 870 873" at bounding box center [340, 64] width 145 height 12
click at [268, 58] on select "734 735 736 737 738 739 851 852 853 854 855 856 858 861 862 865 868 869 870 873" at bounding box center [340, 64] width 145 height 12
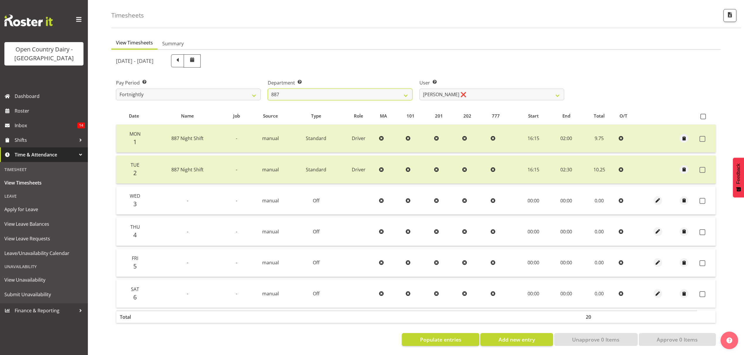
scroll to position [28, 0]
click at [476, 90] on select "[PERSON_NAME] ❌ [PERSON_NAME] ❌ [PERSON_NAME] ❌ [PERSON_NAME] ❌" at bounding box center [491, 95] width 145 height 12
click at [419, 89] on select "[PERSON_NAME] ❌ [PERSON_NAME] ❌ [PERSON_NAME] ❌ [PERSON_NAME] ❌" at bounding box center [491, 95] width 145 height 12
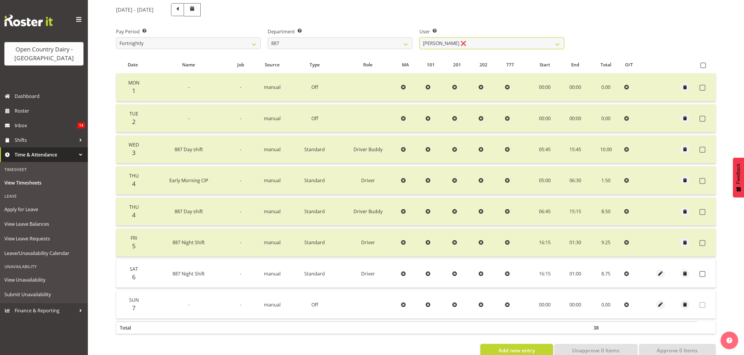
scroll to position [90, 0]
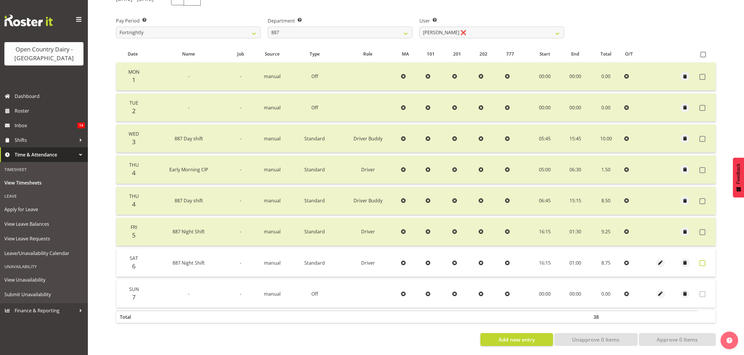
click at [703, 261] on span at bounding box center [702, 264] width 6 height 6
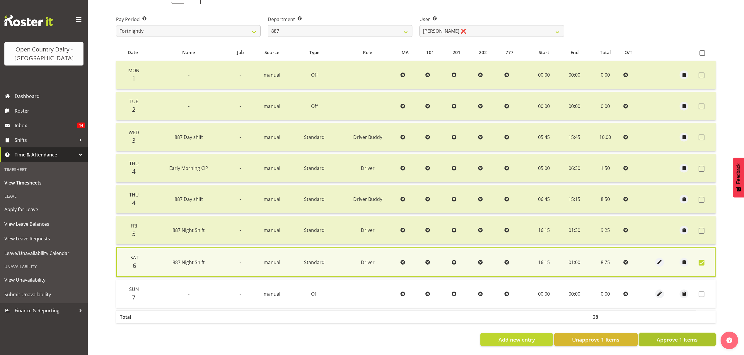
click at [688, 336] on span "Approve 1 Items" at bounding box center [676, 340] width 41 height 8
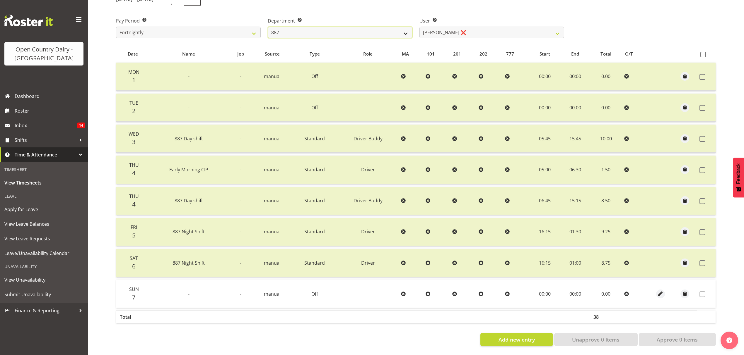
click at [373, 32] on select "734 735 736 737 738 739 851 852 853 854 855 856 858 861 862 865 868 869 870 873" at bounding box center [340, 33] width 145 height 12
click at [268, 27] on select "734 735 736 737 738 739 851 852 853 854 855 856 858 861 862 865 868 869 870 873" at bounding box center [340, 33] width 145 height 12
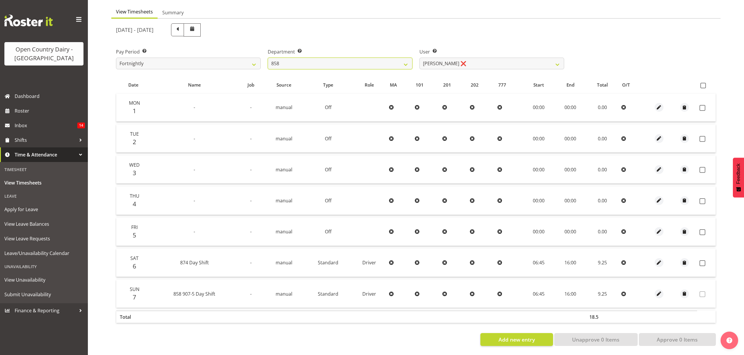
scroll to position [59, 0]
click at [481, 61] on select "[PERSON_NAME] ❌ [PERSON_NAME] ❌ [PERSON_NAME] ❌" at bounding box center [491, 64] width 145 height 12
drag, startPoint x: 674, startPoint y: 34, endPoint x: 691, endPoint y: 73, distance: 42.9
click at [674, 34] on div "[DATE] - [DATE]" at bounding box center [415, 30] width 607 height 20
click at [703, 83] on span at bounding box center [703, 86] width 6 height 6
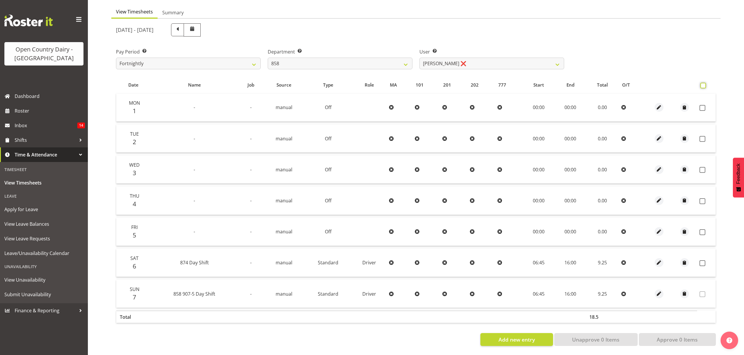
click at [703, 84] on input "checkbox" at bounding box center [702, 86] width 4 height 4
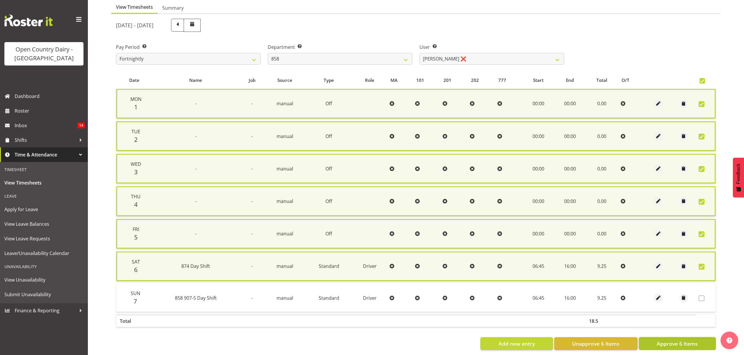
click at [681, 340] on span "Approve 6 Items" at bounding box center [676, 344] width 41 height 8
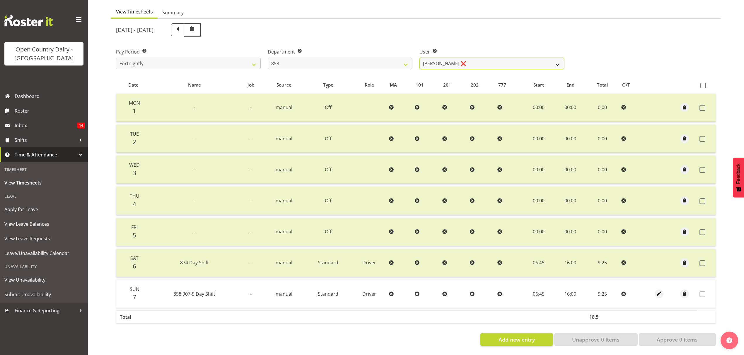
click at [449, 58] on select "[PERSON_NAME] ❌ [PERSON_NAME] ❌ [PERSON_NAME] ❌" at bounding box center [491, 64] width 145 height 12
click at [419, 58] on select "[PERSON_NAME] ❌ [PERSON_NAME] ❌ [PERSON_NAME] ❌" at bounding box center [491, 64] width 145 height 12
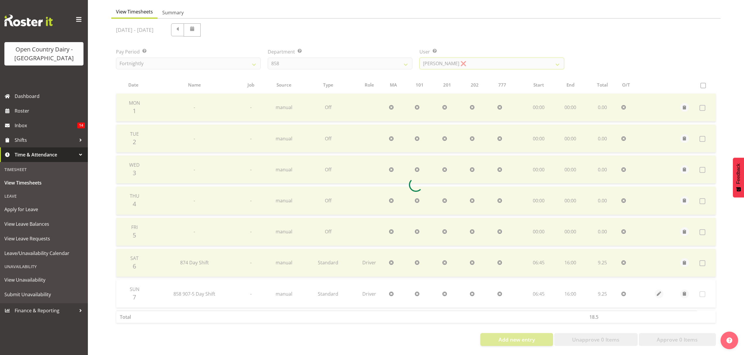
scroll to position [28, 0]
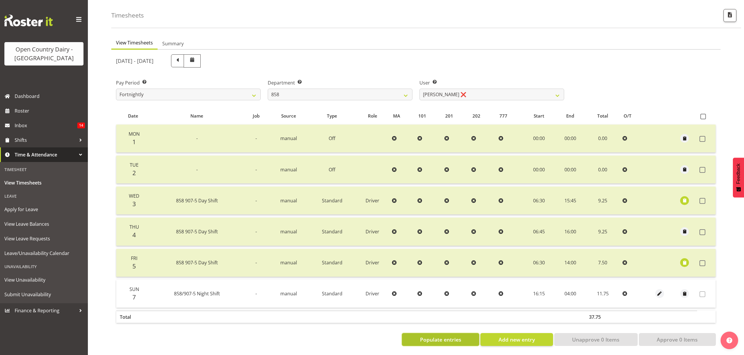
click at [467, 334] on button "Populate entries" at bounding box center [440, 340] width 77 height 13
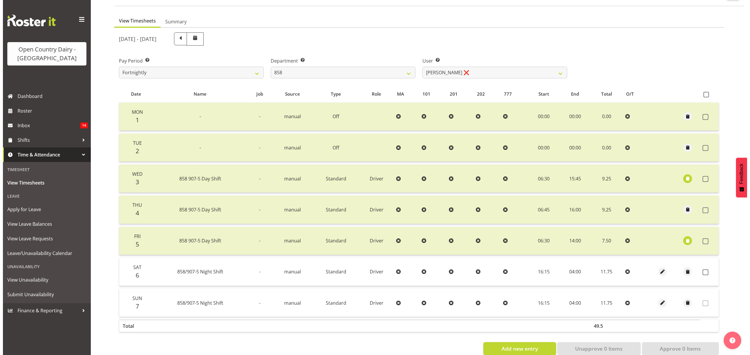
scroll to position [59, 0]
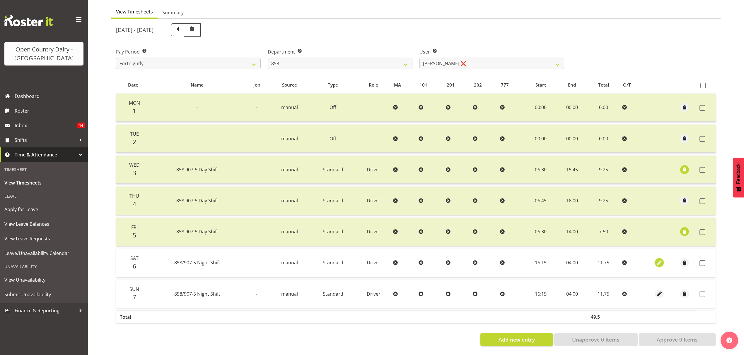
click at [661, 260] on span "button" at bounding box center [659, 263] width 7 height 7
click at [658, 260] on span "button" at bounding box center [659, 263] width 7 height 7
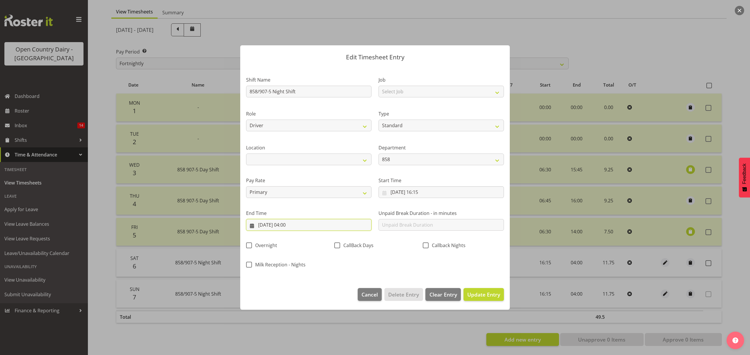
click at [339, 224] on input "[DATE] 04:00" at bounding box center [308, 225] width 125 height 12
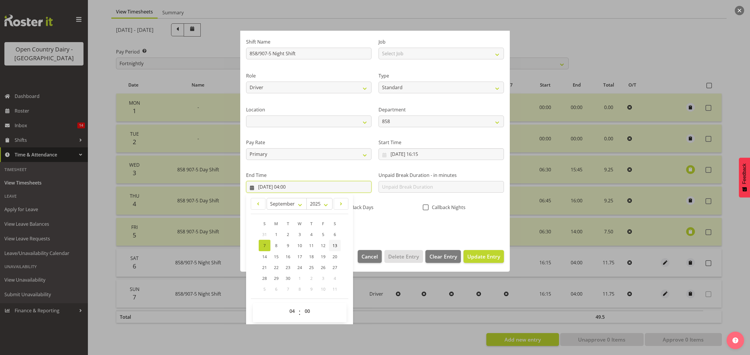
scroll to position [40, 0]
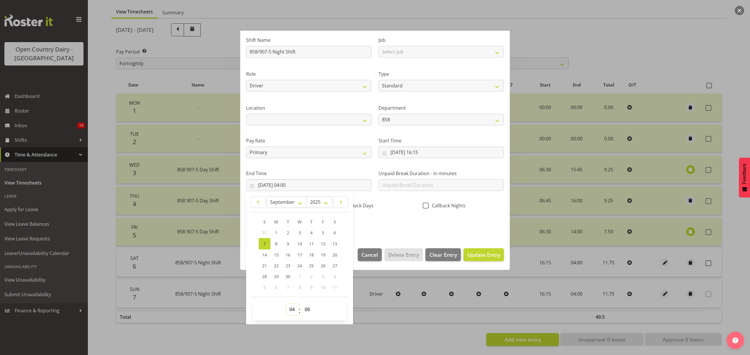
click at [293, 310] on select "00 01 02 03 04 05 06 07 08 09 10 11 12 13 14 15 16 17 18 19 20 21 22 23" at bounding box center [292, 310] width 13 height 12
click at [286, 304] on select "00 01 02 03 04 05 06 07 08 09 10 11 12 13 14 15 16 17 18 19 20 21 22 23" at bounding box center [292, 310] width 13 height 12
click at [309, 313] on select "00 01 02 03 04 05 06 07 08 09 10 11 12 13 14 15 16 17 18 19 20 21 22 23 24 25 2…" at bounding box center [307, 310] width 13 height 12
click at [301, 304] on select "00 01 02 03 04 05 06 07 08 09 10 11 12 13 14 15 16 17 18 19 20 21 22 23 24 25 2…" at bounding box center [307, 310] width 13 height 12
click at [472, 252] on span "Update Entry" at bounding box center [483, 255] width 33 height 7
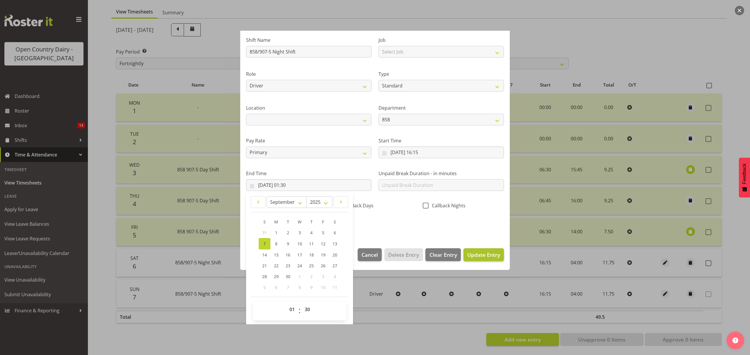
click at [0, 0] on div at bounding box center [0, 0] width 0 height 0
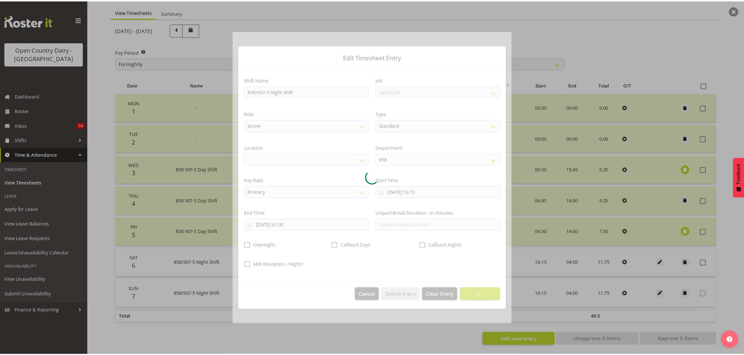
scroll to position [0, 0]
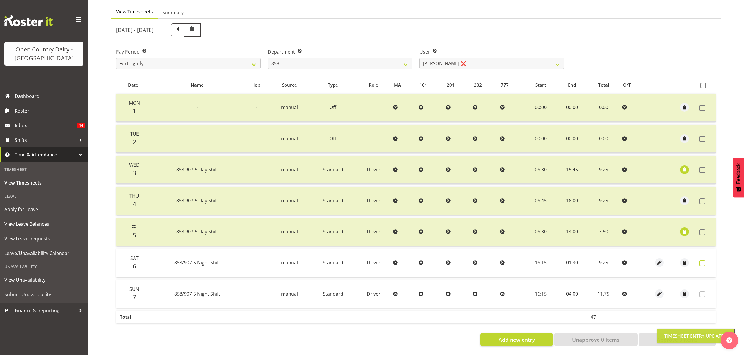
click at [704, 261] on span at bounding box center [702, 264] width 6 height 6
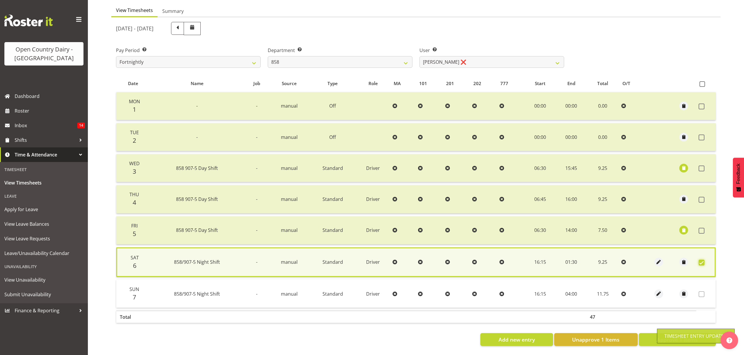
scroll to position [60, 0]
click at [691, 336] on span "Approve 1 Items" at bounding box center [676, 340] width 41 height 8
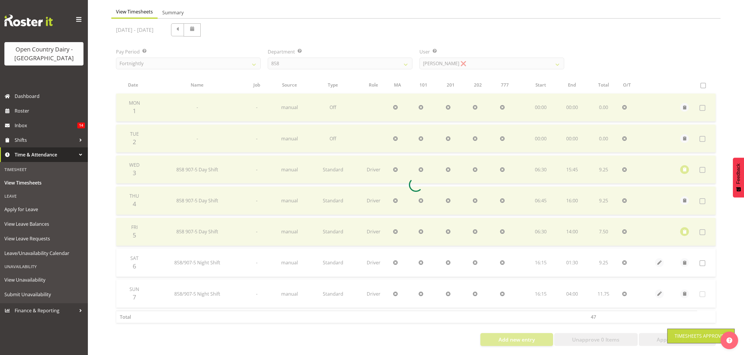
scroll to position [59, 0]
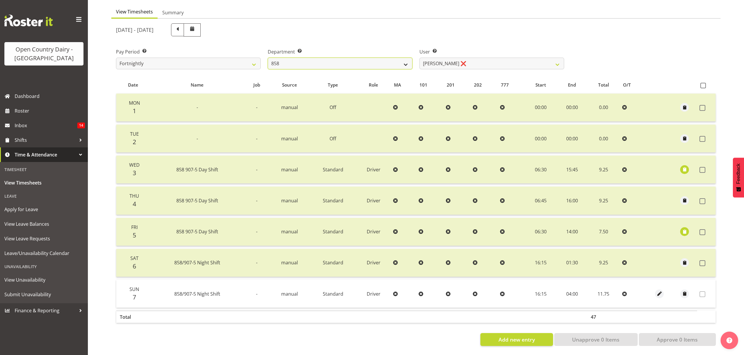
click at [307, 59] on select "734 735 736 737 738 739 851 852 853 854 855 856 858 861 862 865 868 869 870 873" at bounding box center [340, 64] width 145 height 12
click at [268, 58] on select "734 735 736 737 738 739 851 852 853 854 855 856 858 861 862 865 868 869 870 873" at bounding box center [340, 64] width 145 height 12
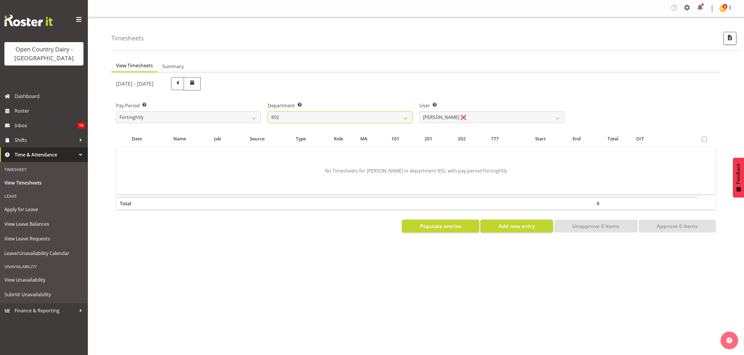
scroll to position [0, 0]
click at [474, 115] on select "[PERSON_NAME] ❌ [PERSON_NAME] ❌ [PERSON_NAME] ❌ [PERSON_NAME] ❌ [PERSON_NAME] ❌" at bounding box center [491, 118] width 145 height 12
click at [474, 121] on select "[PERSON_NAME] ❌ [PERSON_NAME] ❌ [PERSON_NAME] ❌ [PERSON_NAME] ❌ [PERSON_NAME] ❌" at bounding box center [491, 118] width 145 height 12
click at [419, 112] on select "[PERSON_NAME] ❌ [PERSON_NAME] ❌ [PERSON_NAME] ❌ [PERSON_NAME] ❌ [PERSON_NAME] ❌" at bounding box center [491, 118] width 145 height 12
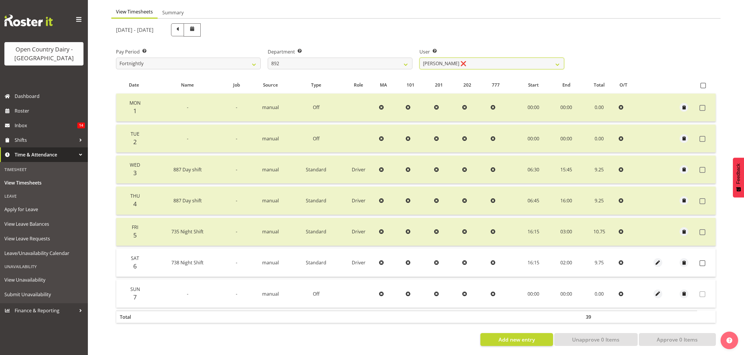
scroll to position [59, 0]
click at [703, 261] on span at bounding box center [702, 264] width 6 height 6
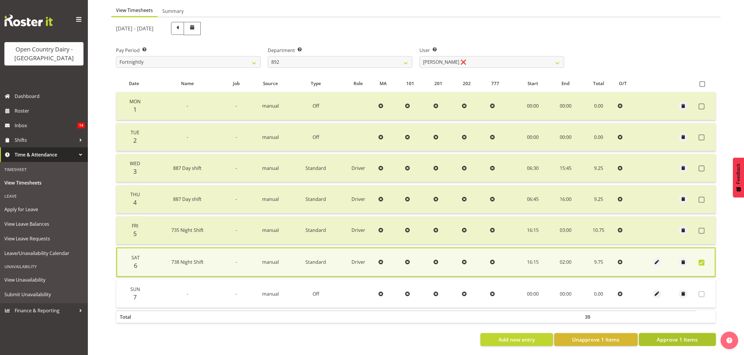
click at [693, 337] on span "Approve 1 Items" at bounding box center [676, 340] width 41 height 8
